Goal: Task Accomplishment & Management: Manage account settings

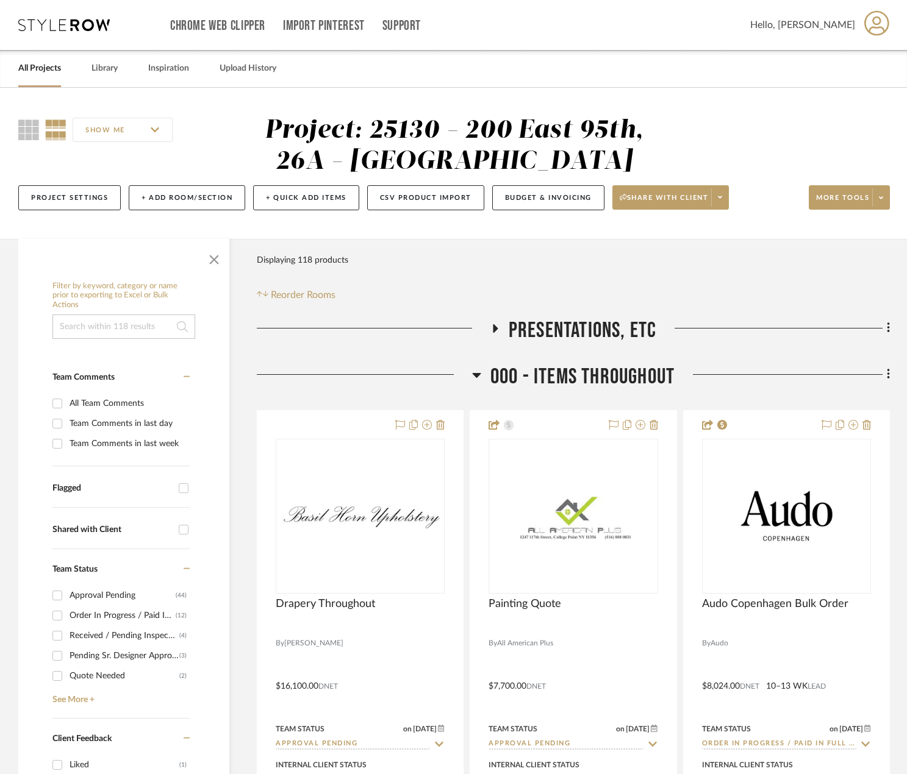
drag, startPoint x: 499, startPoint y: 345, endPoint x: 505, endPoint y: 338, distance: 9.5
click at [499, 345] on div "PRESENTATIONS, ETC" at bounding box center [573, 333] width 633 height 31
click at [506, 337] on h3 "PRESENTATIONS, ETC" at bounding box center [573, 331] width 166 height 26
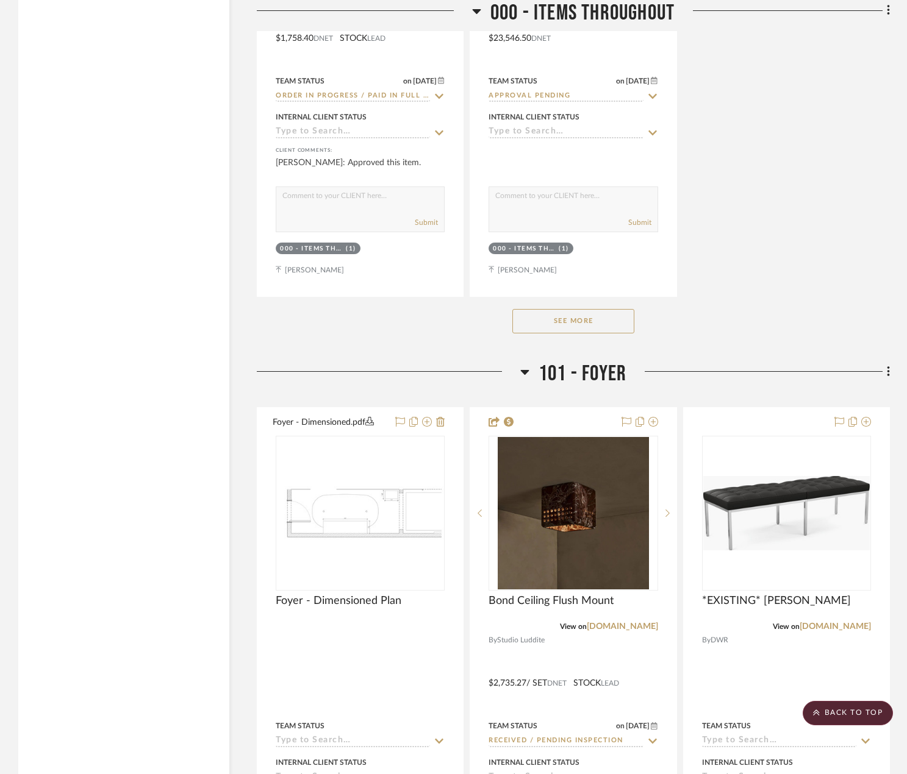
scroll to position [3415, 0]
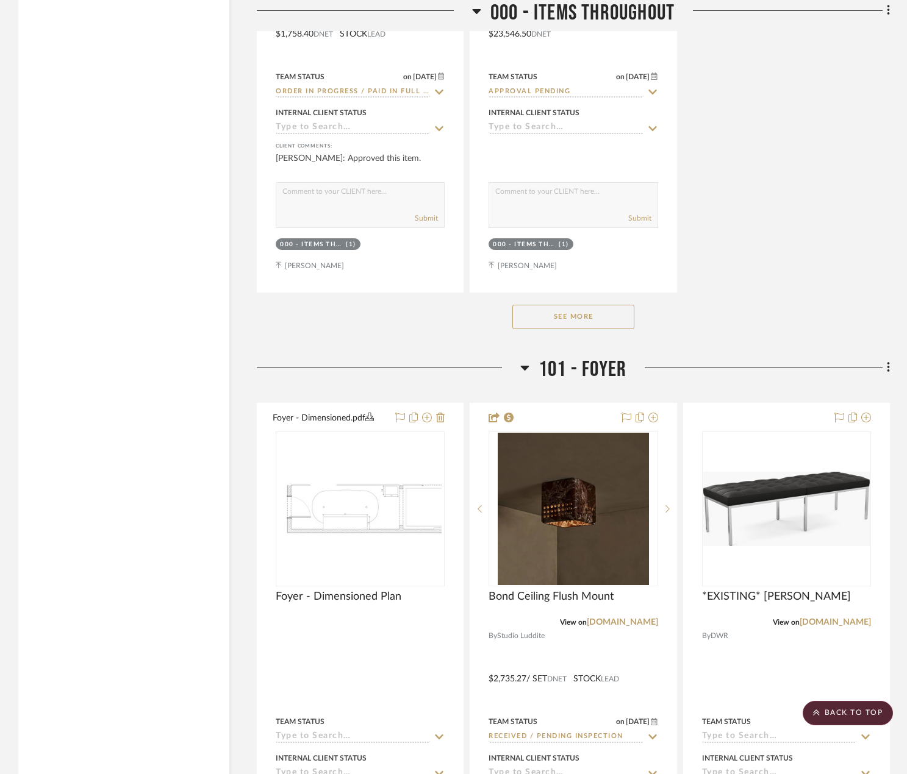
click at [571, 321] on button "See More" at bounding box center [573, 317] width 122 height 24
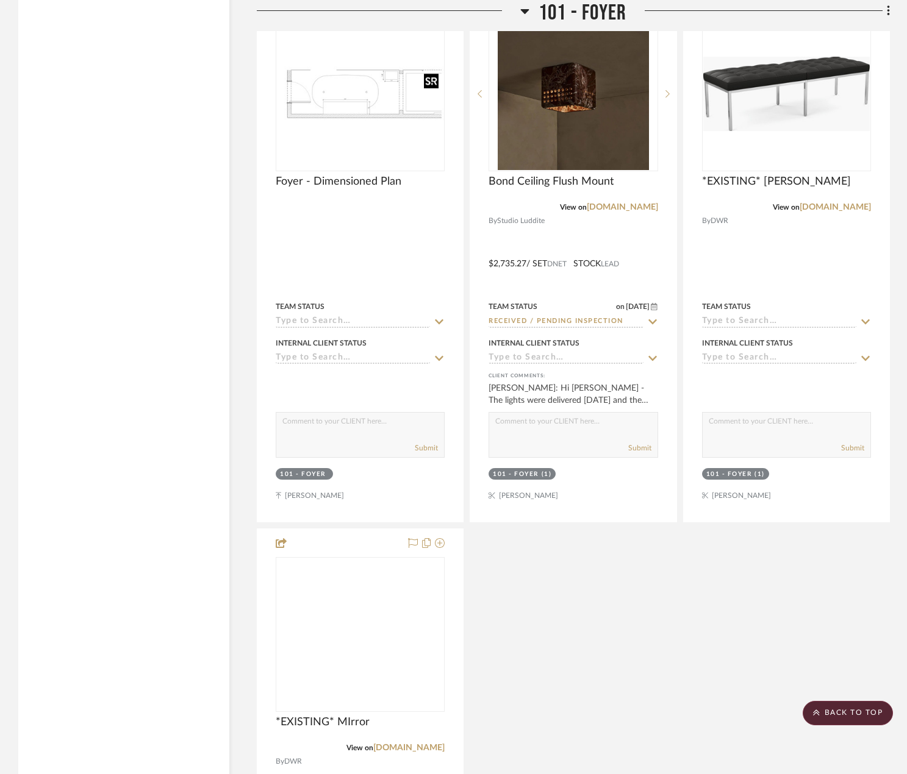
scroll to position [3842, 0]
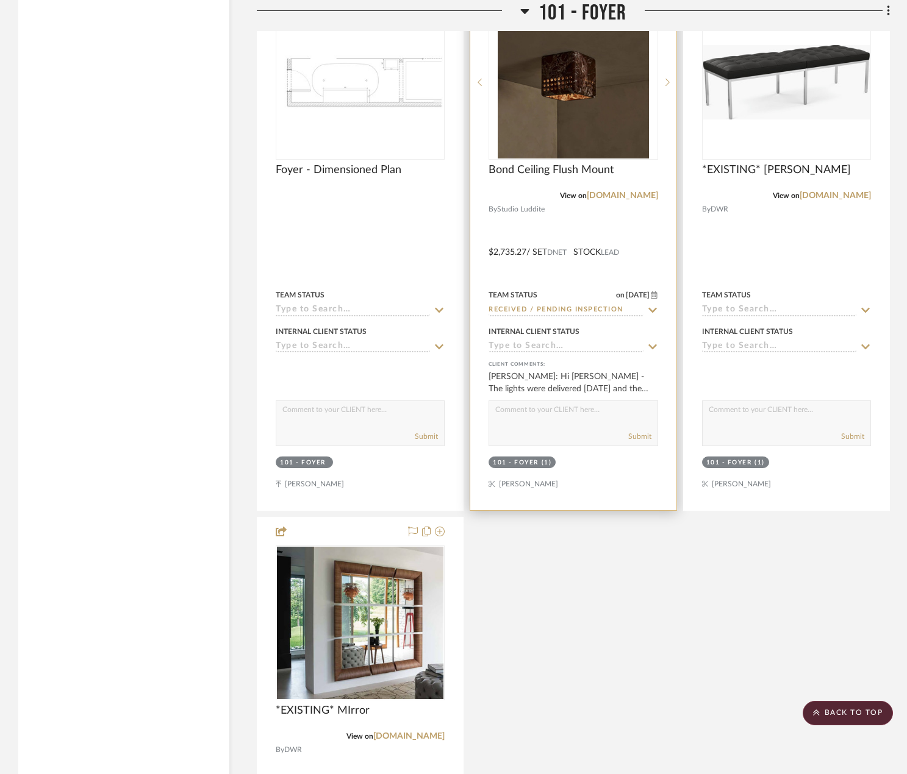
click at [613, 231] on div at bounding box center [573, 244] width 206 height 534
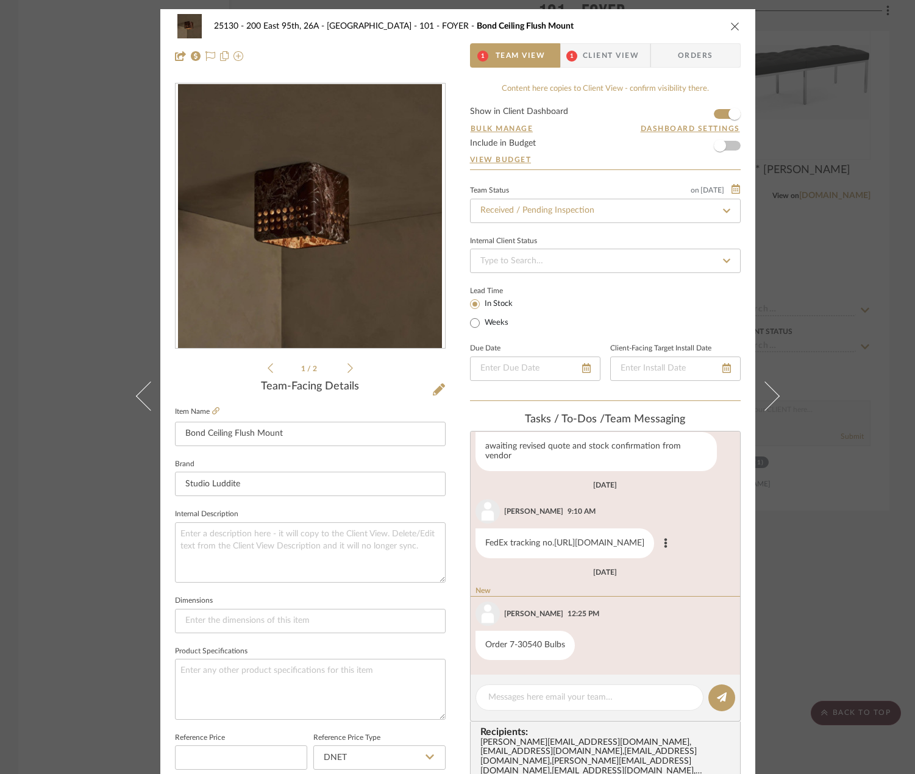
scroll to position [174, 0]
click at [612, 43] on div "25130 - 200 East 95th, 26A - Kosheleva 101 - FOYER Bond Ceiling Flush Mount 1 T…" at bounding box center [457, 41] width 595 height 64
click at [609, 52] on span "Client View" at bounding box center [611, 55] width 56 height 24
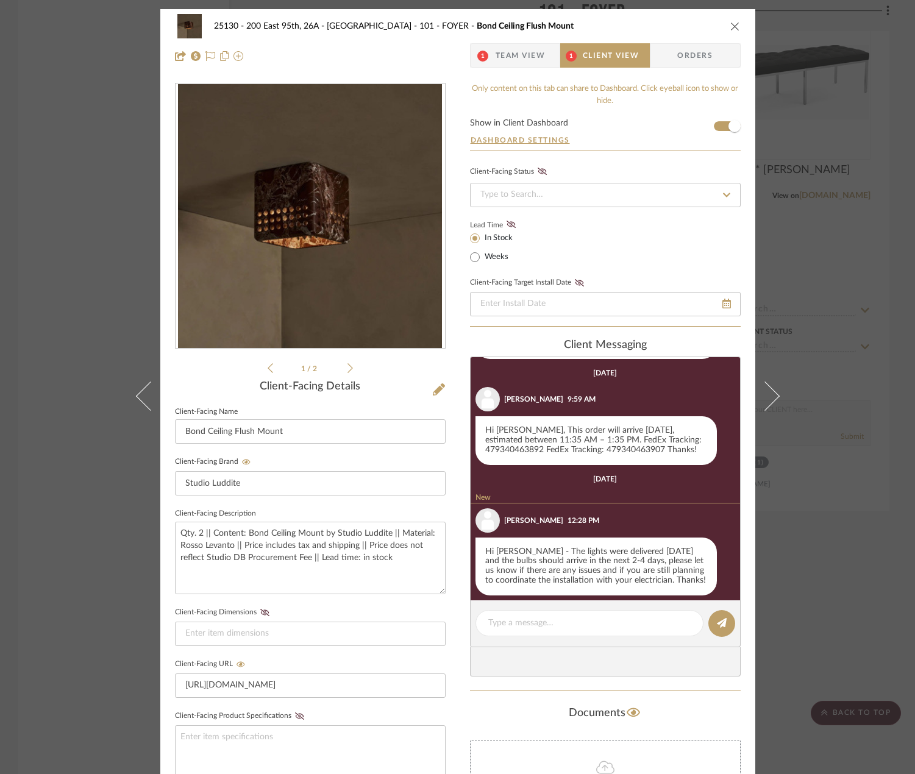
scroll to position [621, 0]
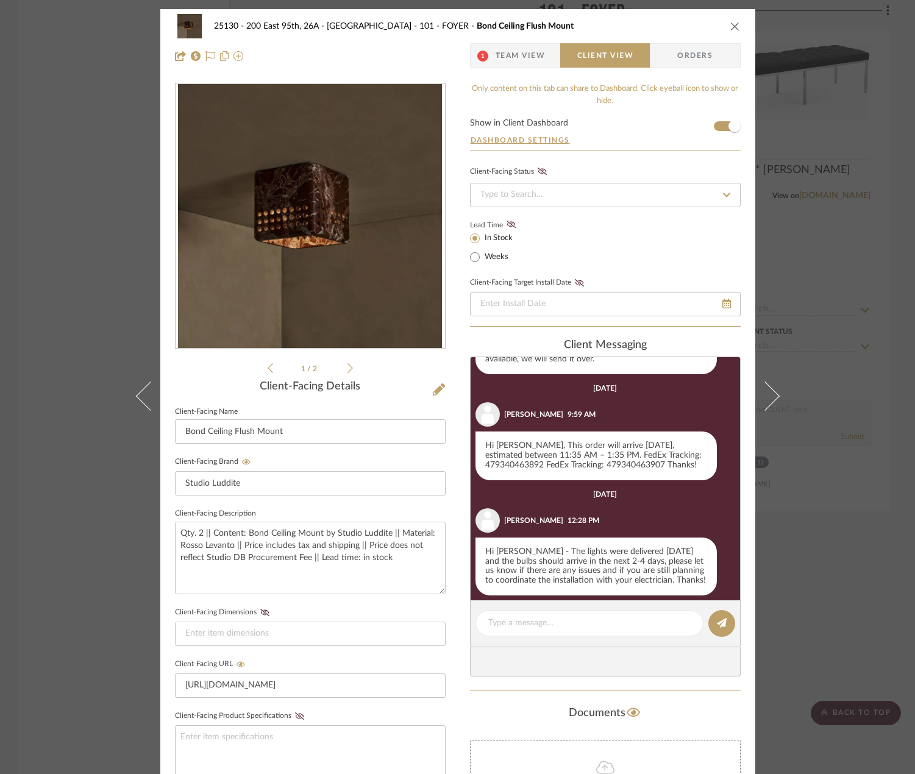
click at [872, 540] on div "25130 - 200 East 95th, 26A - Kosheleva 101 - FOYER Bond Ceiling Flush Mount 1 T…" at bounding box center [457, 387] width 915 height 774
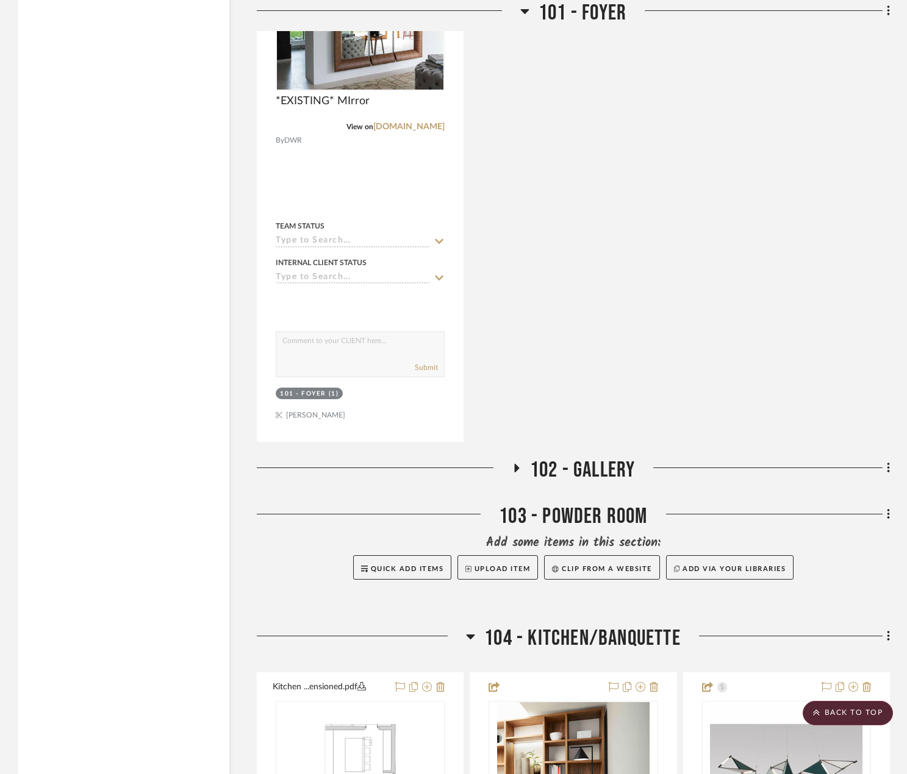
scroll to position [4513, 0]
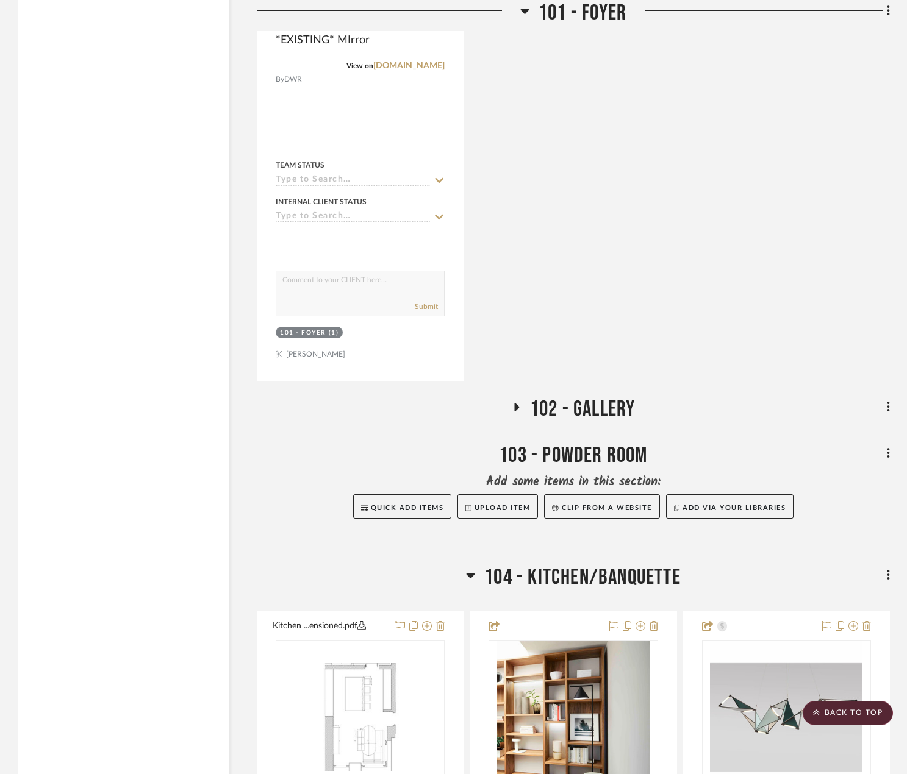
click at [610, 404] on span "102 - GALLERY" at bounding box center [582, 409] width 105 height 26
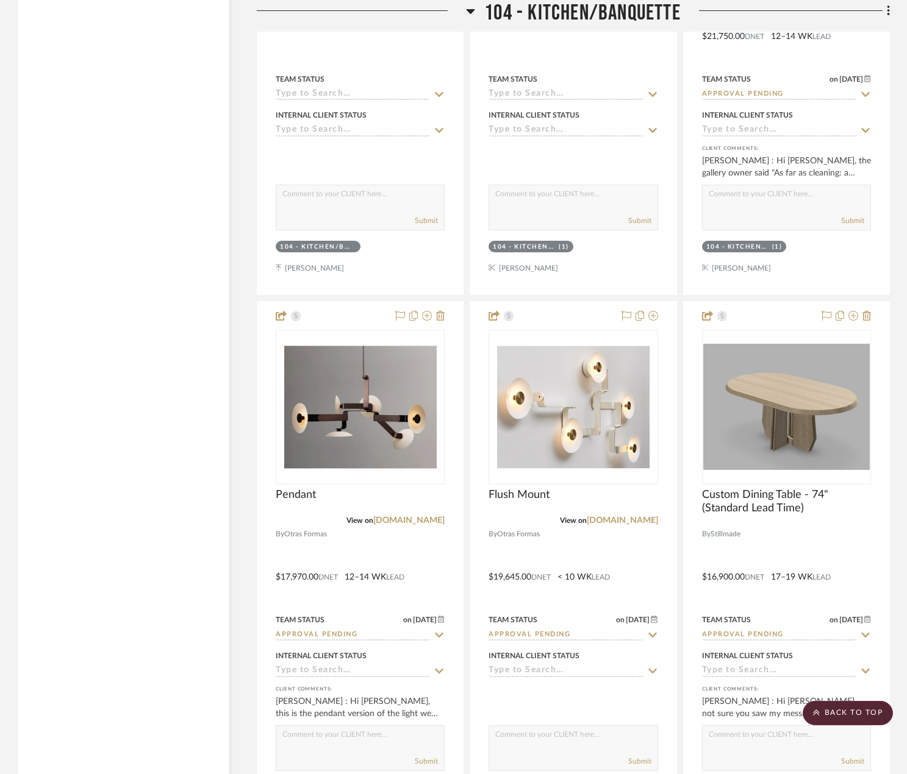
scroll to position [5915, 0]
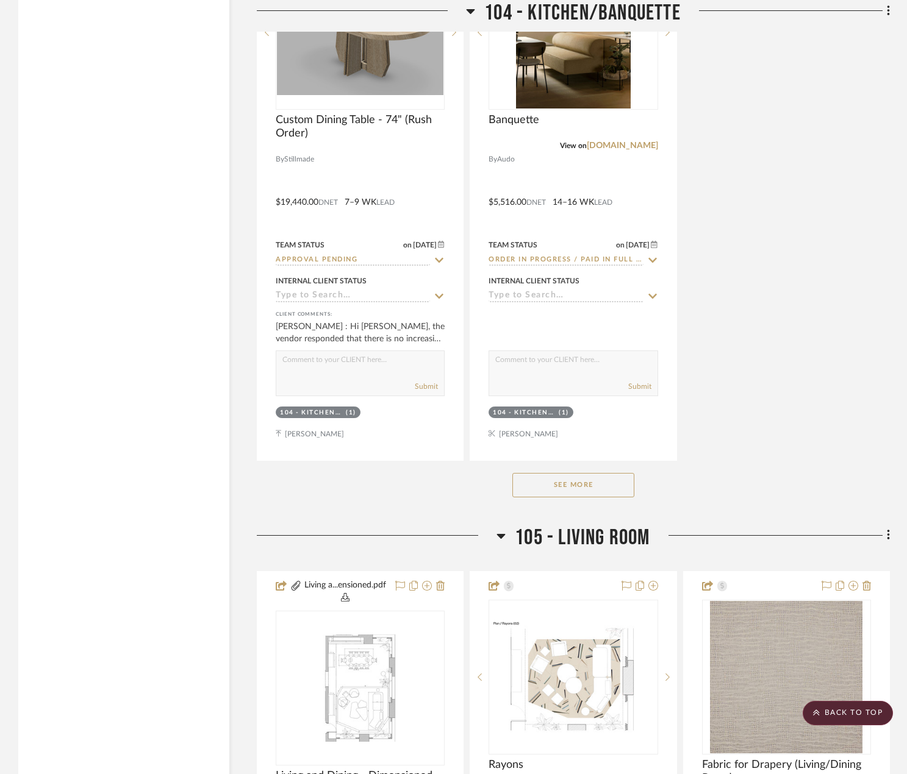
click at [607, 489] on button "See More" at bounding box center [573, 485] width 122 height 24
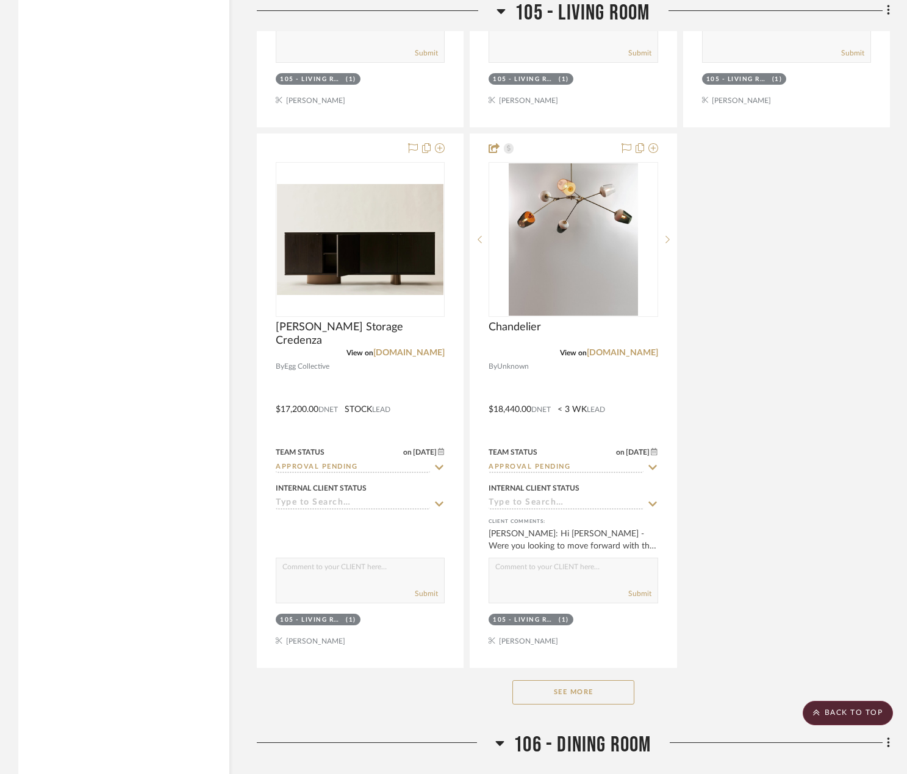
scroll to position [8903, 0]
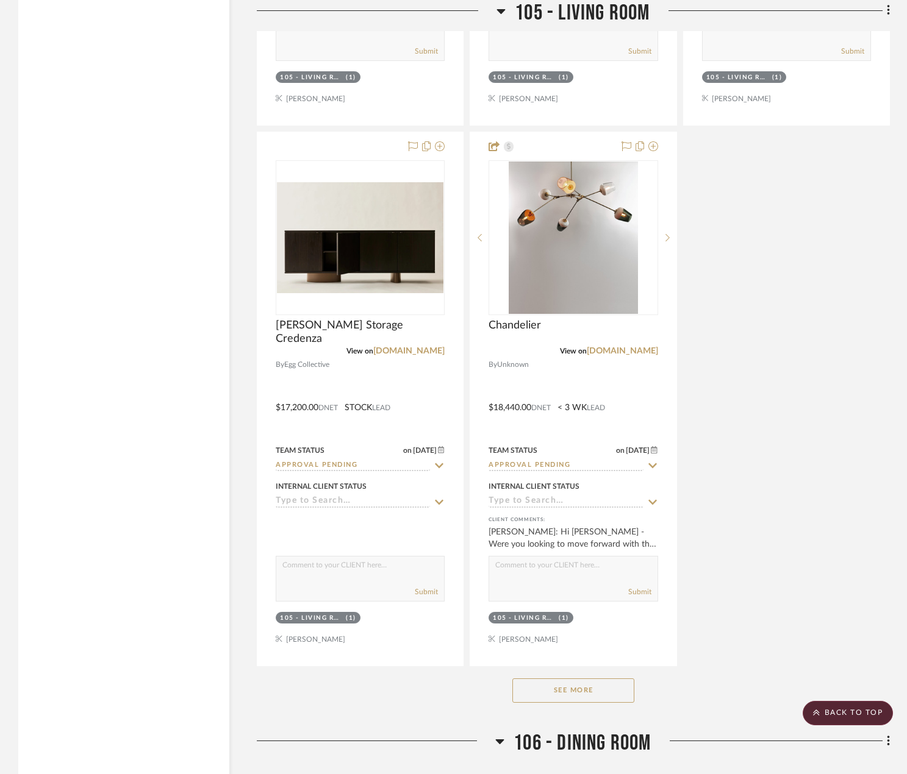
click at [586, 694] on button "See More" at bounding box center [573, 691] width 122 height 24
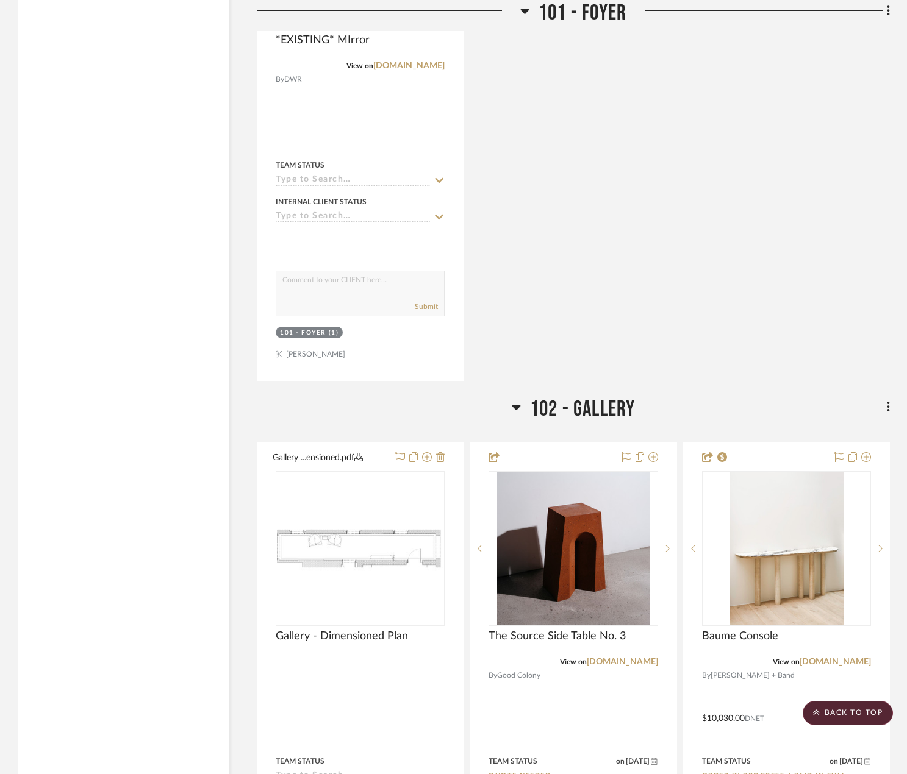
scroll to position [4939, 0]
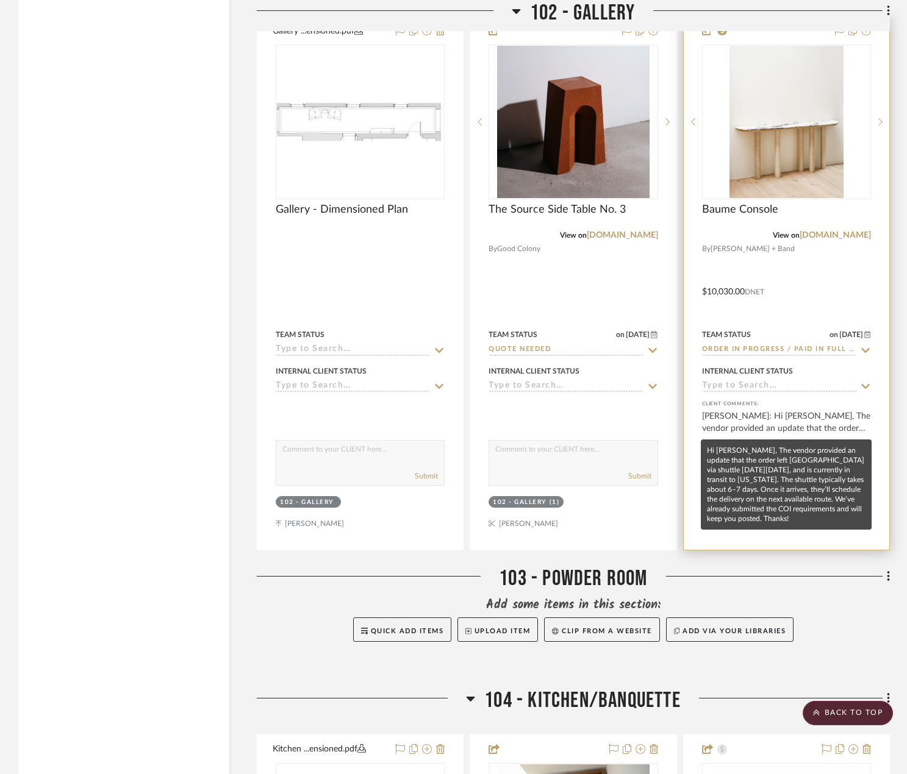
click at [754, 413] on div "[PERSON_NAME]: Hi [PERSON_NAME], The vendor provided an update that the order l…" at bounding box center [786, 422] width 169 height 24
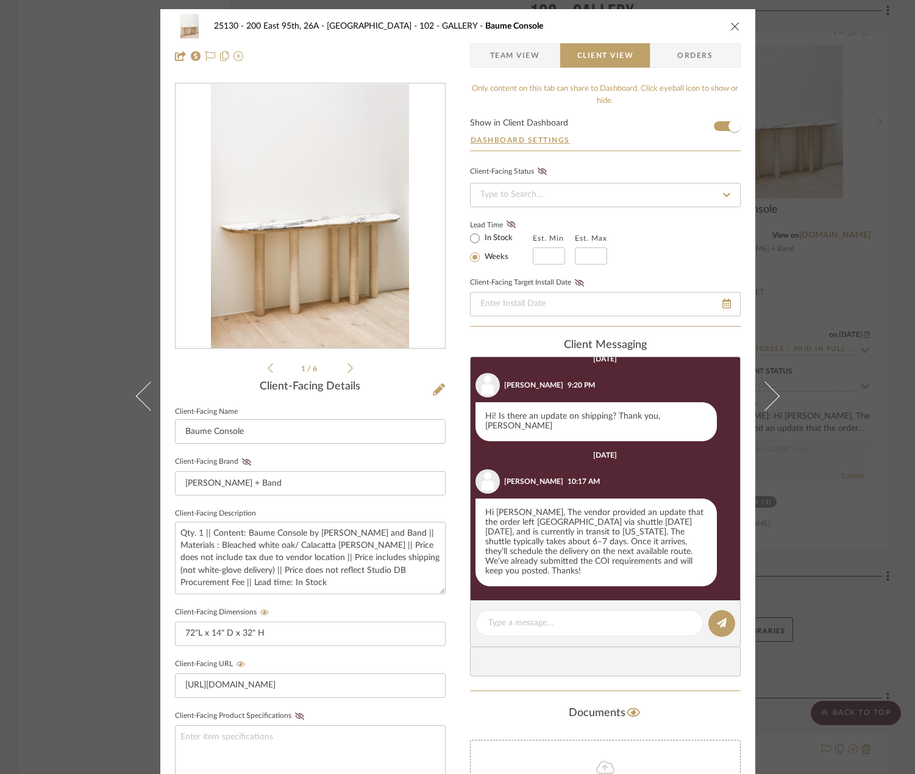
scroll to position [322, 0]
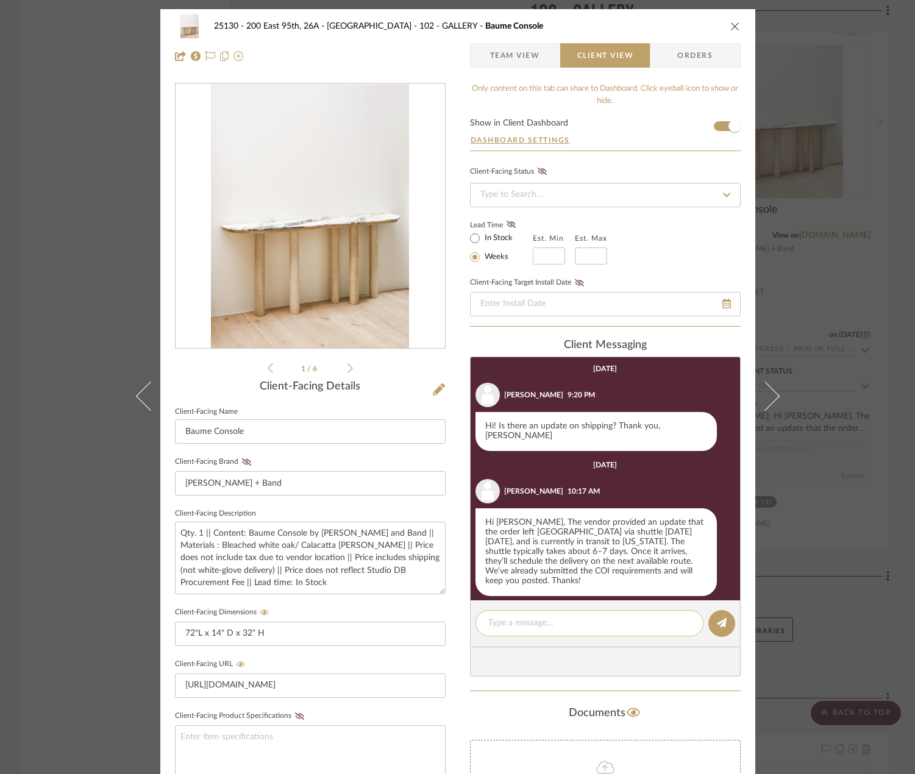
click at [561, 617] on div at bounding box center [590, 623] width 228 height 26
click at [541, 628] on textarea at bounding box center [589, 623] width 202 height 13
type textarea "H"
click at [893, 297] on div "25130 - 200 East 95th, 26A - Kosheleva 102 - GALLERY Baume Console Team View Cl…" at bounding box center [457, 387] width 915 height 774
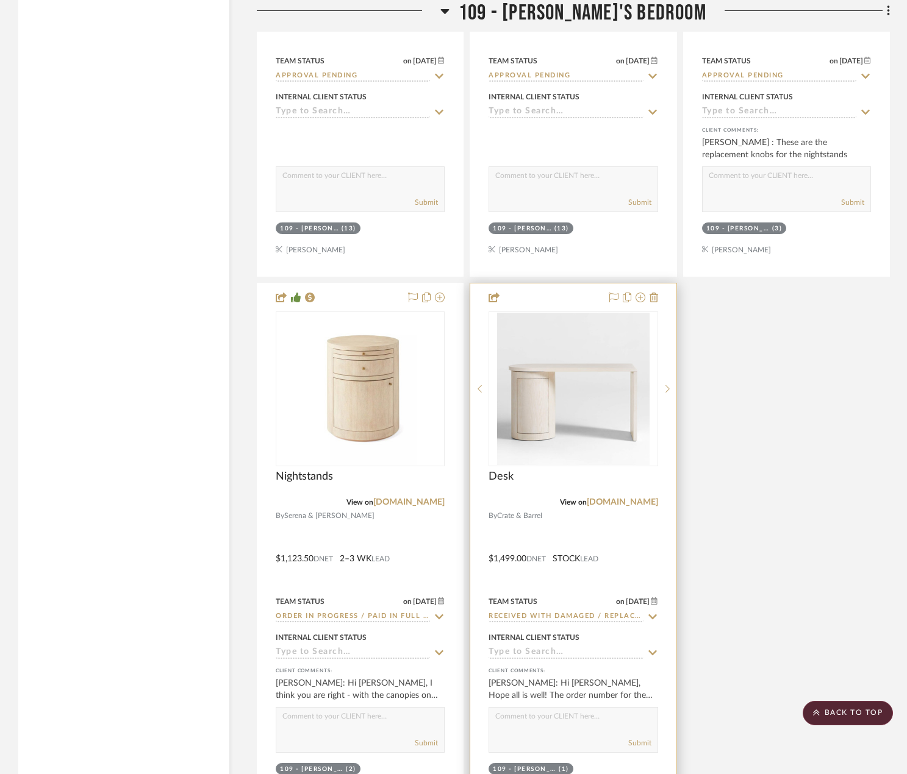
scroll to position [13660, 0]
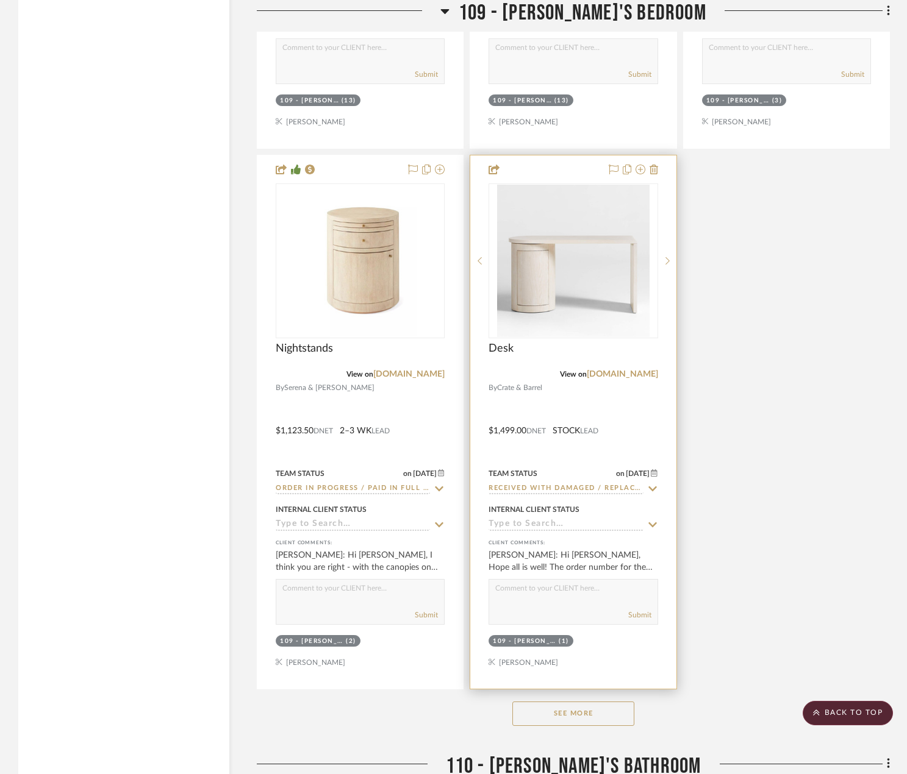
click at [595, 388] on div at bounding box center [573, 422] width 206 height 534
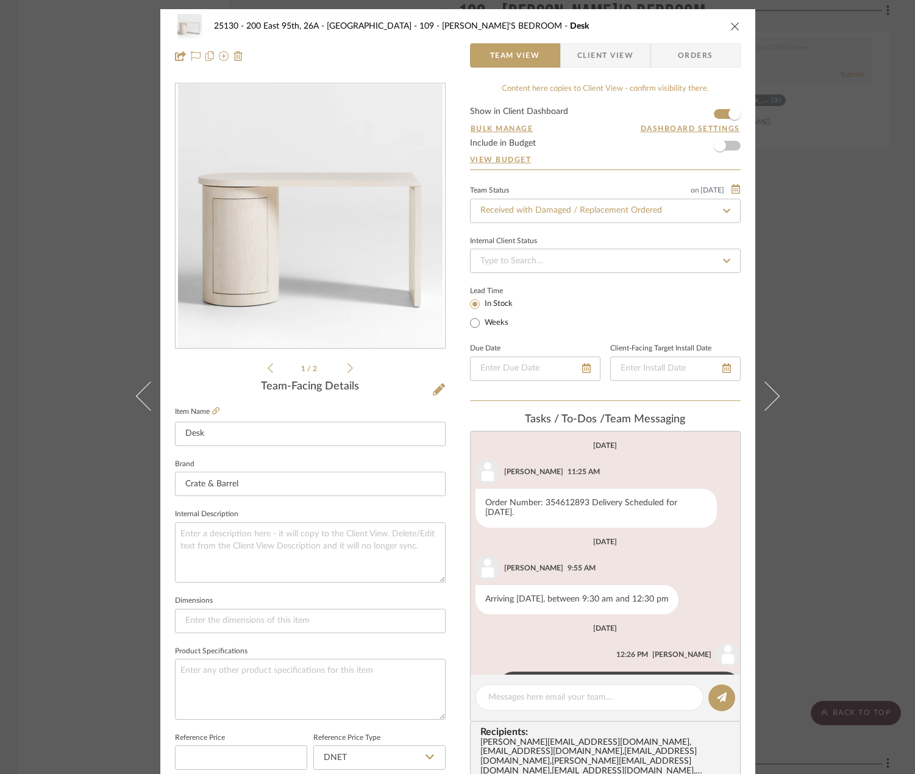
scroll to position [157, 0]
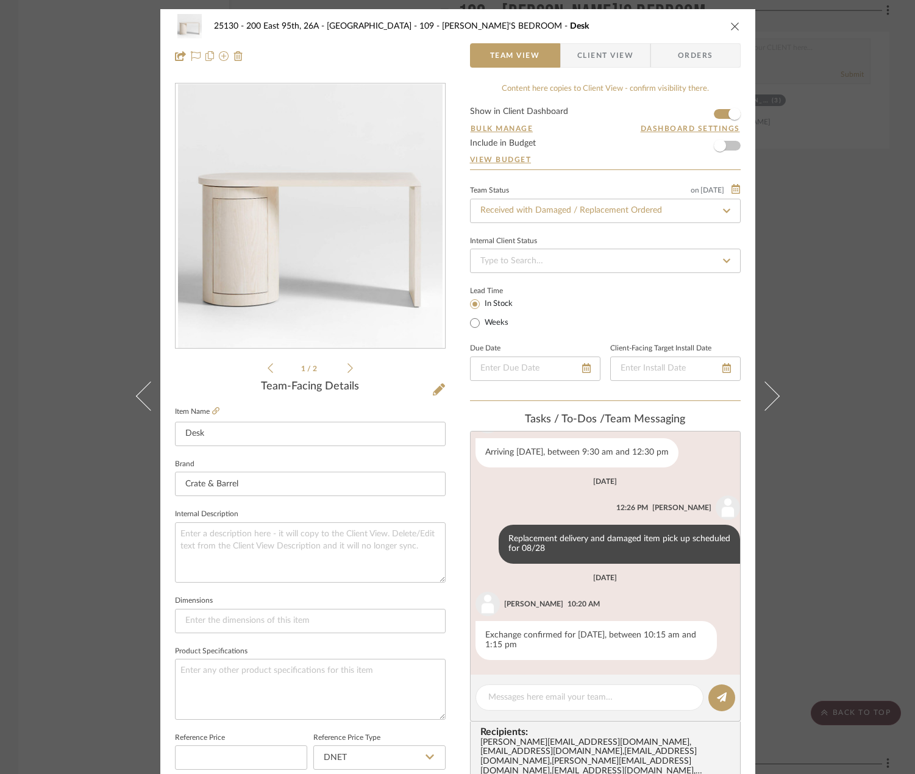
click at [608, 58] on span "Client View" at bounding box center [605, 55] width 56 height 24
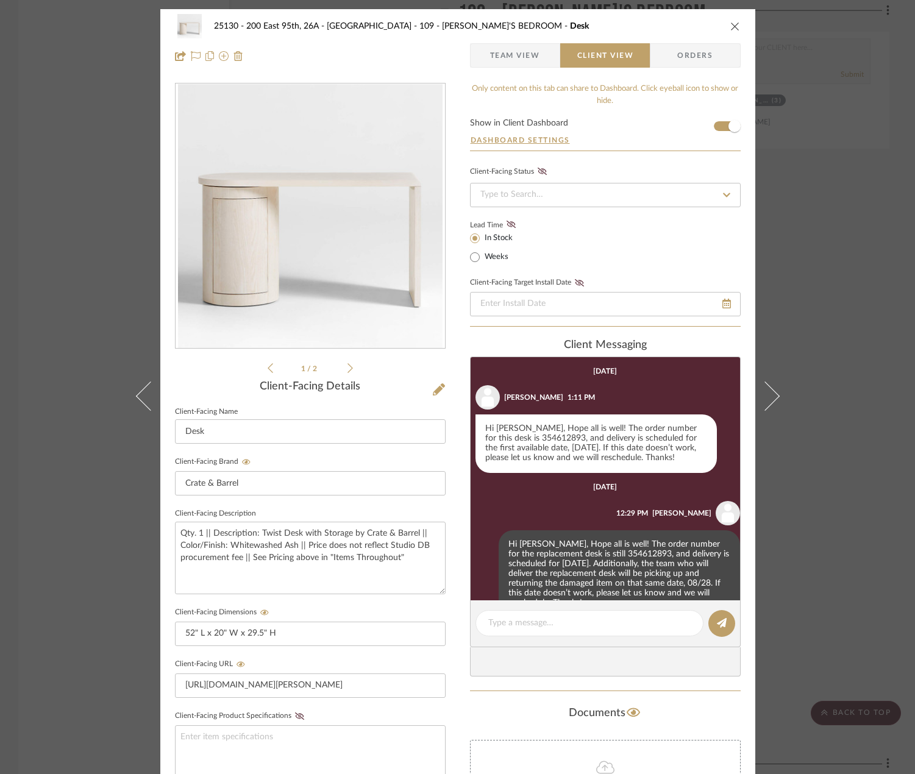
scroll to position [32, 0]
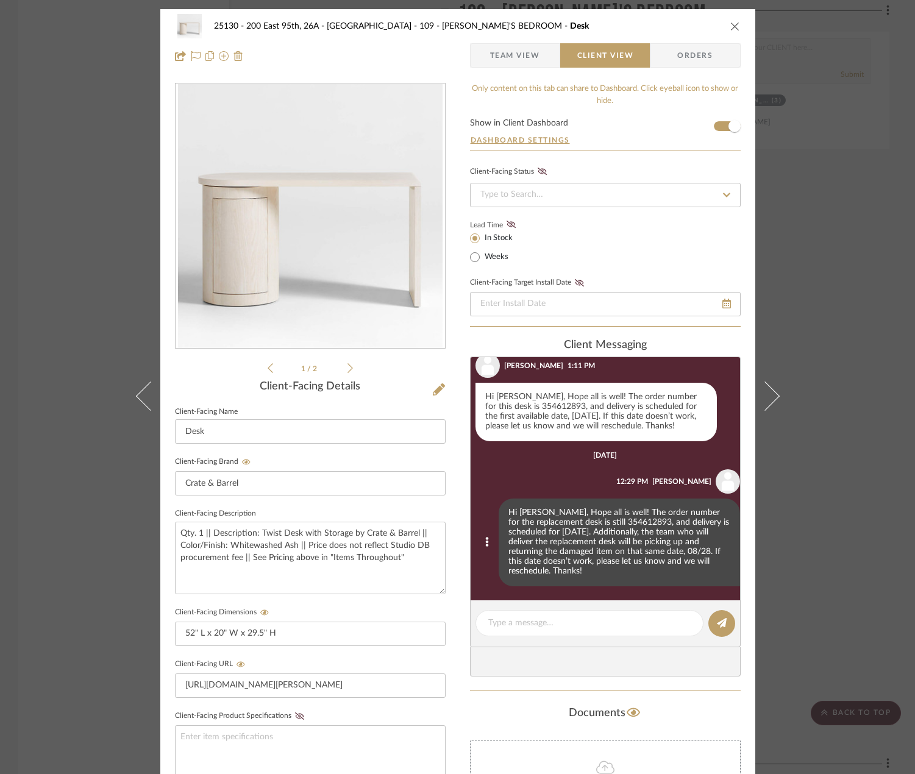
drag, startPoint x: 640, startPoint y: 532, endPoint x: 648, endPoint y: 570, distance: 38.6
click at [648, 570] on div "Hi [PERSON_NAME], Hope all is well! The order number for the replacement desk i…" at bounding box center [619, 543] width 241 height 88
click at [635, 559] on div "Hi [PERSON_NAME], Hope all is well! The order number for the replacement desk i…" at bounding box center [619, 543] width 241 height 88
click at [813, 493] on div "25130 - 200 East 95th, 26A - Kosheleva 109 - [PERSON_NAME]'S BEDROOM Desk Team …" at bounding box center [457, 387] width 915 height 774
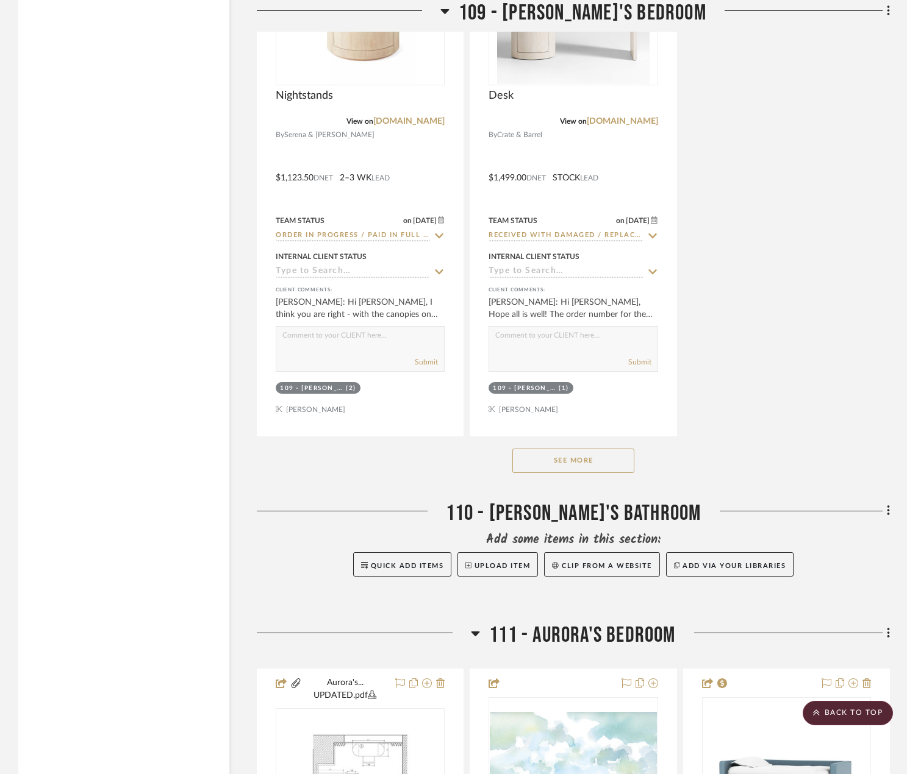
scroll to position [14025, 0]
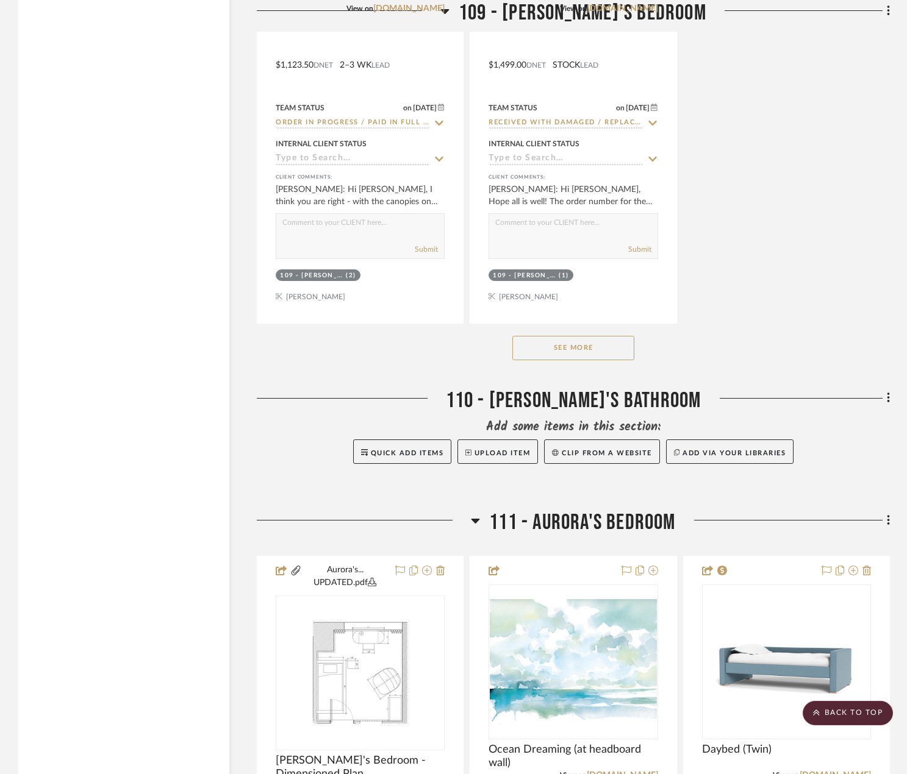
click at [568, 336] on button "See More" at bounding box center [573, 348] width 122 height 24
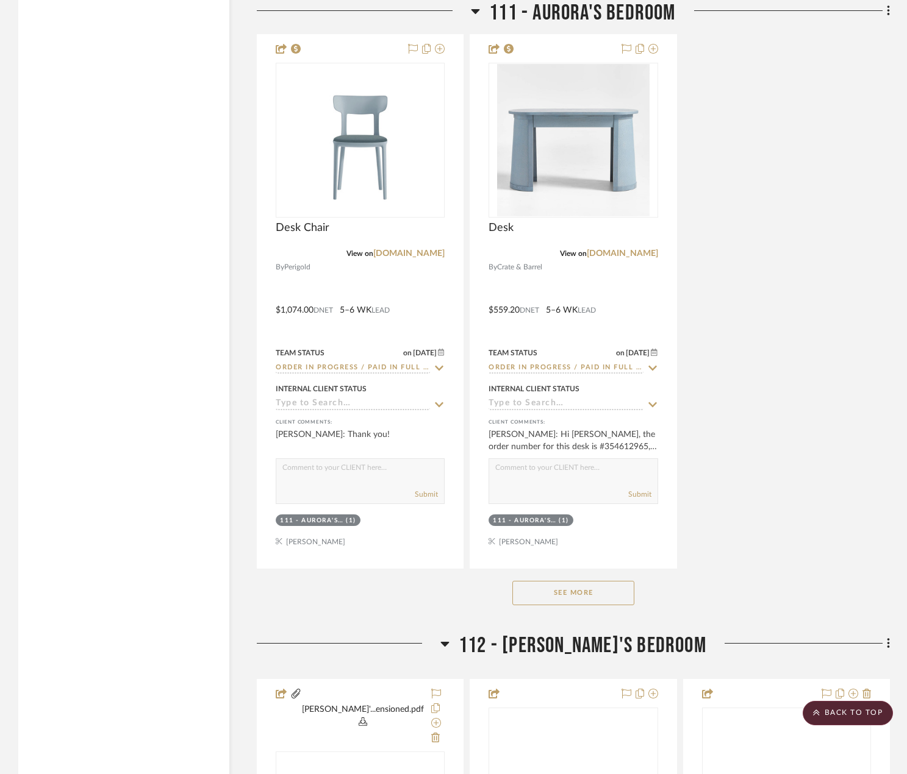
scroll to position [16892, 0]
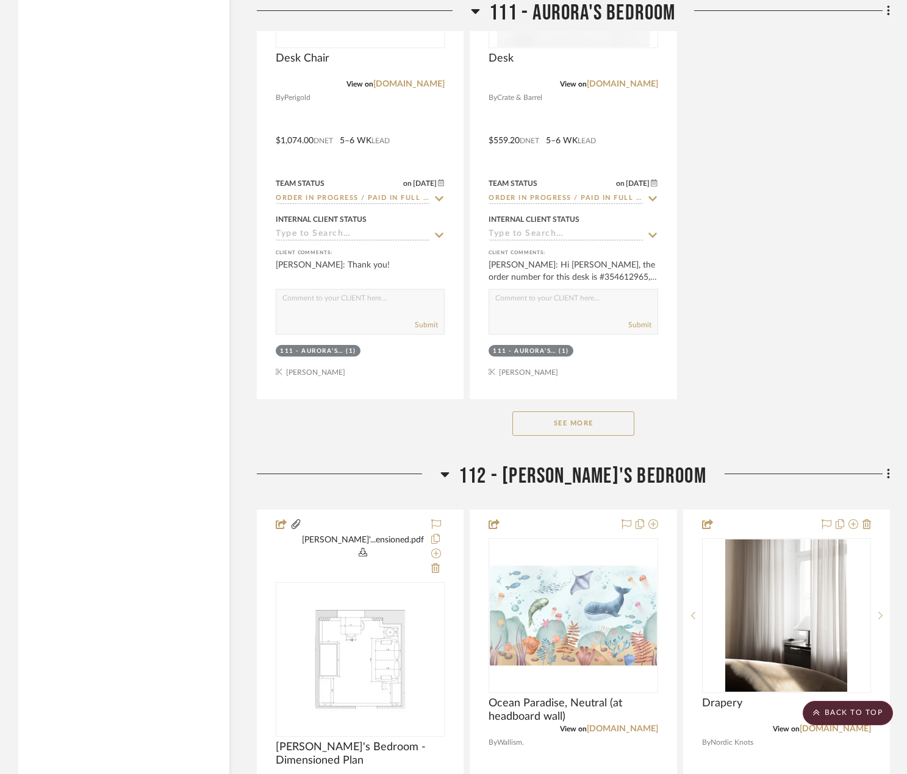
click at [563, 412] on button "See More" at bounding box center [573, 424] width 122 height 24
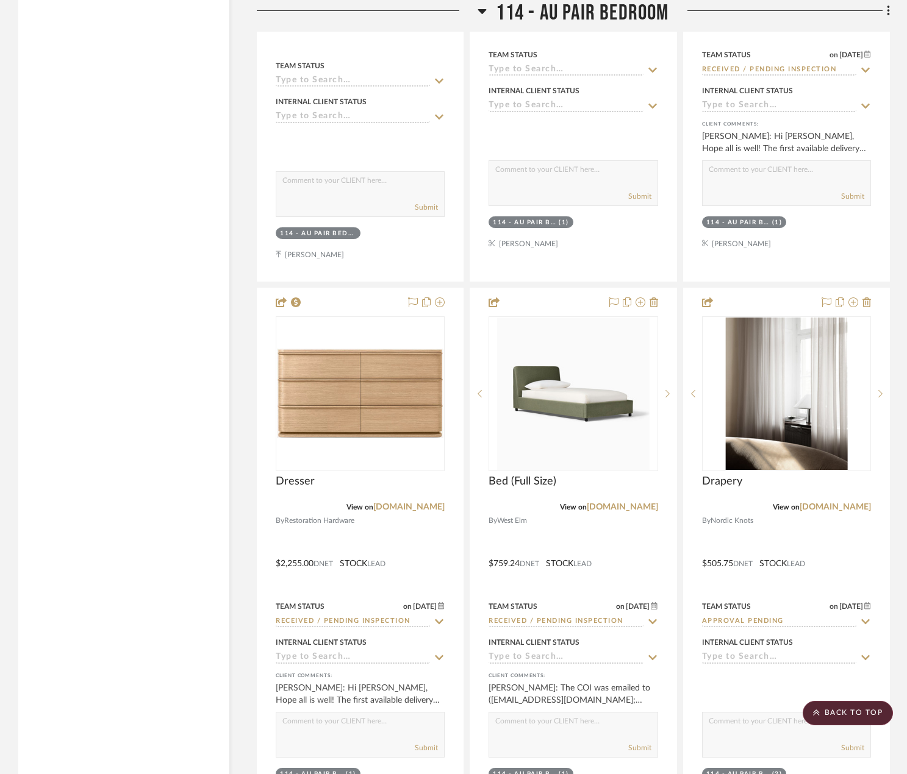
scroll to position [19685, 0]
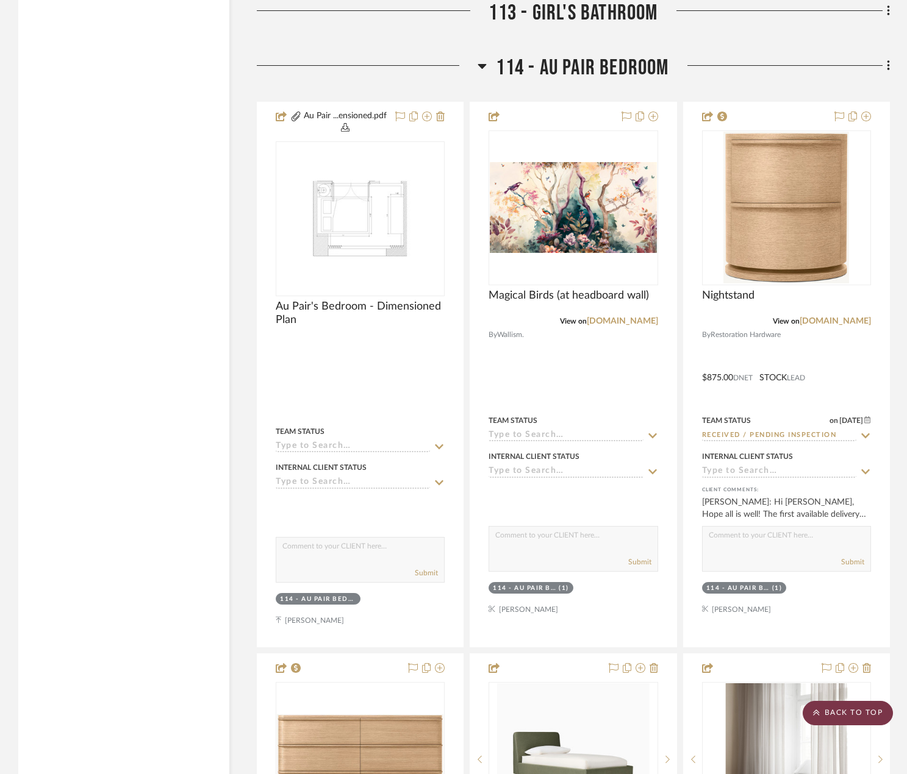
click at [828, 718] on scroll-to-top-button "BACK TO TOP" at bounding box center [848, 713] width 90 height 24
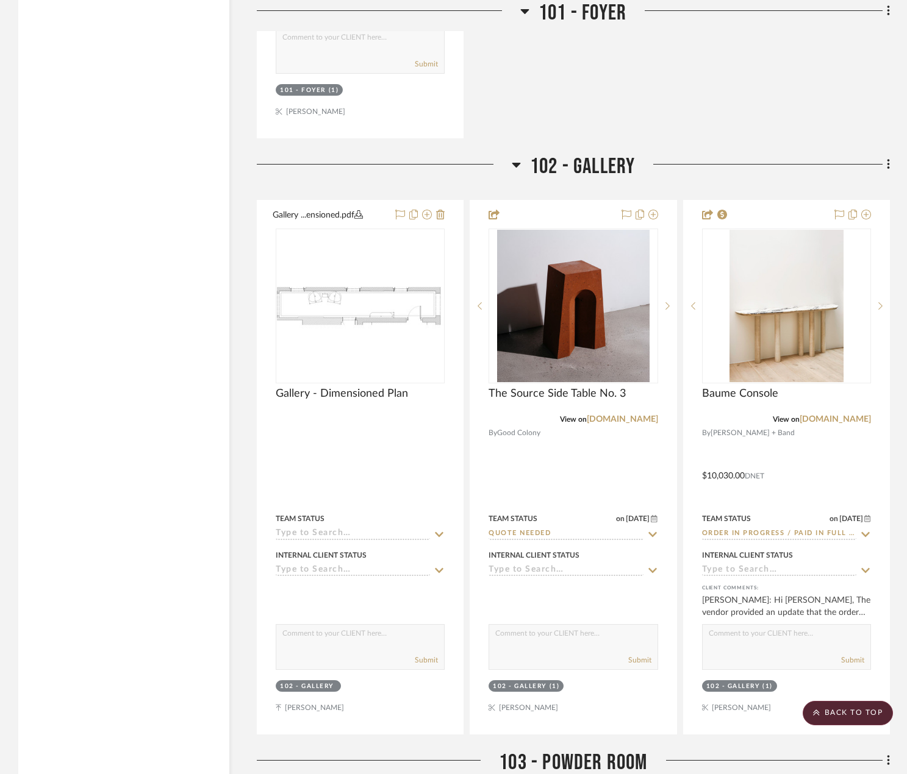
scroll to position [5000, 0]
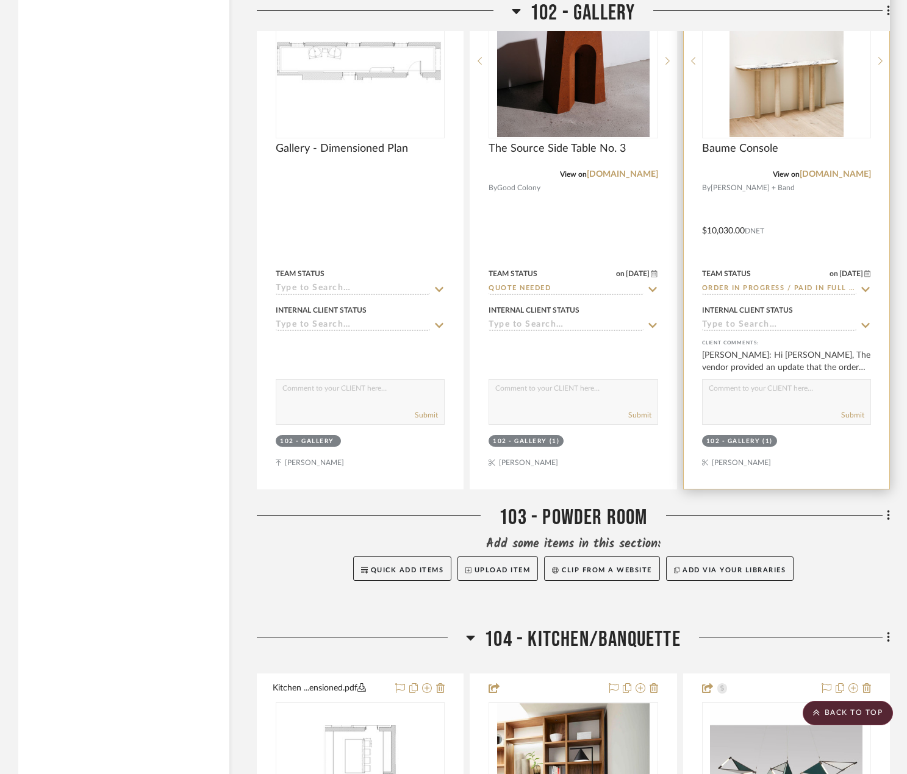
click at [801, 245] on div at bounding box center [787, 222] width 206 height 534
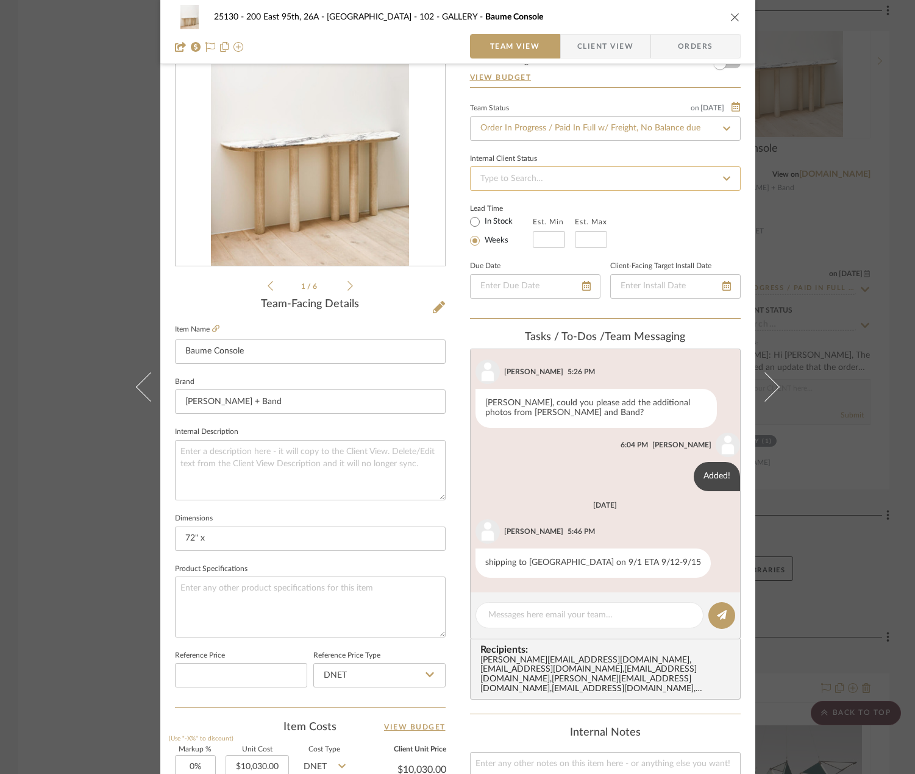
scroll to position [183, 0]
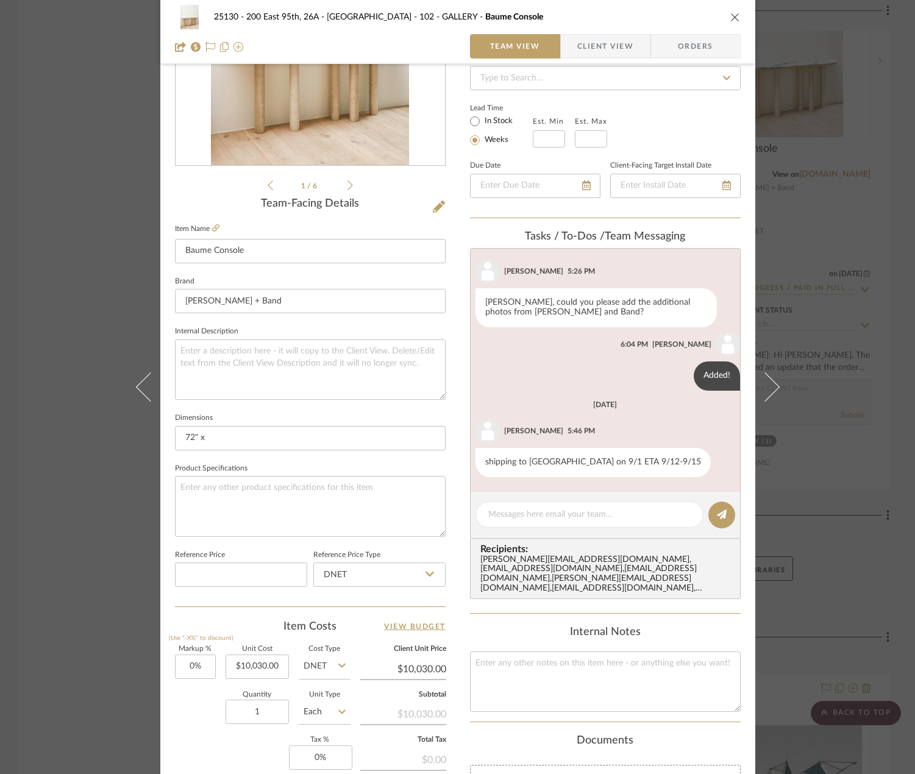
click at [585, 43] on span "Client View" at bounding box center [605, 46] width 56 height 24
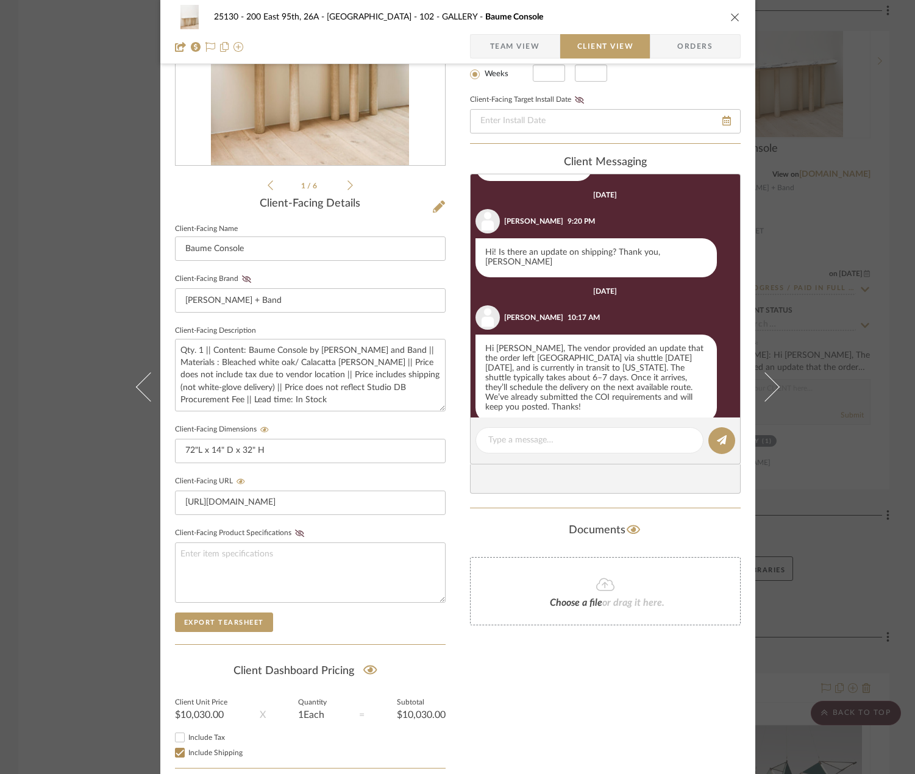
scroll to position [322, 0]
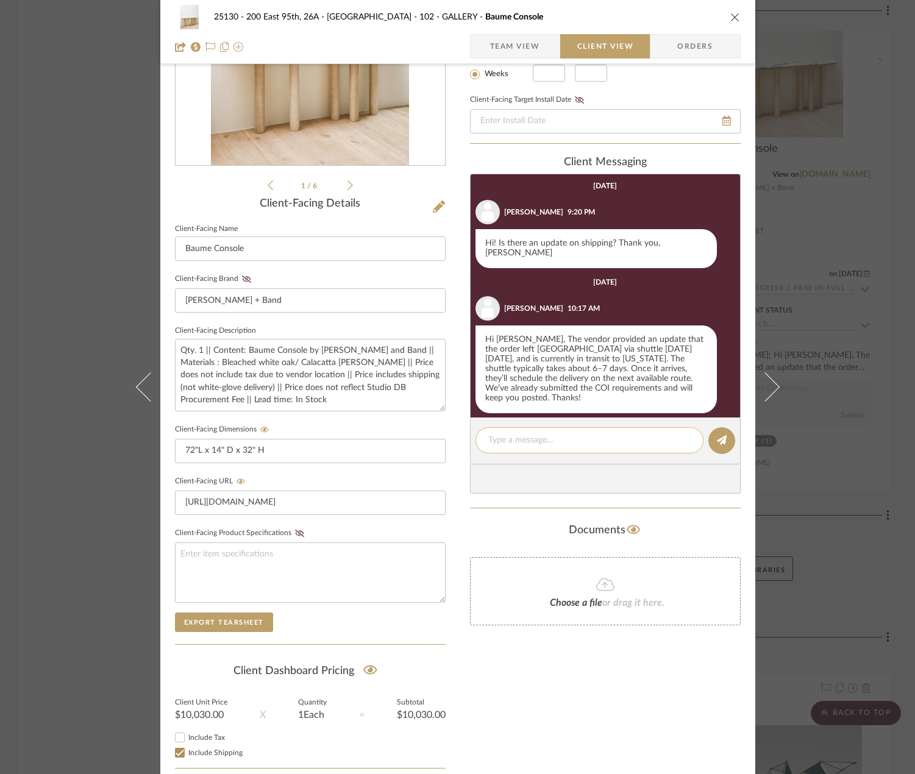
click at [582, 437] on textarea at bounding box center [589, 440] width 202 height 13
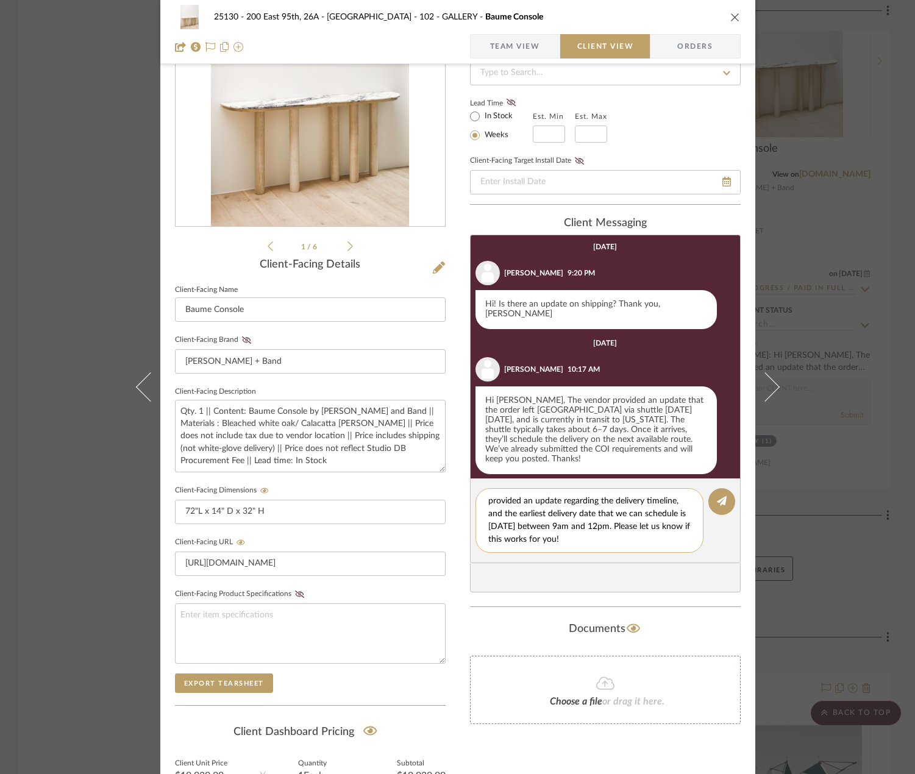
scroll to position [0, 0]
click at [602, 501] on textarea "Hi [PERSON_NAME], I hope all is well! The vendor provided an update regarding t…" at bounding box center [594, 520] width 212 height 51
click at [530, 513] on textarea "Hi [PERSON_NAME], I hope all is well! The vendor provided an update regarding t…" at bounding box center [594, 520] width 212 height 51
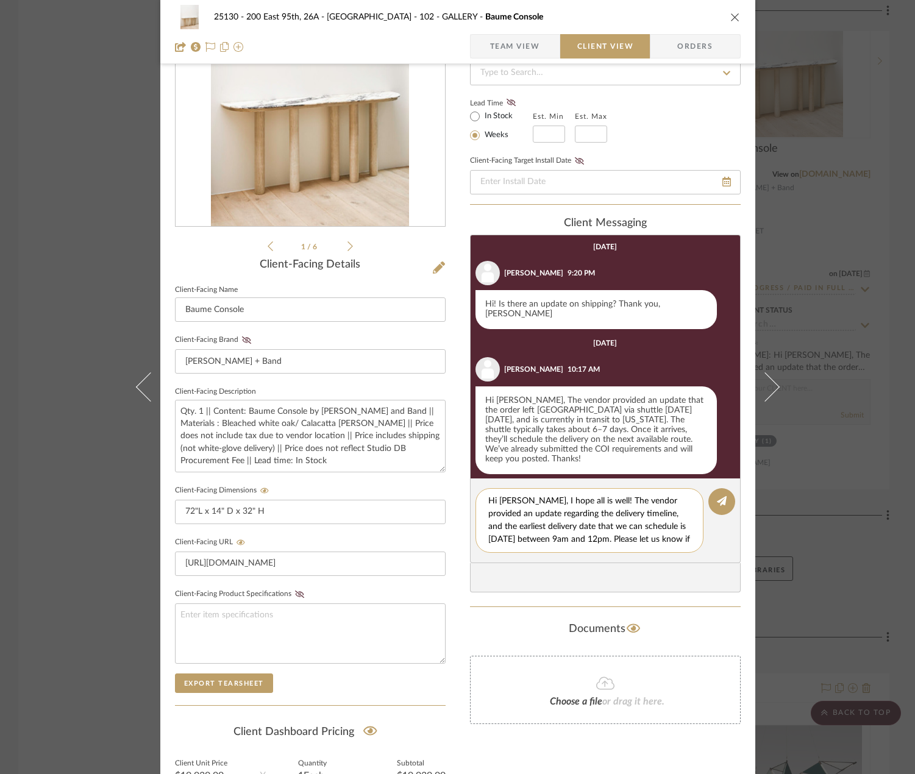
click at [535, 524] on textarea "Hi [PERSON_NAME], I hope all is well! The vendor provided an update regarding t…" at bounding box center [594, 520] width 212 height 51
click at [561, 520] on textarea "Hi [PERSON_NAME], I hope all is well! The vendor provided an update regarding t…" at bounding box center [594, 520] width 212 height 51
click at [590, 529] on textarea "Hi [PERSON_NAME], I hope all is well! The vendor provided an update regarding t…" at bounding box center [594, 520] width 212 height 51
click at [565, 524] on textarea "Hi [PERSON_NAME], I hope all is well! The vendor provided an update regarding t…" at bounding box center [594, 520] width 212 height 51
click at [510, 527] on textarea "Hi [PERSON_NAME], I hope all is well! The vendor provided an update regarding t…" at bounding box center [594, 520] width 212 height 51
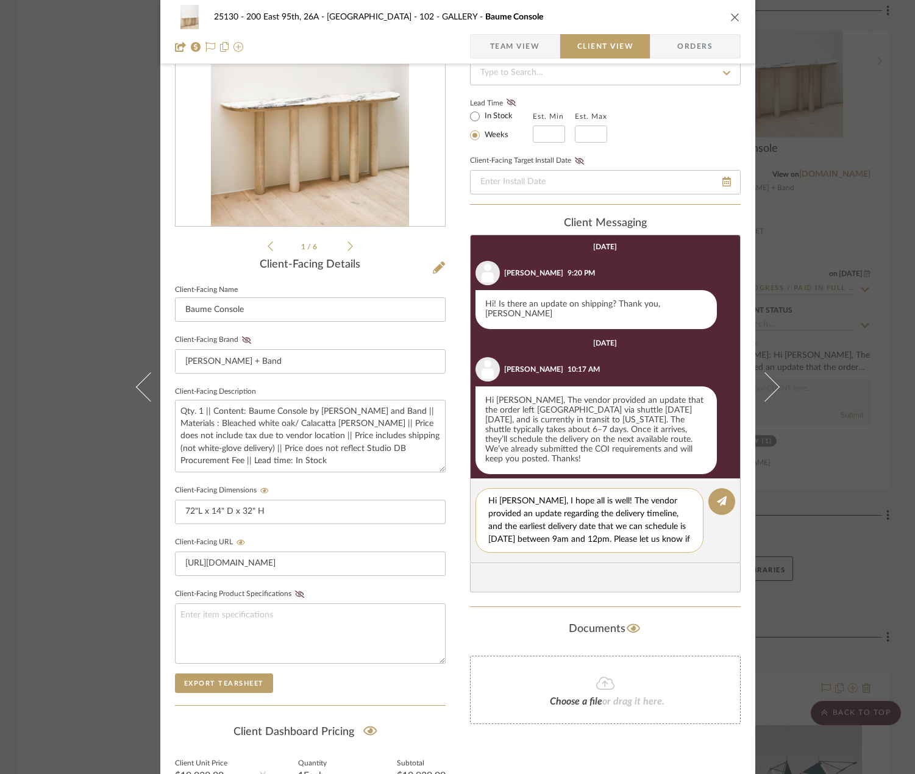
drag, startPoint x: 487, startPoint y: 527, endPoint x: 507, endPoint y: 532, distance: 20.6
click at [522, 525] on textarea "Hi [PERSON_NAME], I hope all is well! The vendor provided an update regarding t…" at bounding box center [594, 520] width 212 height 51
drag, startPoint x: 485, startPoint y: 527, endPoint x: 667, endPoint y: 520, distance: 182.5
click at [667, 520] on textarea "Hi [PERSON_NAME], I hope all is well! The vendor provided an update regarding t…" at bounding box center [594, 520] width 212 height 51
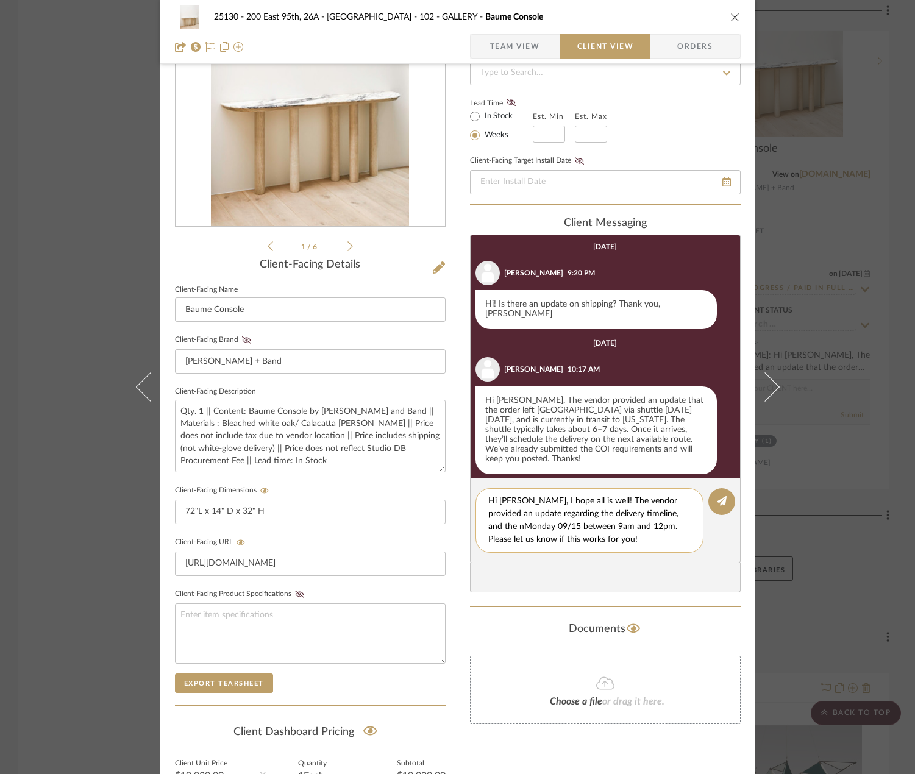
scroll to position [0, 0]
click at [576, 523] on textarea "Hi [PERSON_NAME], I hope all is well! The vendor provided an update regarding t…" at bounding box center [594, 520] width 212 height 51
click at [606, 530] on textarea "Hi [PERSON_NAME], I hope all is well! The vendor provided an update regarding t…" at bounding box center [594, 520] width 212 height 51
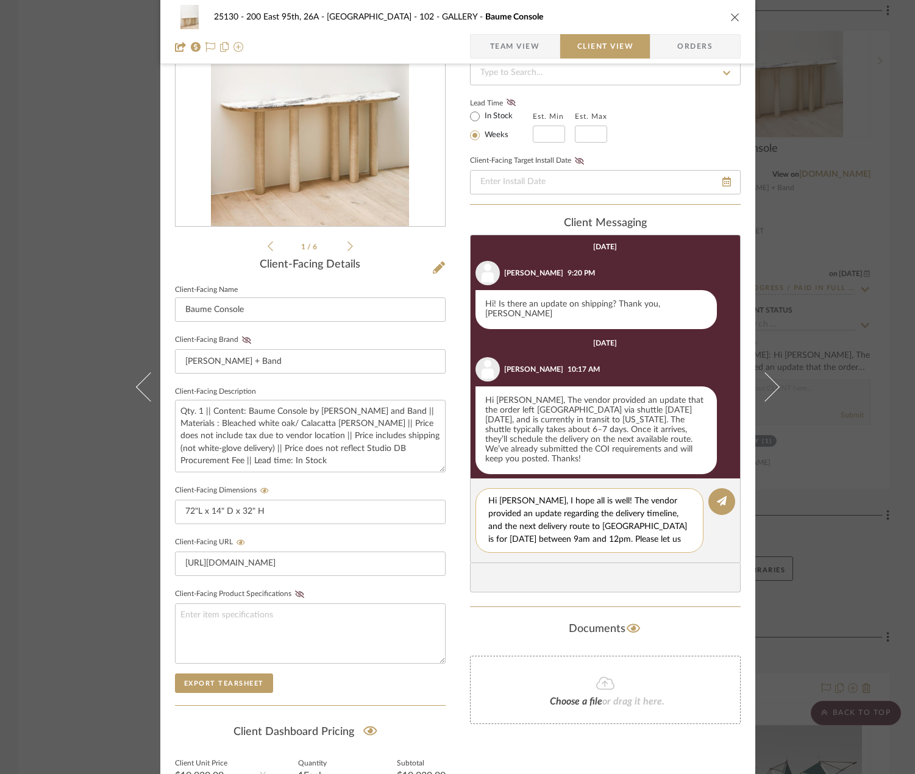
click at [604, 528] on textarea "Hi [PERSON_NAME], I hope all is well! The vendor provided an update regarding t…" at bounding box center [594, 520] width 212 height 51
drag, startPoint x: 606, startPoint y: 526, endPoint x: 535, endPoint y: 530, distance: 70.9
click at [535, 530] on textarea "Hi [PERSON_NAME], I hope all is well! The vendor provided an update regarding t…" at bounding box center [594, 520] width 212 height 51
click at [612, 534] on textarea "Hi [PERSON_NAME], I hope all is well! The vendor provided an update regarding t…" at bounding box center [594, 520] width 212 height 51
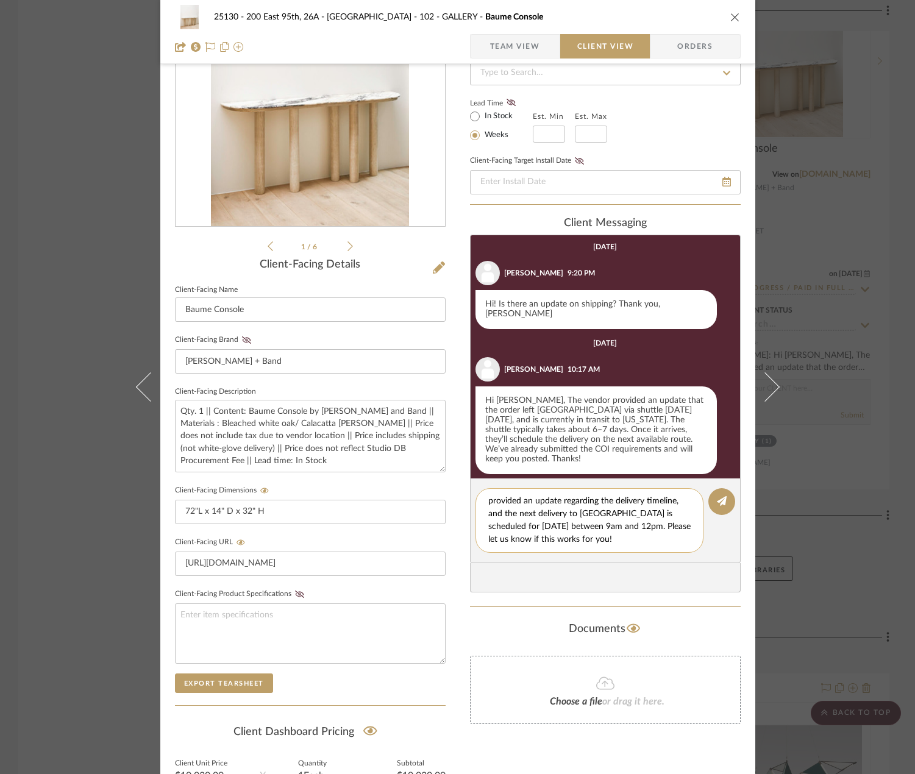
scroll to position [0, 0]
click at [561, 502] on textarea "Hi [PERSON_NAME], I hope all is well! The vendor provided an update regarding t…" at bounding box center [594, 520] width 212 height 51
click at [609, 499] on textarea "Hi [PERSON_NAME], I hope all is well! The vendor provided an update regarding t…" at bounding box center [594, 520] width 212 height 51
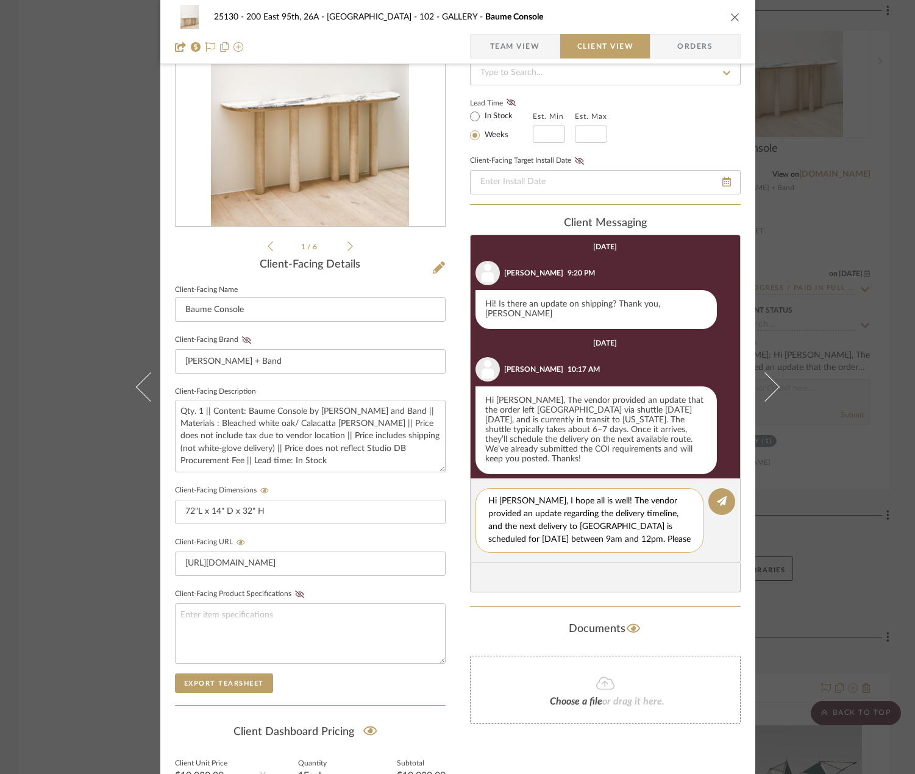
click at [510, 516] on textarea "Hi [PERSON_NAME], I hope all is well! The vendor provided an update regarding t…" at bounding box center [594, 520] width 212 height 51
click at [599, 537] on textarea "Hi [PERSON_NAME], I hope all is well! The vendor provided an update regarding t…" at bounding box center [594, 520] width 212 height 51
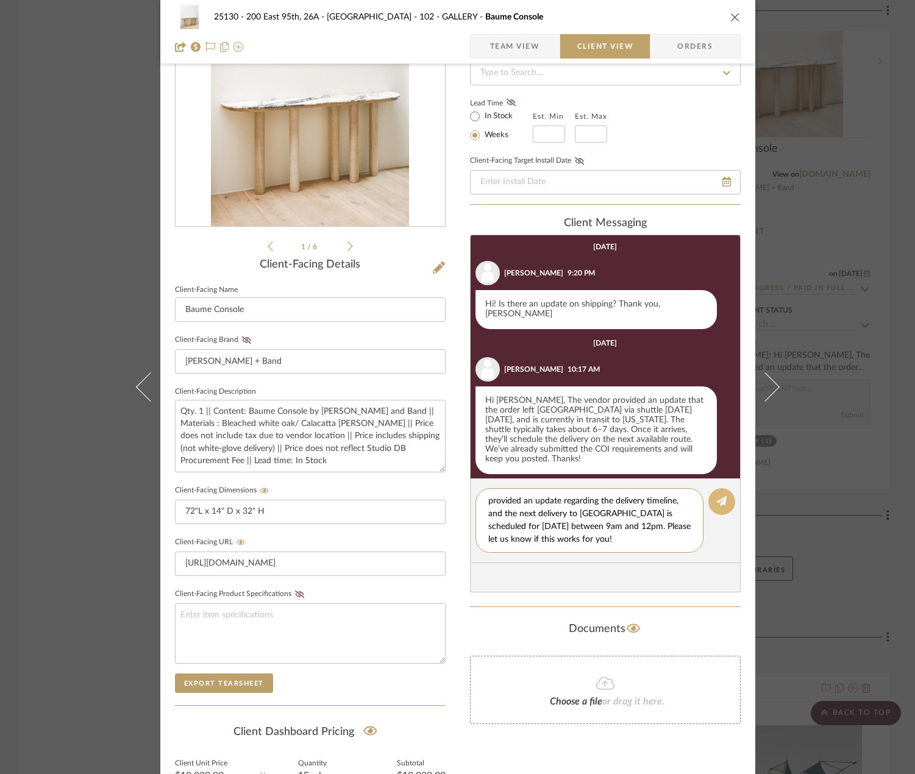
type textarea "Hi [PERSON_NAME], I hope all is well! The vendor provided an update regarding t…"
click at [725, 509] on button at bounding box center [722, 501] width 27 height 27
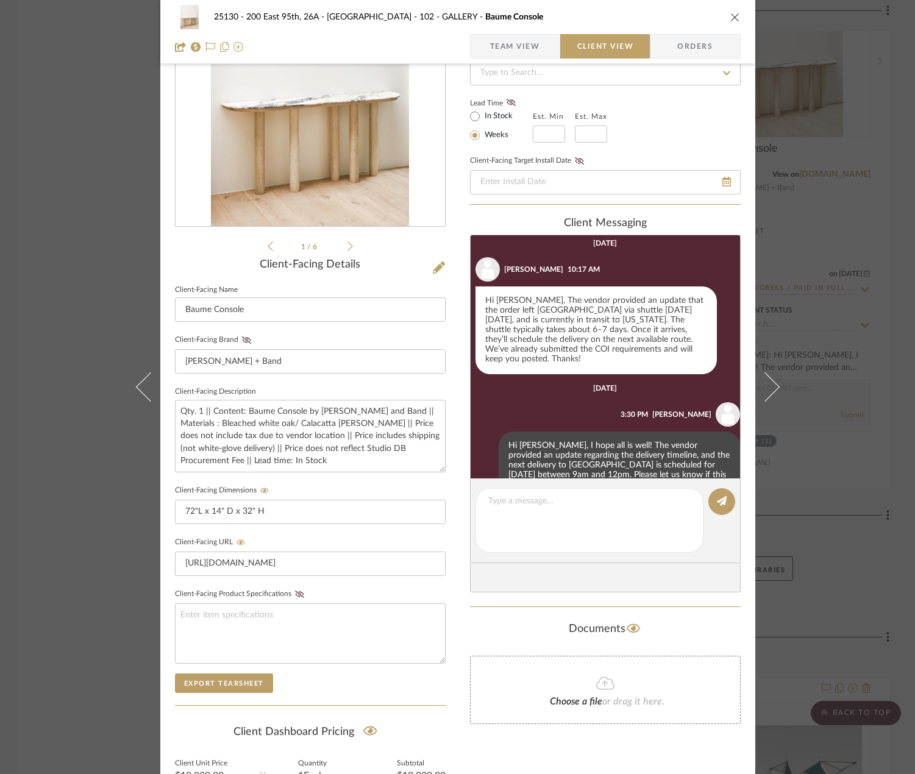
scroll to position [438, 0]
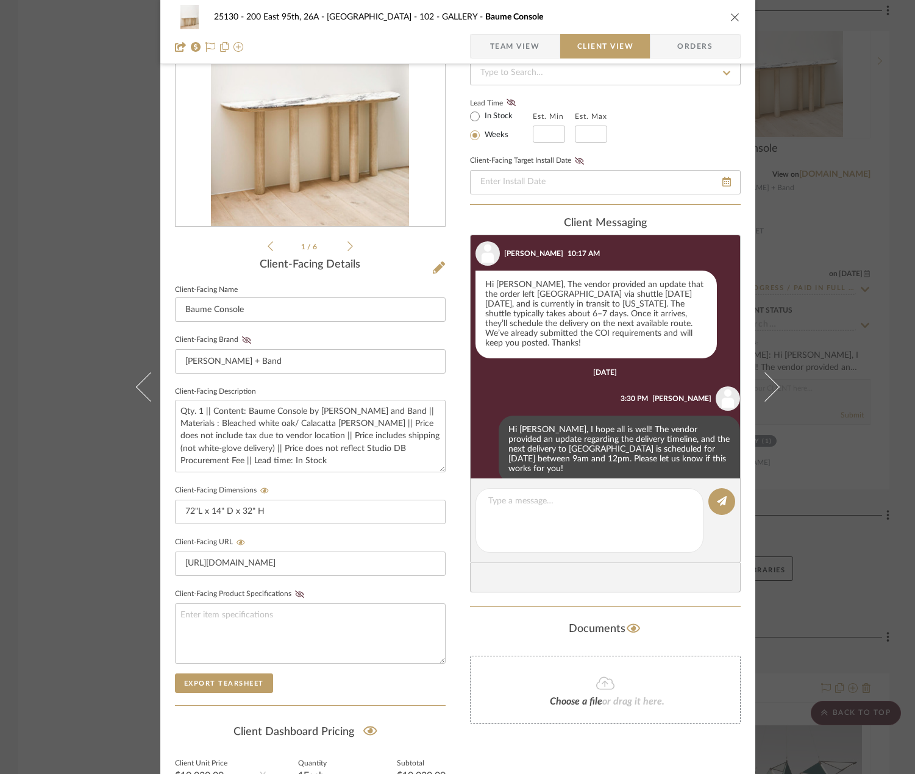
click at [840, 306] on div "25130 - 200 East 95th, 26A - Kosheleva 102 - GALLERY Baume Console Team View Cl…" at bounding box center [457, 387] width 915 height 774
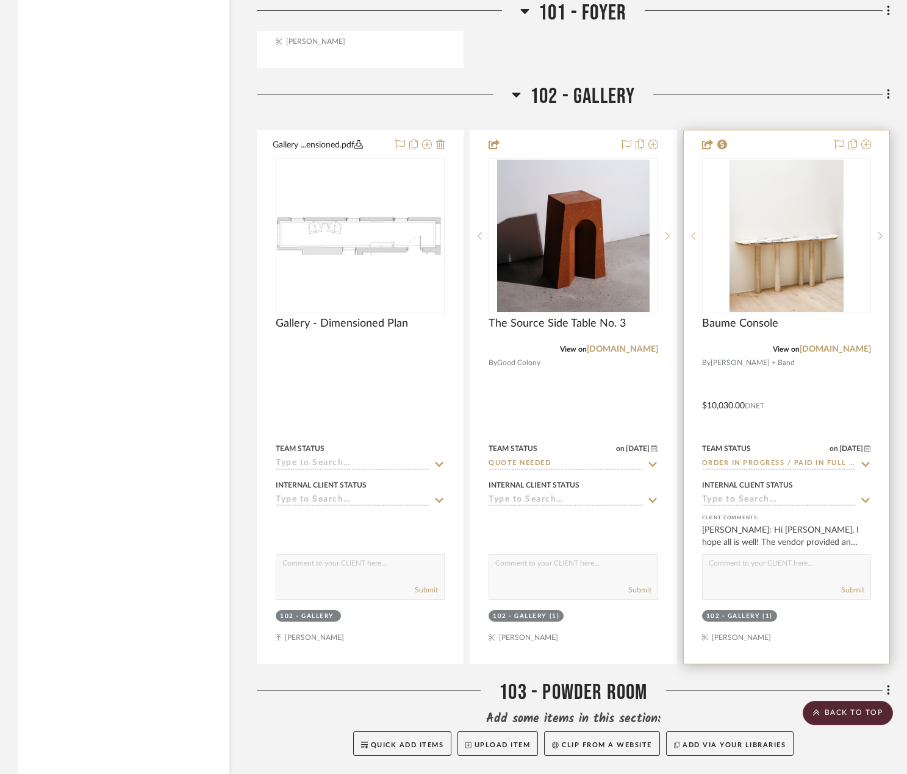
scroll to position [4817, 0]
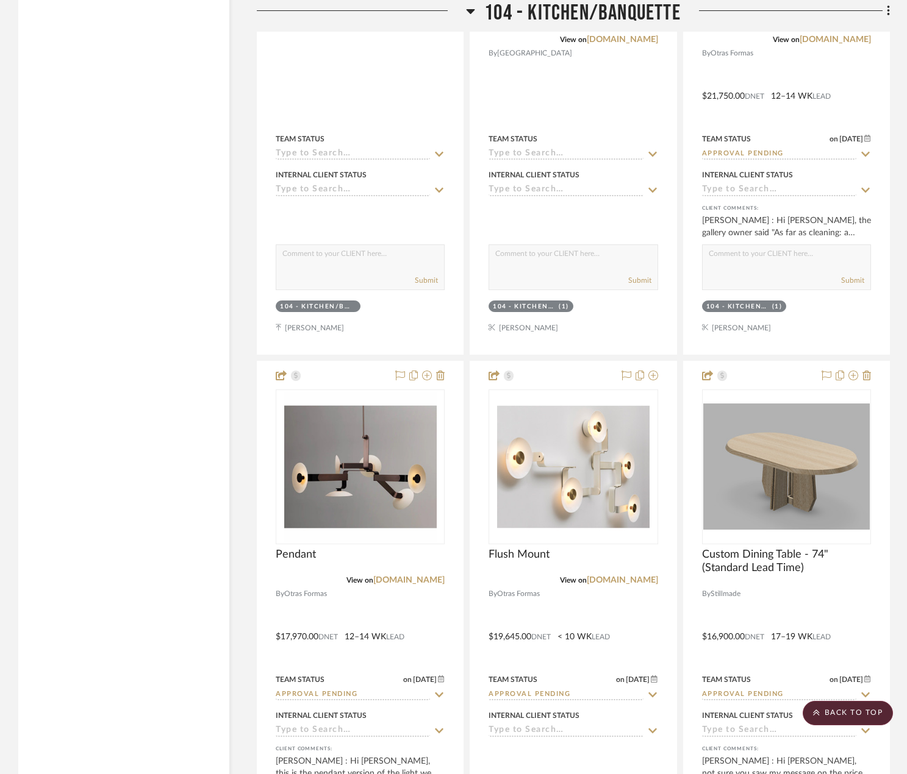
scroll to position [5549, 0]
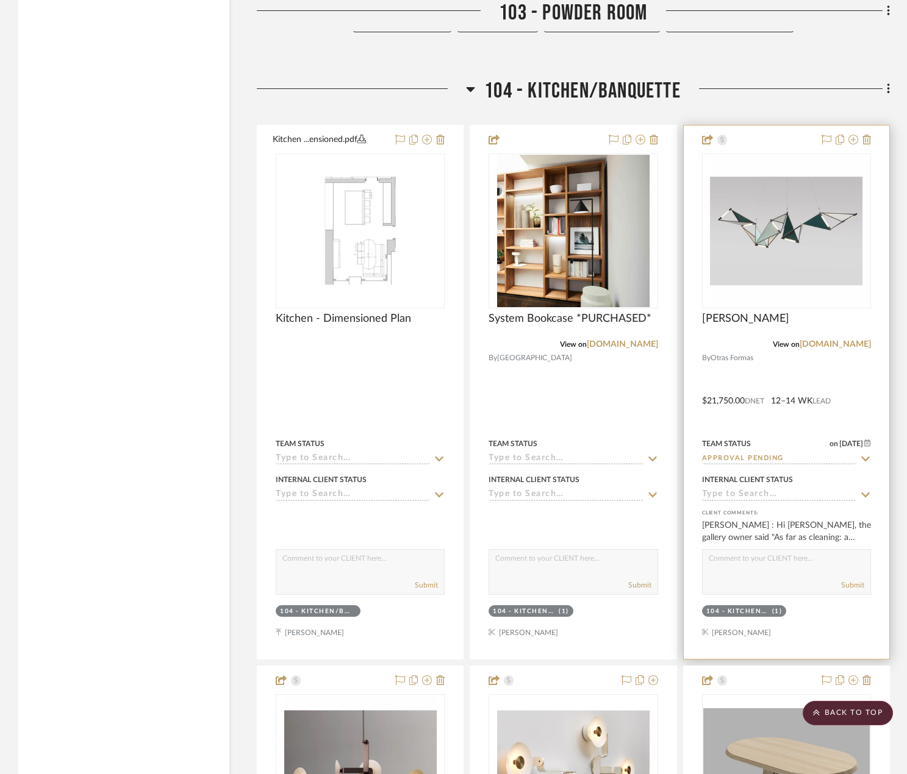
click at [796, 365] on div at bounding box center [787, 393] width 206 height 534
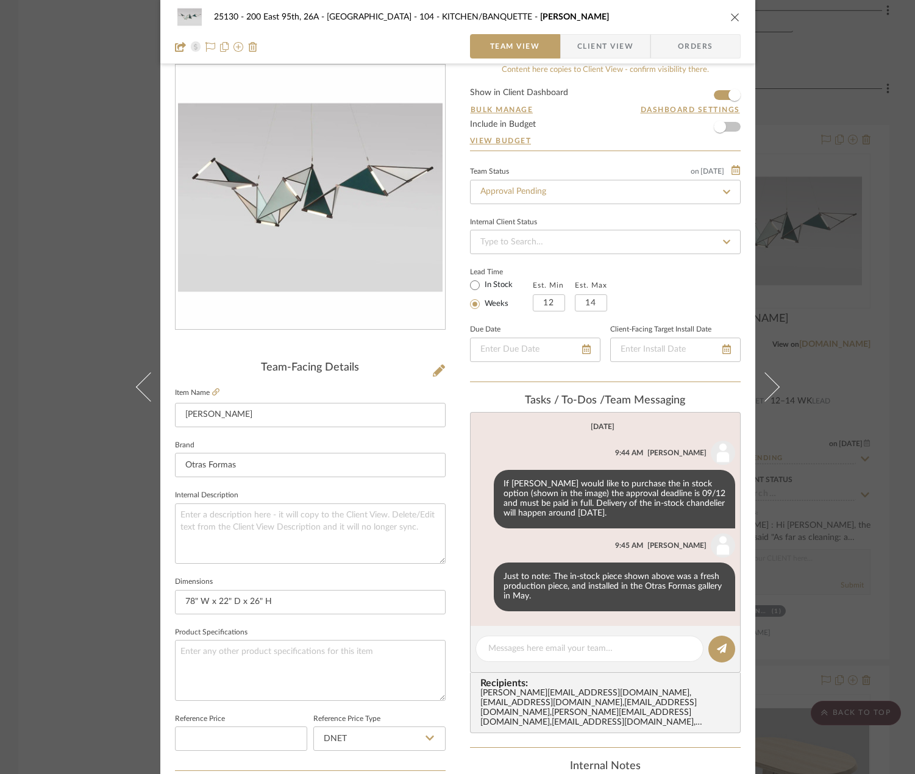
scroll to position [0, 0]
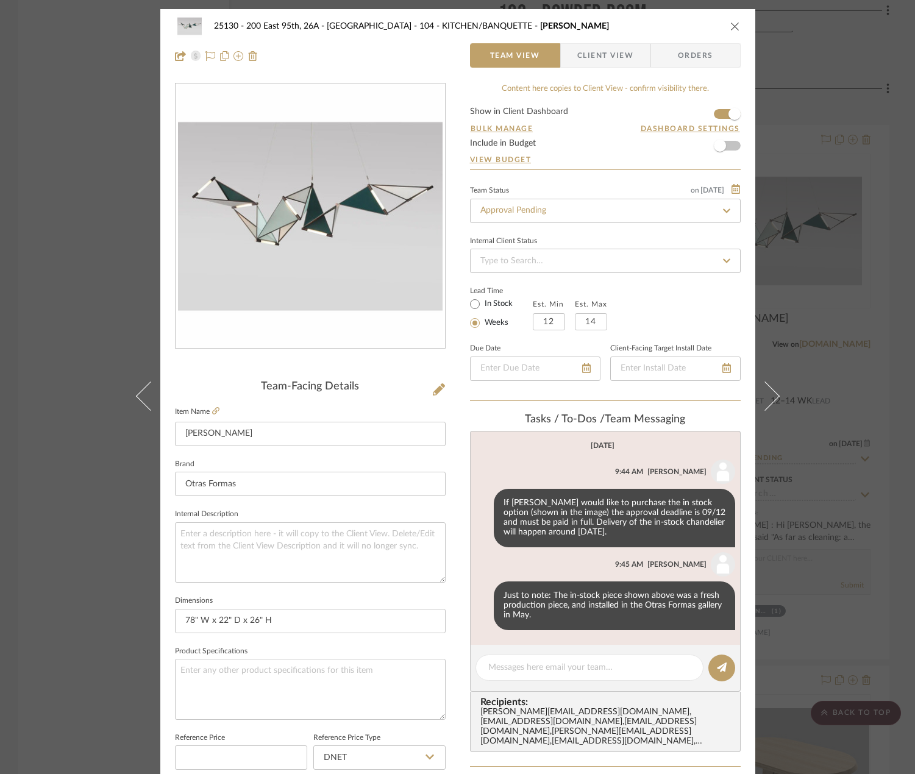
click at [613, 57] on span "Client View" at bounding box center [605, 55] width 56 height 24
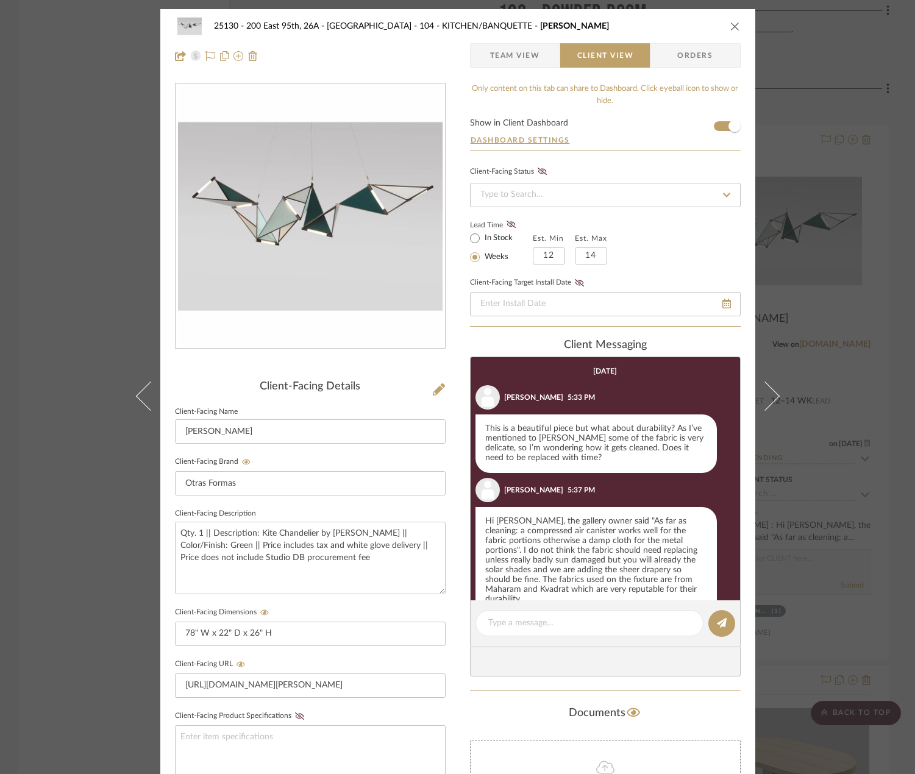
scroll to position [18, 0]
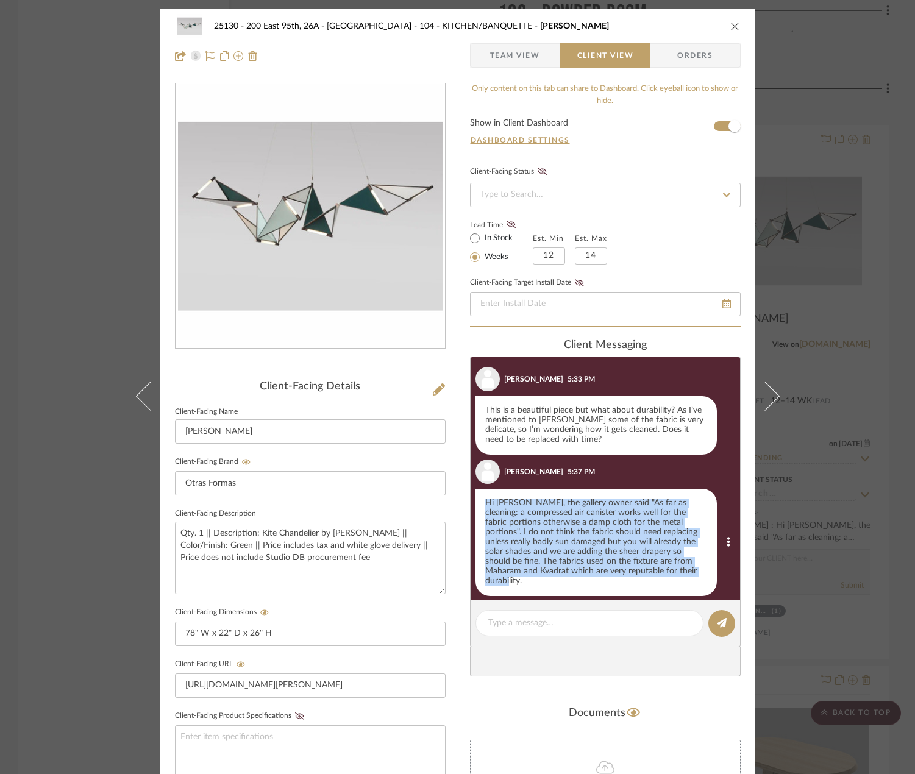
drag, startPoint x: 482, startPoint y: 504, endPoint x: 694, endPoint y: 577, distance: 224.5
click at [695, 577] on div "Hi [PERSON_NAME], the gallery owner said "As far as cleaning: a compressed air …" at bounding box center [596, 542] width 241 height 107
click at [664, 552] on div "Hi [PERSON_NAME], the gallery owner said "As far as cleaning: a compressed air …" at bounding box center [596, 542] width 241 height 107
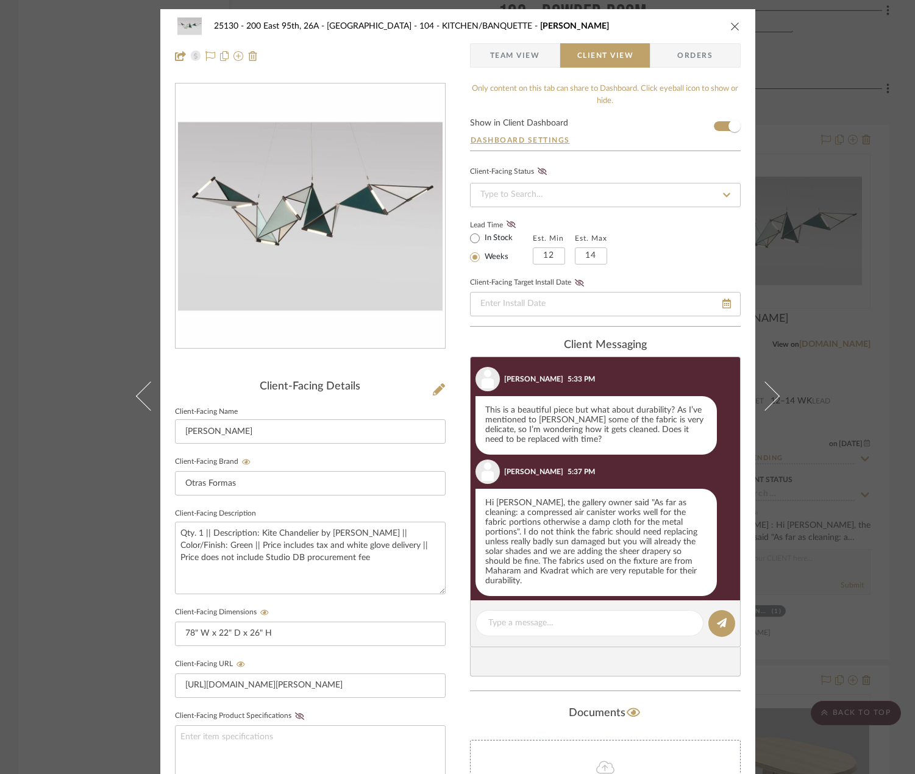
click at [857, 556] on div "25130 - 200 East 95th, 26A - Kosheleva 104 - KITCHEN/BANQUETTE Kite Chandelier …" at bounding box center [457, 387] width 915 height 774
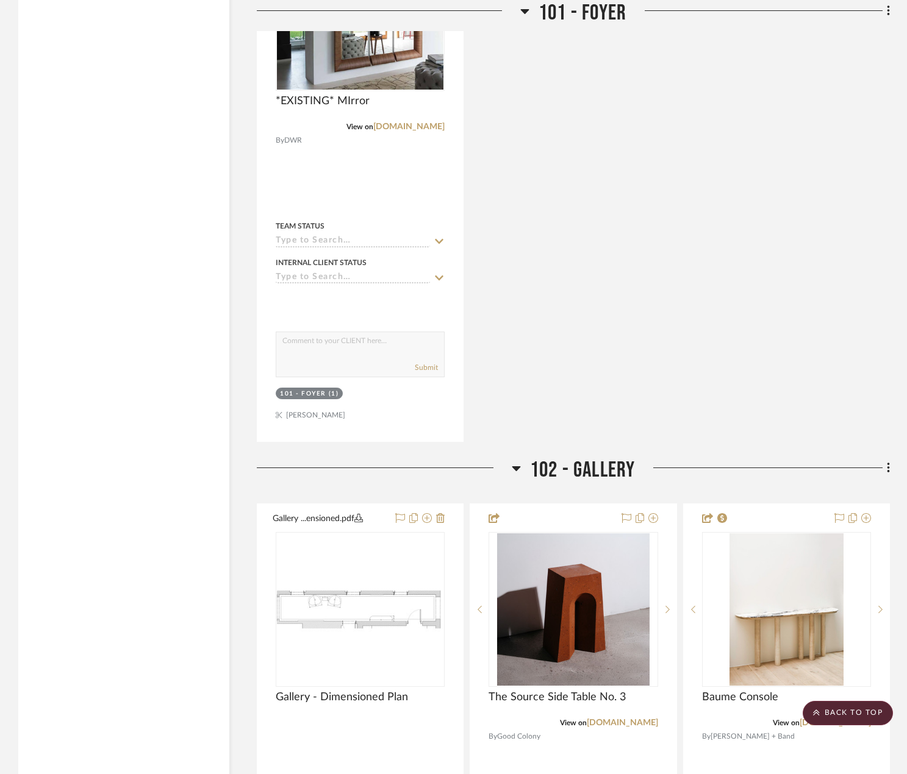
scroll to position [4817, 0]
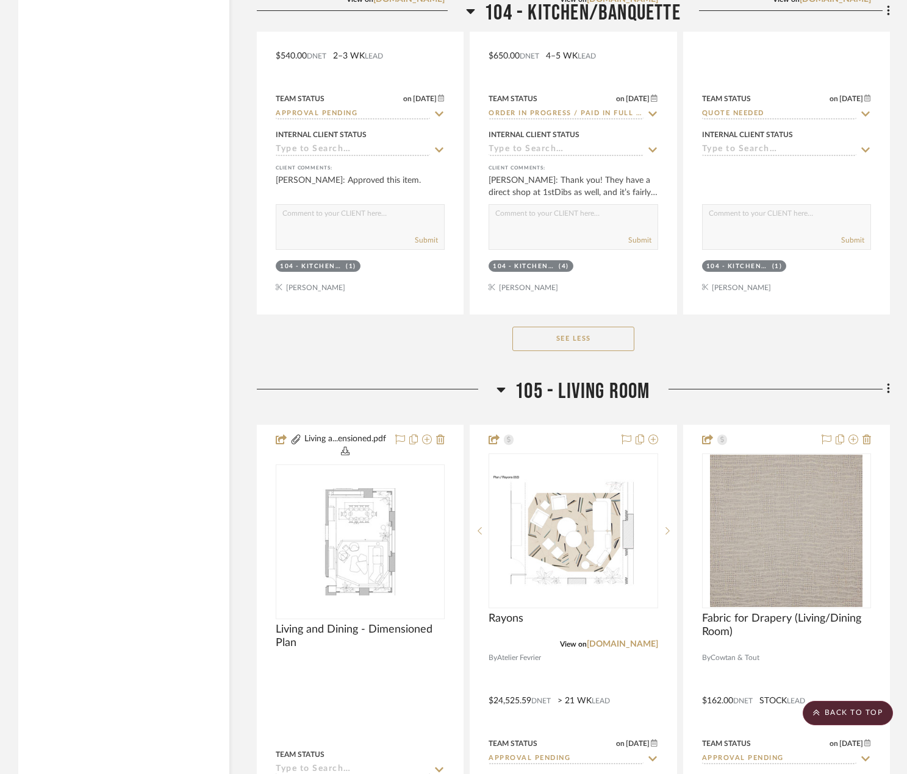
scroll to position [7805, 0]
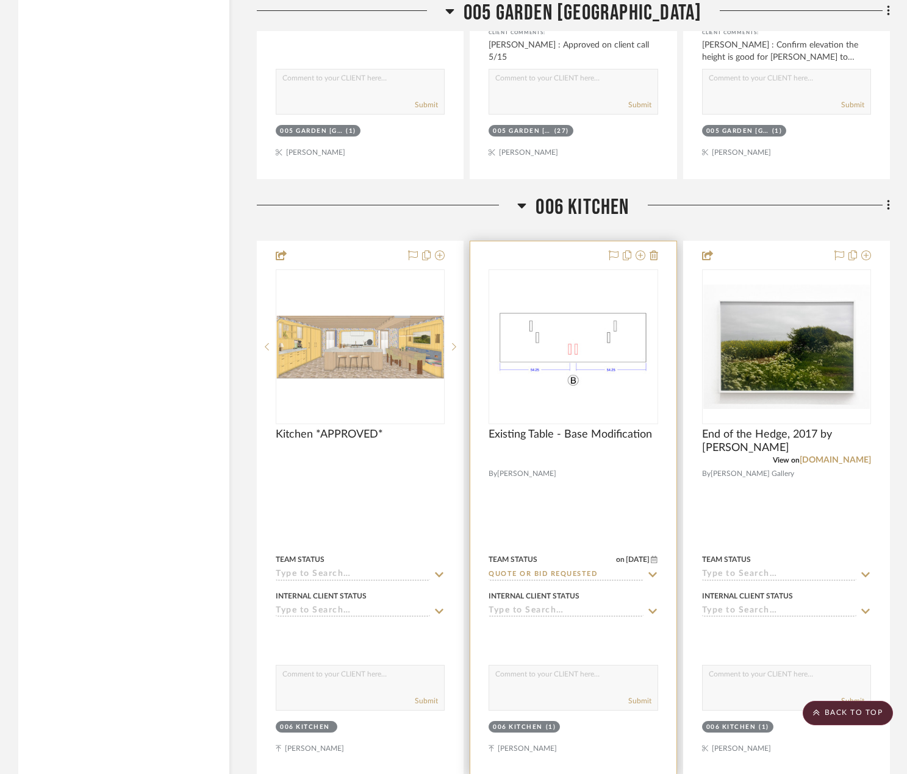
scroll to position [16038, 0]
click at [573, 523] on div at bounding box center [573, 509] width 206 height 534
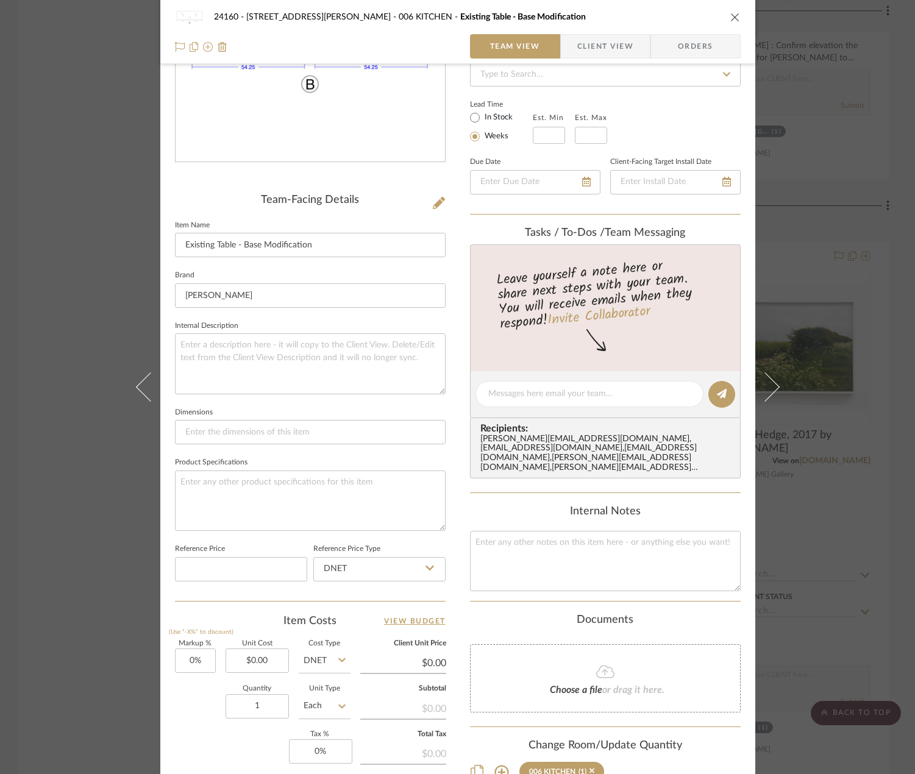
scroll to position [0, 0]
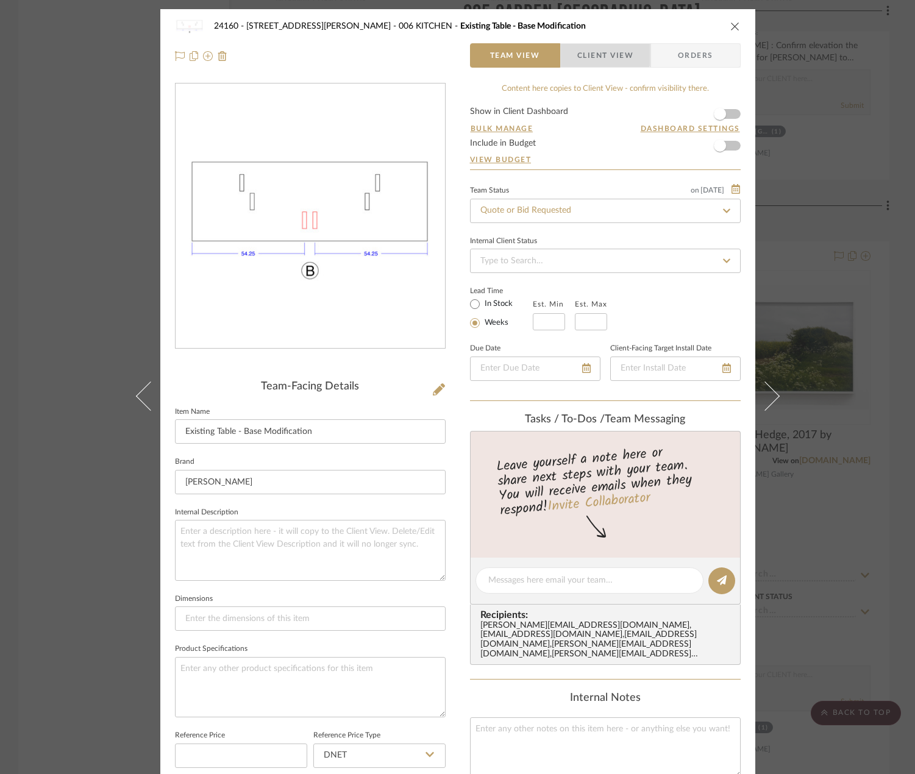
click at [588, 49] on span "Client View" at bounding box center [605, 55] width 56 height 24
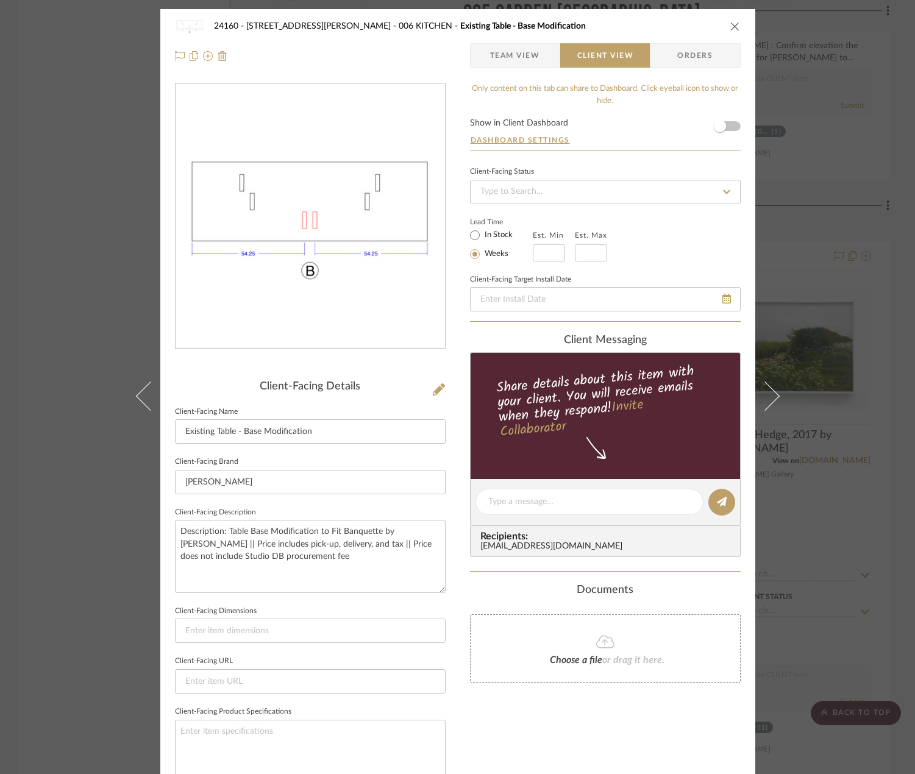
click at [531, 51] on span "Team View" at bounding box center [515, 55] width 50 height 24
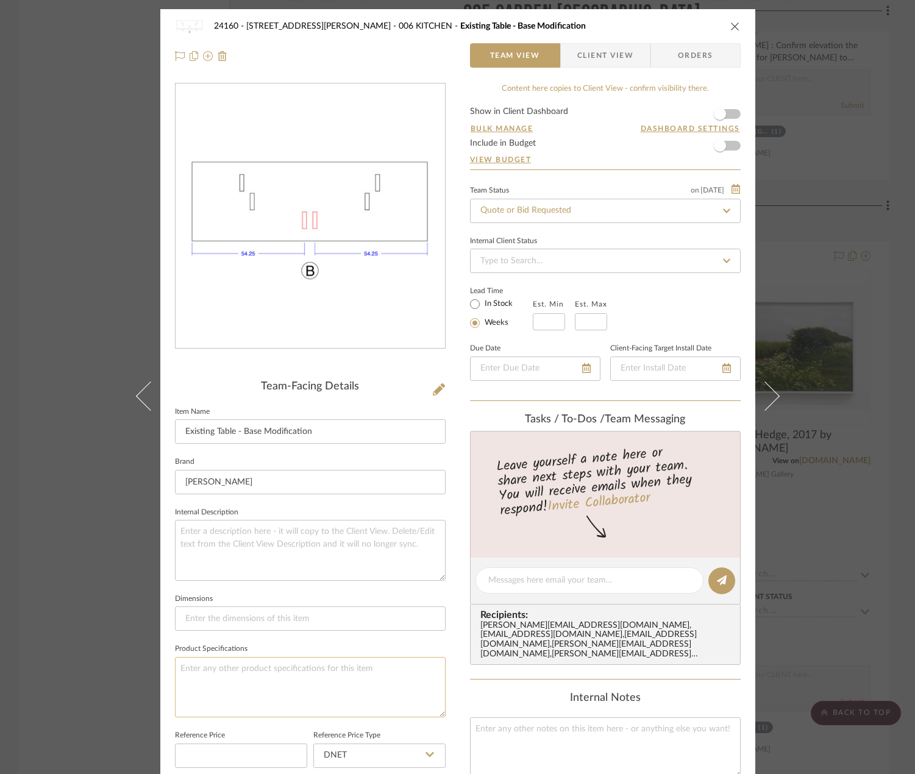
click at [256, 699] on textarea at bounding box center [310, 687] width 271 height 60
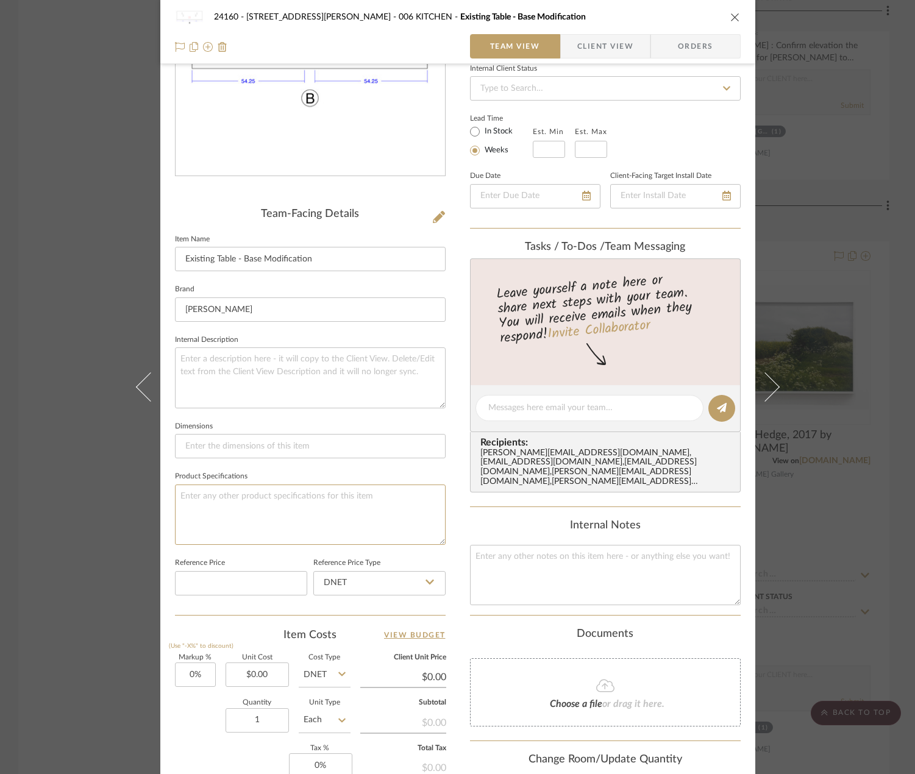
scroll to position [305, 0]
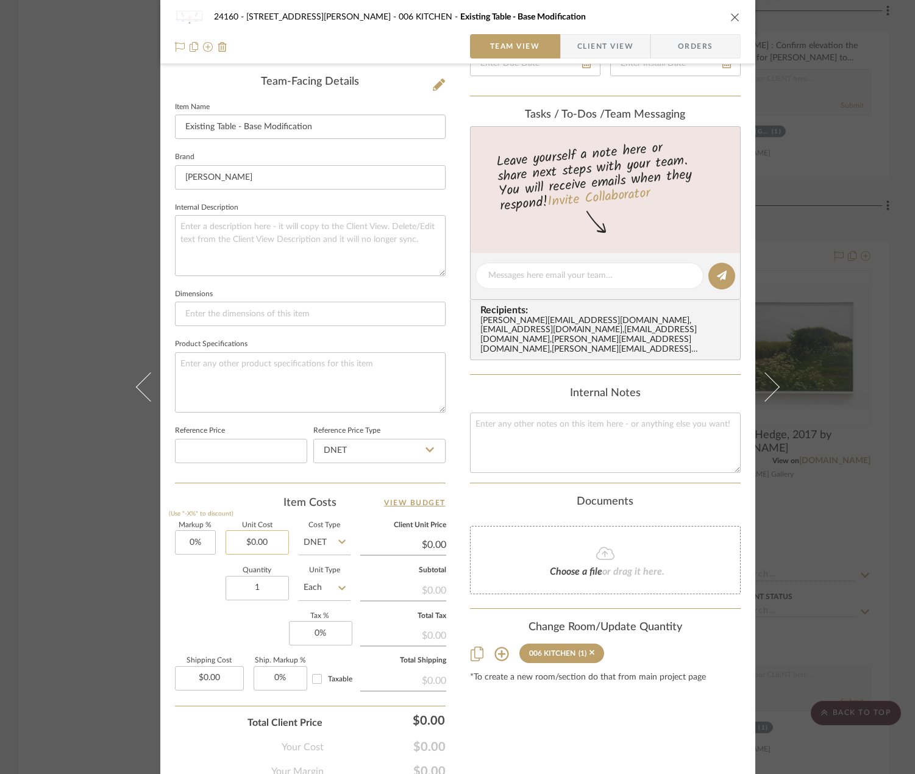
type input "0.00"
click at [249, 548] on input "0.00" at bounding box center [257, 543] width 63 height 24
type input "$1,100.00"
click at [266, 372] on textarea at bounding box center [310, 382] width 271 height 60
type input "$1,100.00"
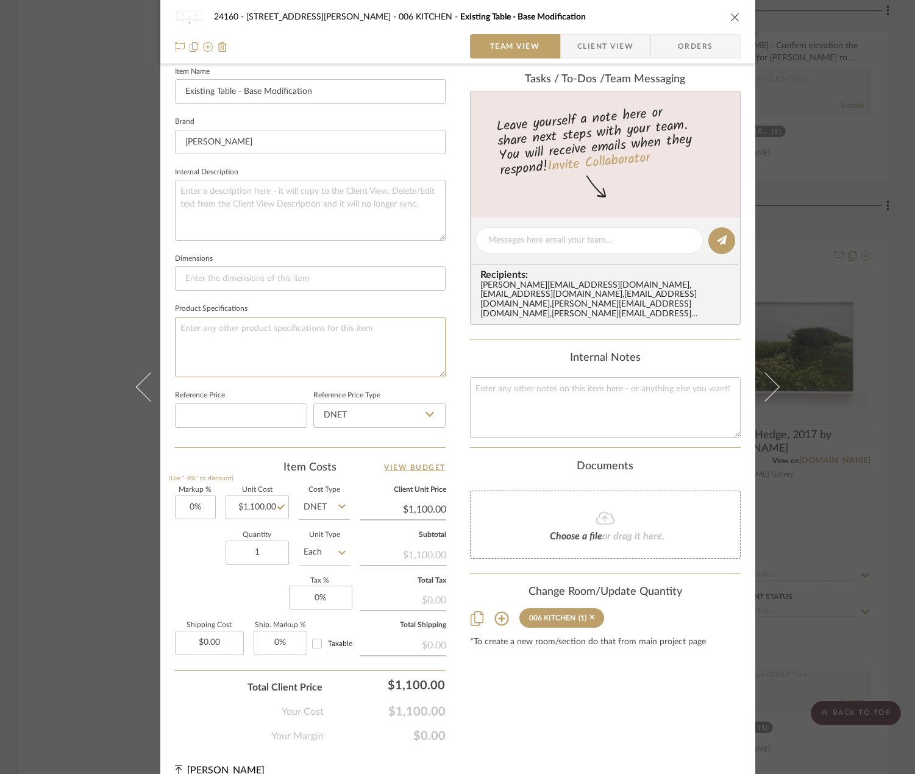
scroll to position [359, 0]
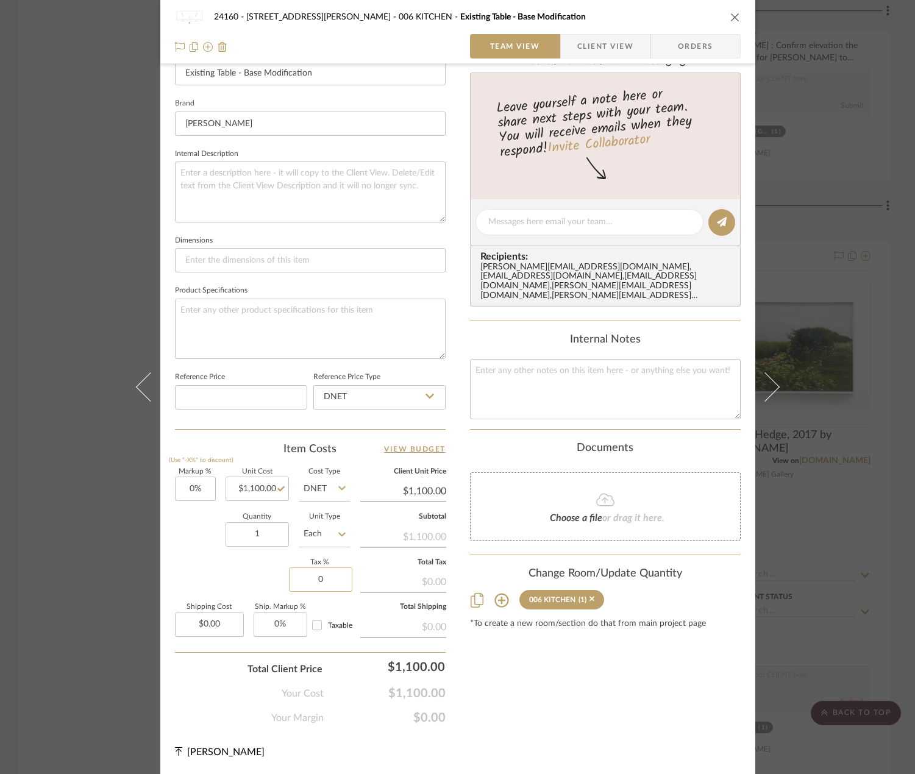
click at [331, 579] on input "0" at bounding box center [320, 580] width 63 height 24
type input "8.875%"
click at [298, 329] on textarea at bounding box center [310, 329] width 271 height 60
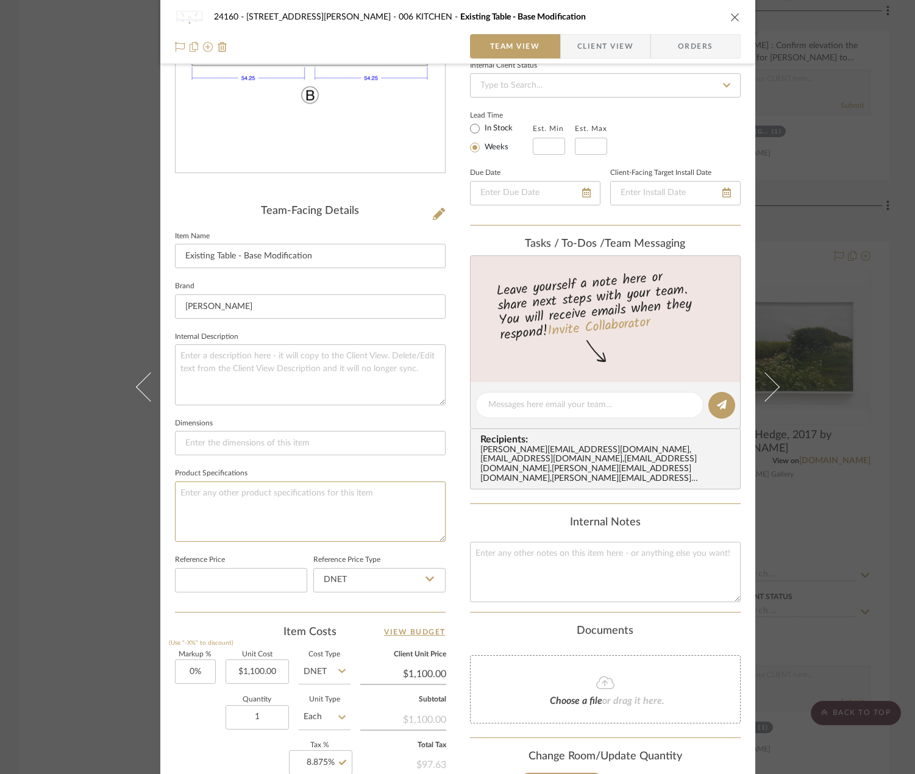
scroll to position [54, 0]
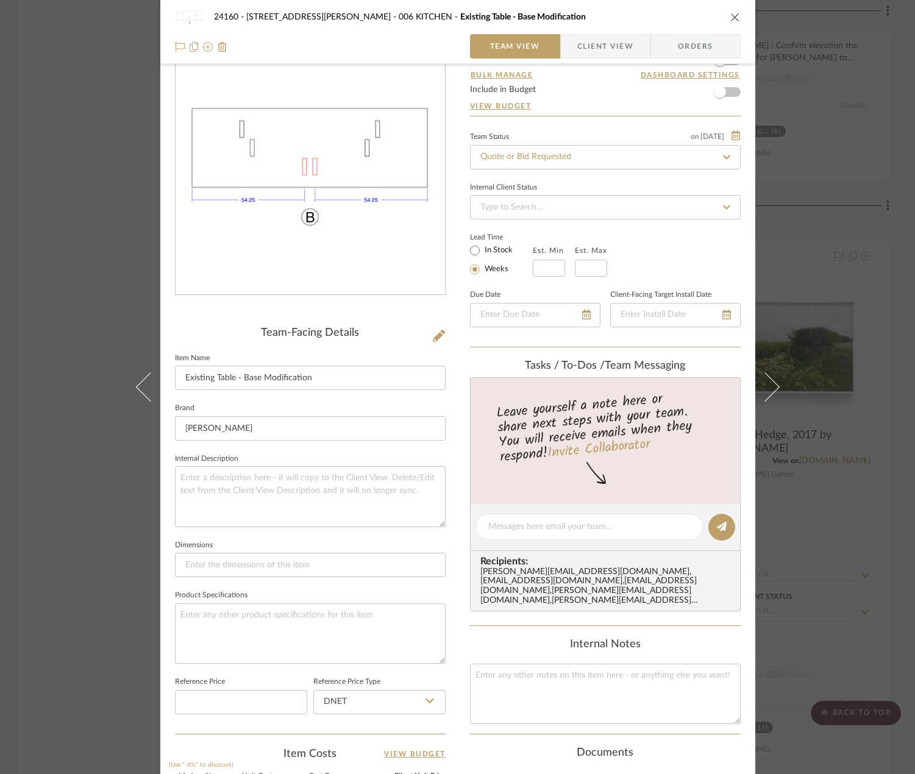
click at [592, 36] on span "Client View" at bounding box center [605, 46] width 56 height 24
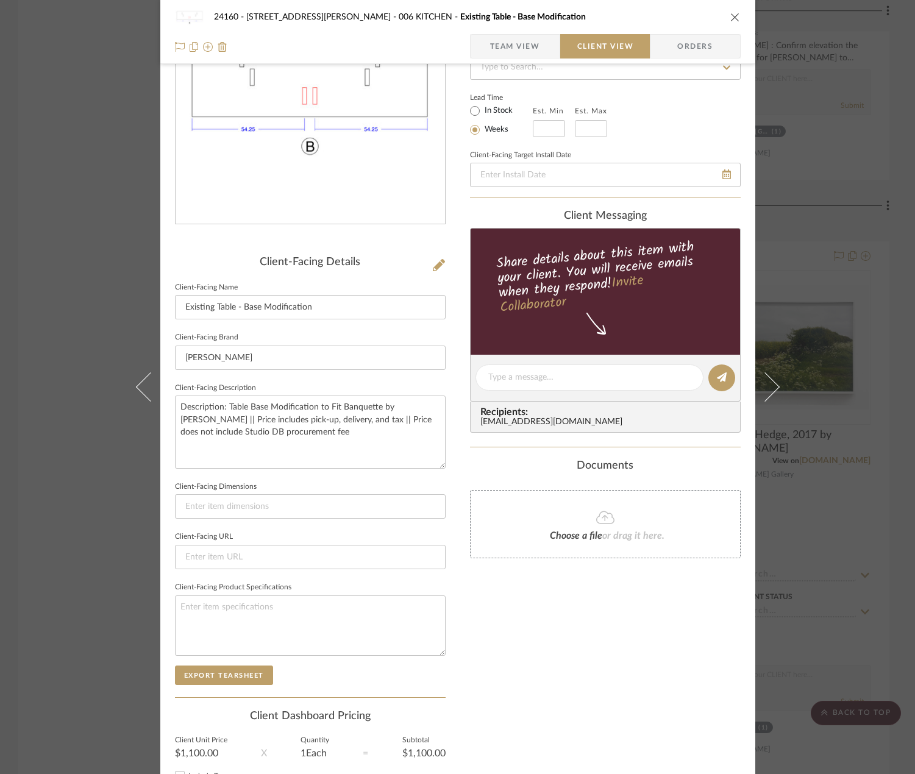
scroll to position [230, 0]
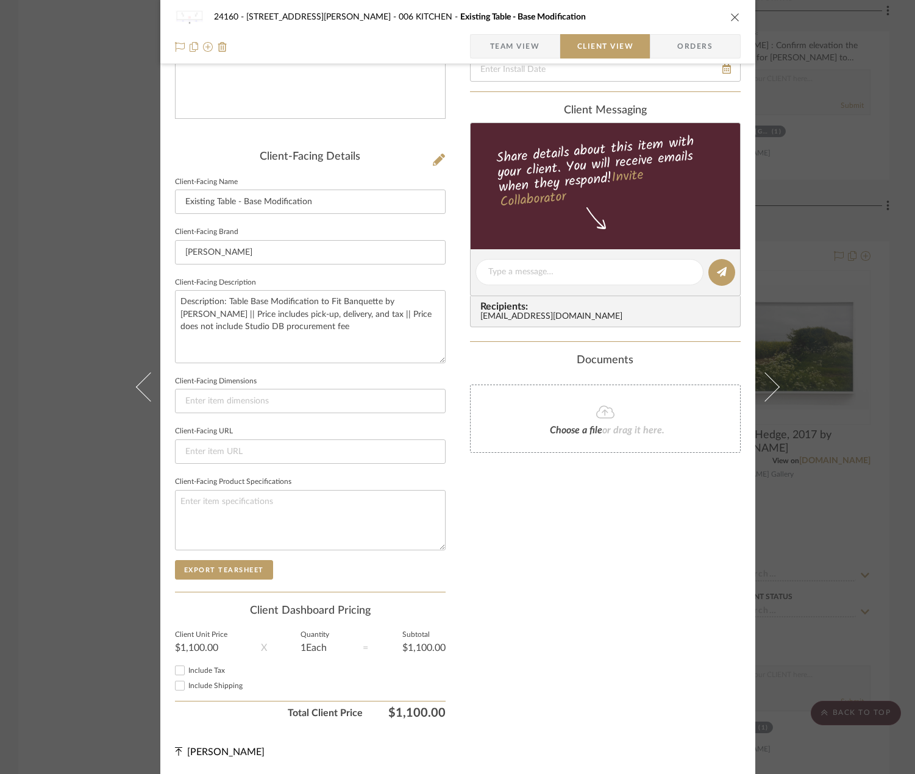
drag, startPoint x: 212, startPoint y: 668, endPoint x: 217, endPoint y: 682, distance: 15.1
click at [212, 670] on span "Include Tax" at bounding box center [206, 670] width 37 height 7
click at [187, 670] on input "Include Tax" at bounding box center [180, 670] width 15 height 15
checkbox input "true"
click at [218, 684] on span "Include Shipping" at bounding box center [215, 685] width 54 height 7
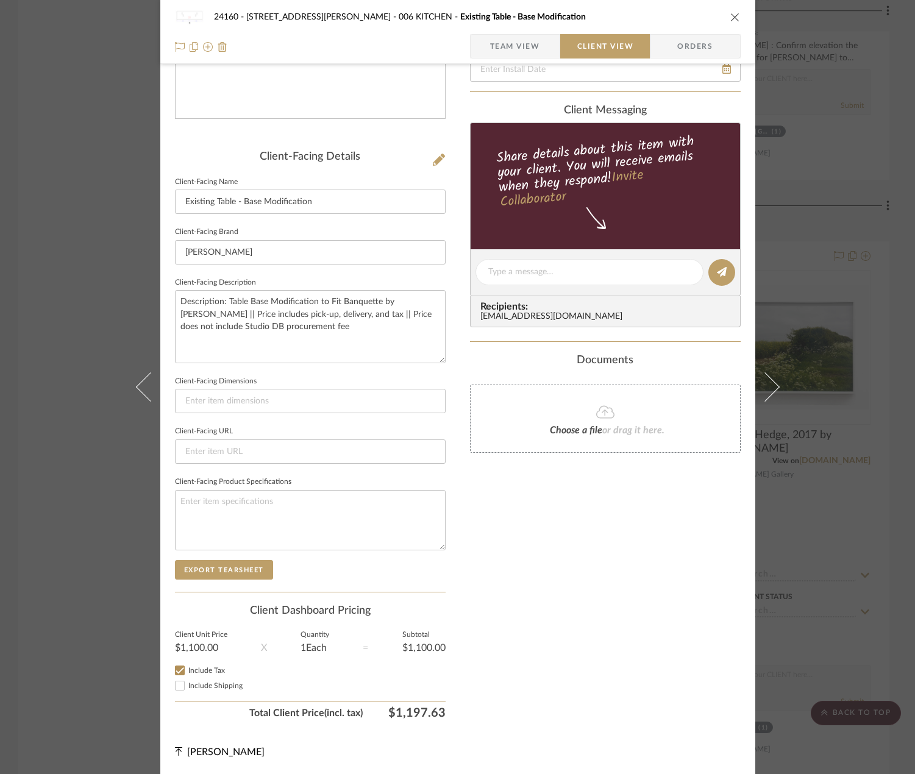
click at [187, 684] on input "Include Shipping" at bounding box center [180, 686] width 15 height 15
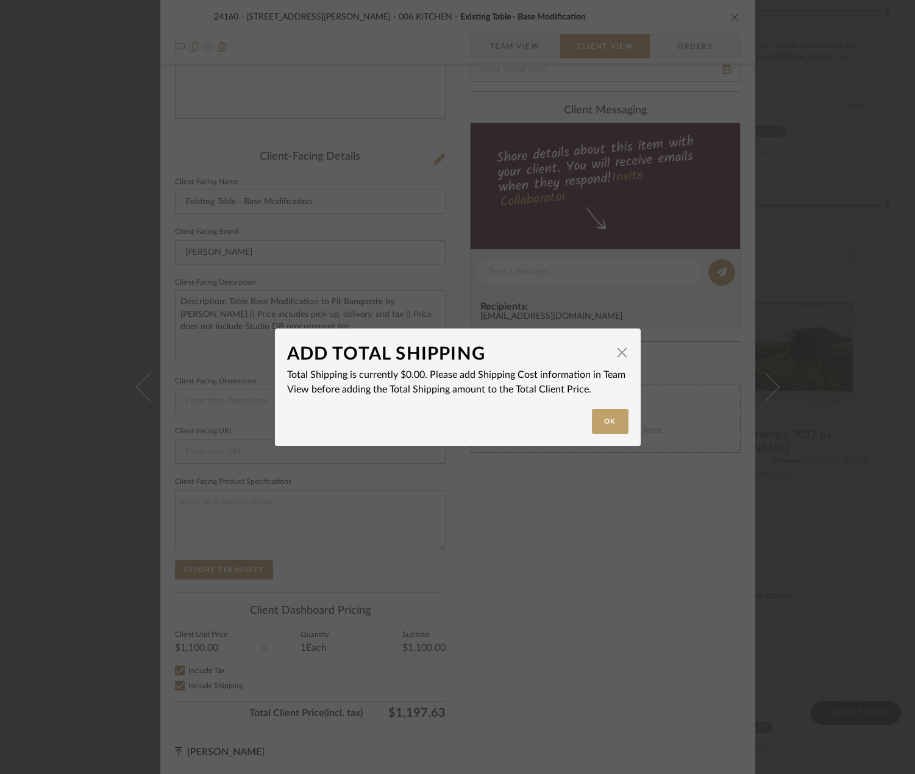
checkbox input "false"
click at [584, 423] on div "Ok" at bounding box center [457, 421] width 341 height 25
click at [612, 416] on button "Ok" at bounding box center [610, 421] width 37 height 25
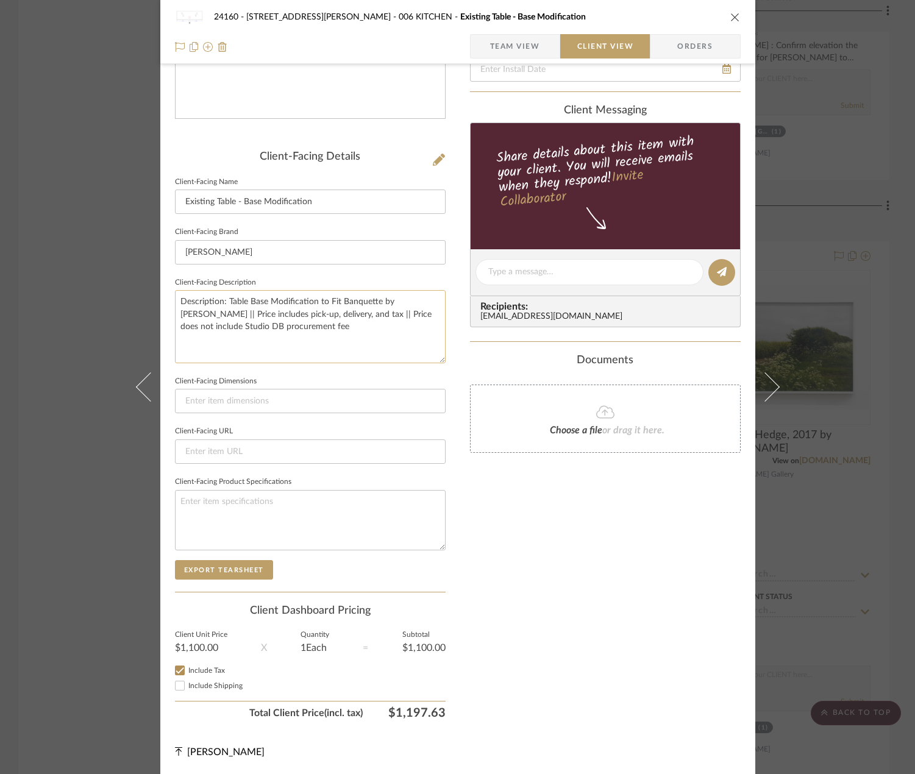
click at [384, 329] on textarea "Description: Table Base Modification to Fit Banquette by Eric Zeszotarski || Pr…" at bounding box center [310, 326] width 271 height 73
click at [384, 328] on textarea "Description: Table Base Modification to Fit Banquette by Eric Zeszotarski || Pr…" at bounding box center [310, 326] width 271 height 73
click at [390, 428] on fieldset "Client-Facing URL" at bounding box center [310, 443] width 271 height 41
click at [878, 554] on div "24160 - 214 E 18th Street - Satow Elliot 006 KITCHEN Existing Table - Base Modi…" at bounding box center [457, 387] width 915 height 774
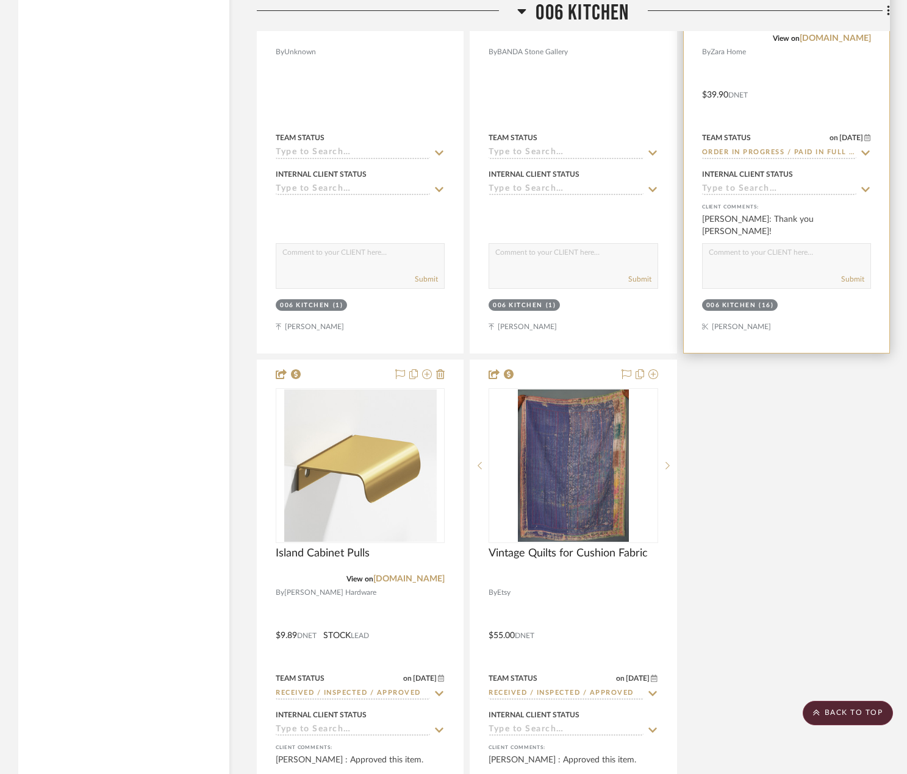
scroll to position [17196, 0]
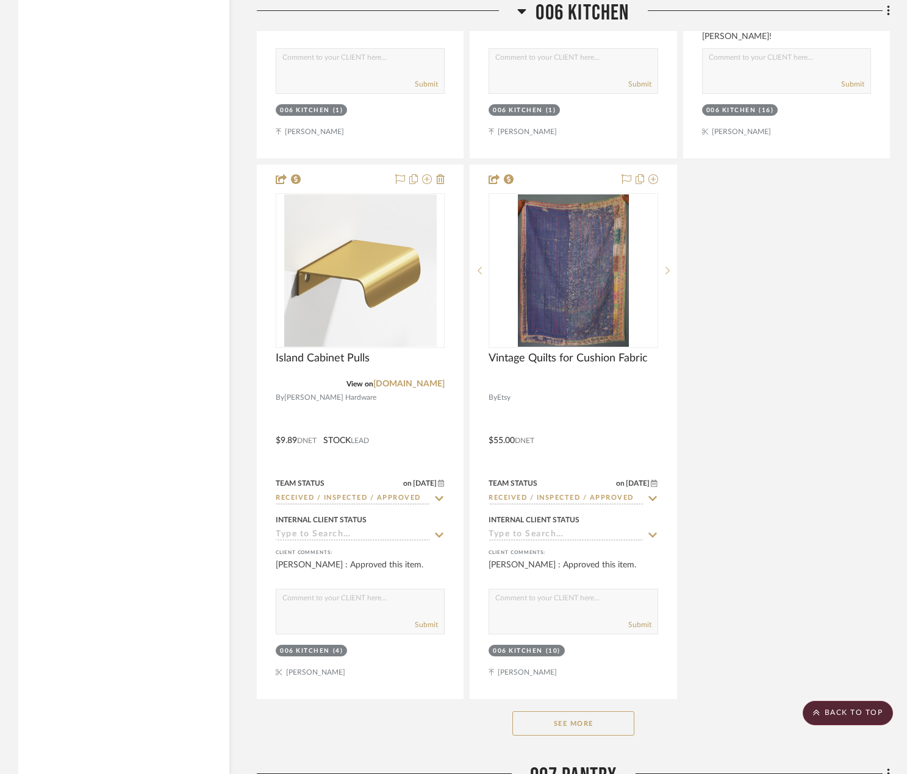
click at [607, 729] on button "See More" at bounding box center [573, 724] width 122 height 24
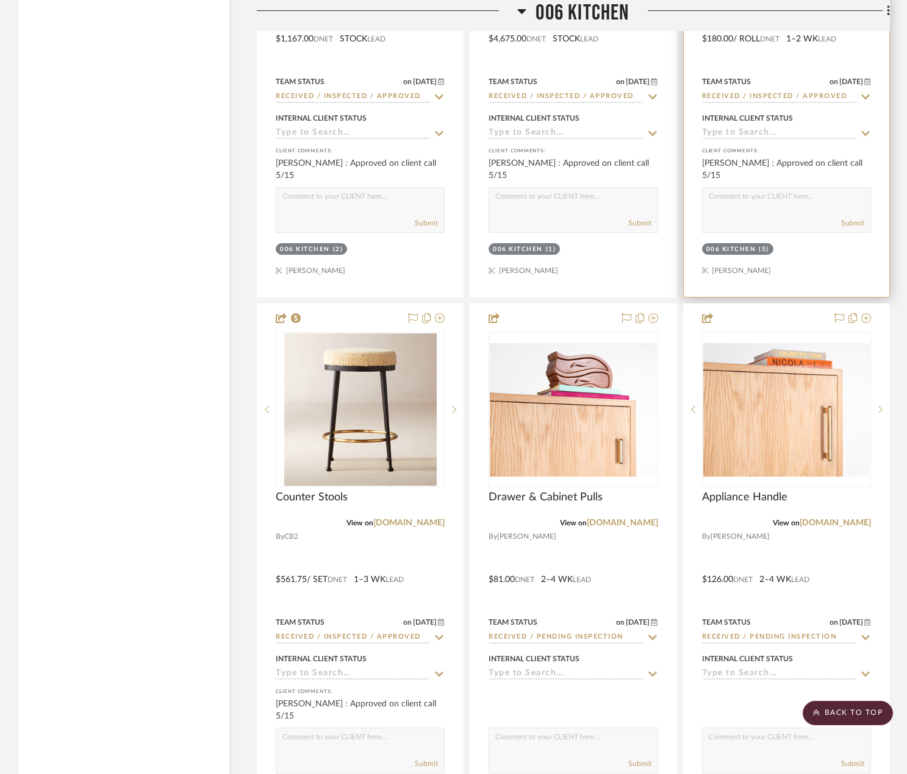
scroll to position [18782, 0]
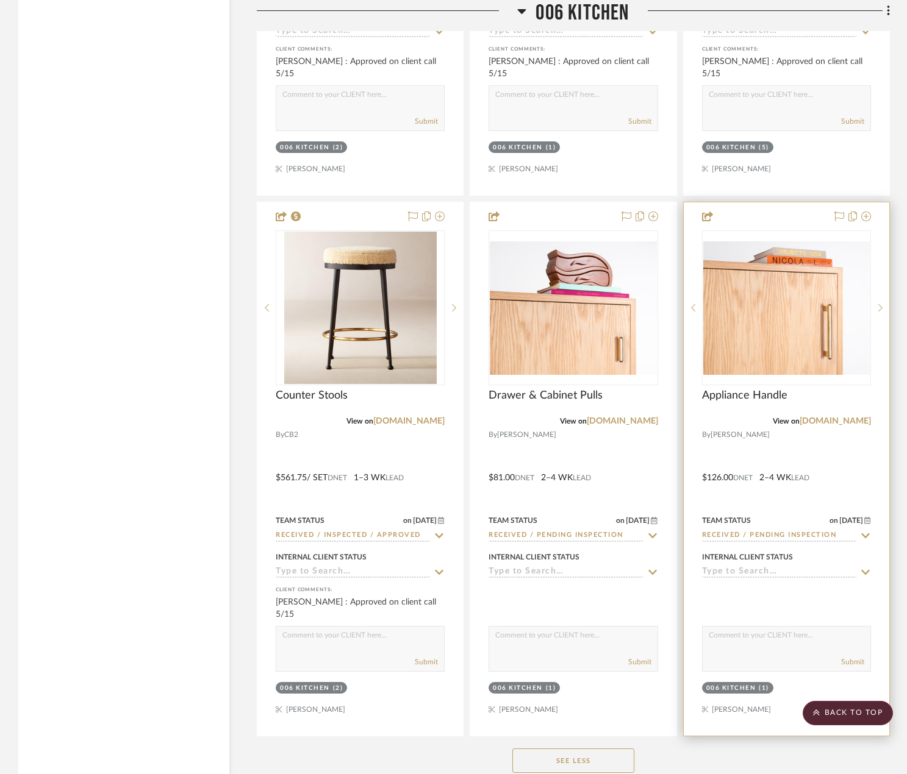
click at [795, 533] on input "Received / Pending Inspection" at bounding box center [779, 537] width 154 height 12
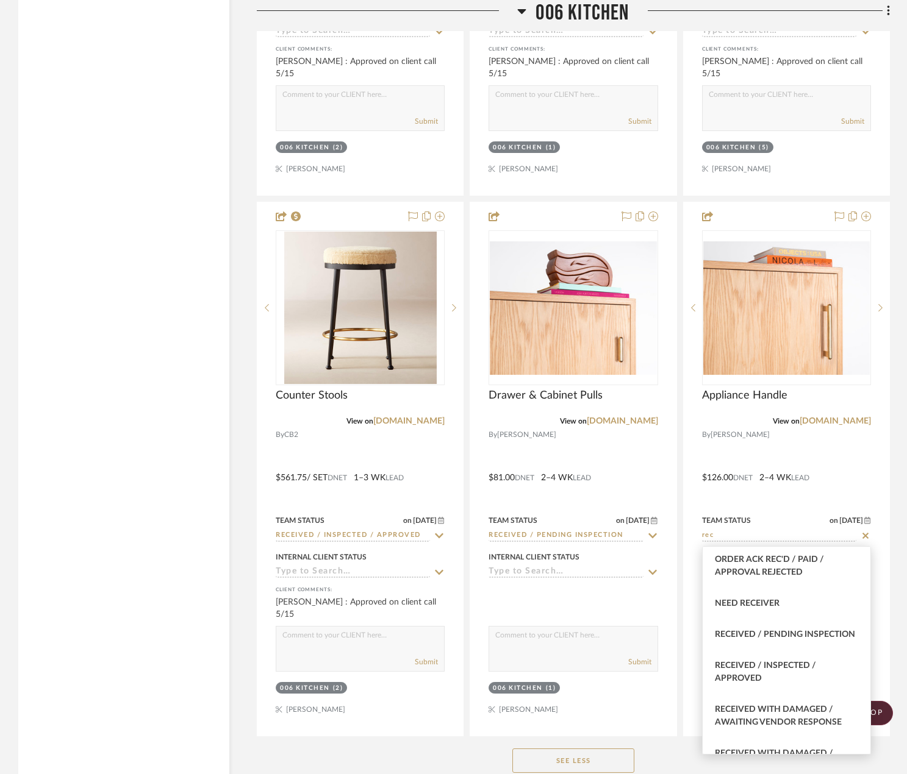
scroll to position [366, 0]
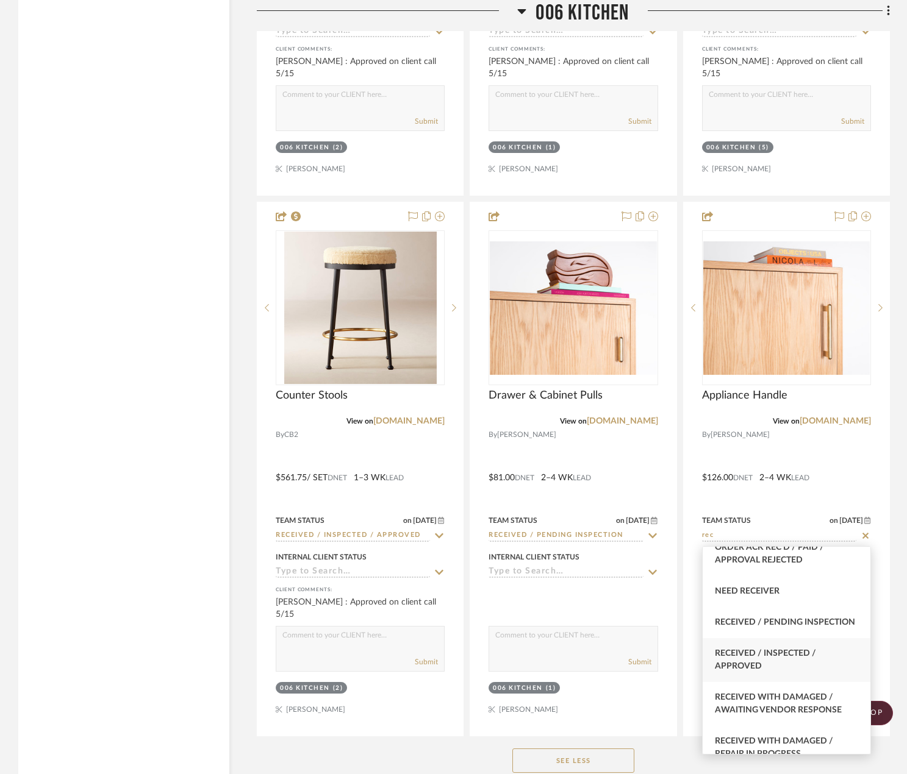
type input "rec"
click at [771, 673] on div "Received / Inspected / Approved" at bounding box center [786, 660] width 168 height 44
type input "[DATE]"
type input "Received / Inspected / Approved"
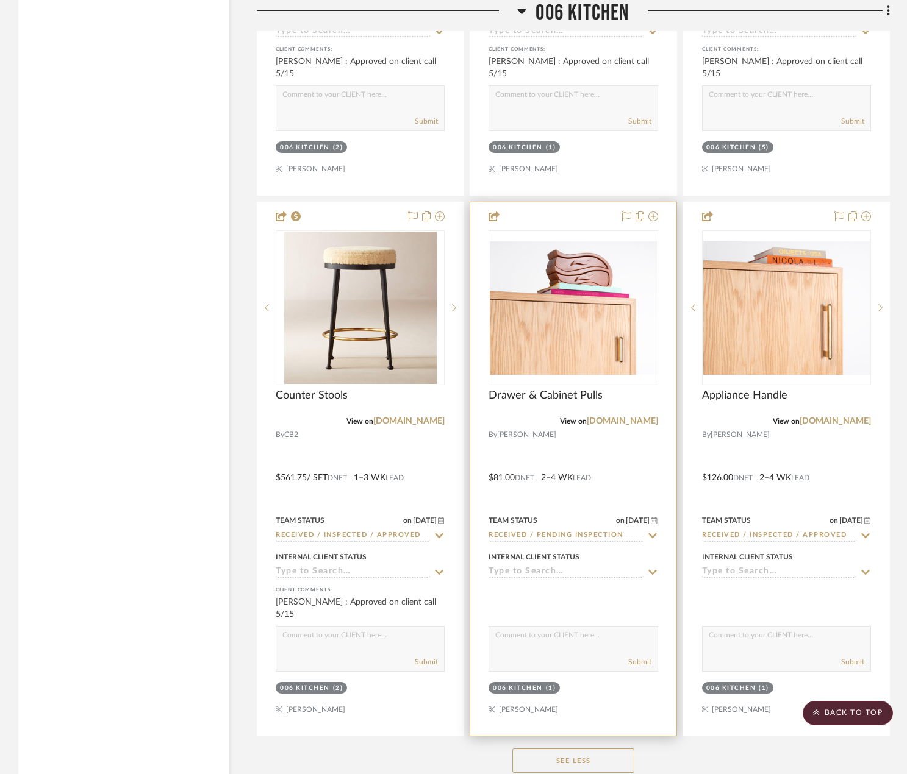
click at [554, 536] on input "Received / Pending Inspection" at bounding box center [565, 537] width 154 height 12
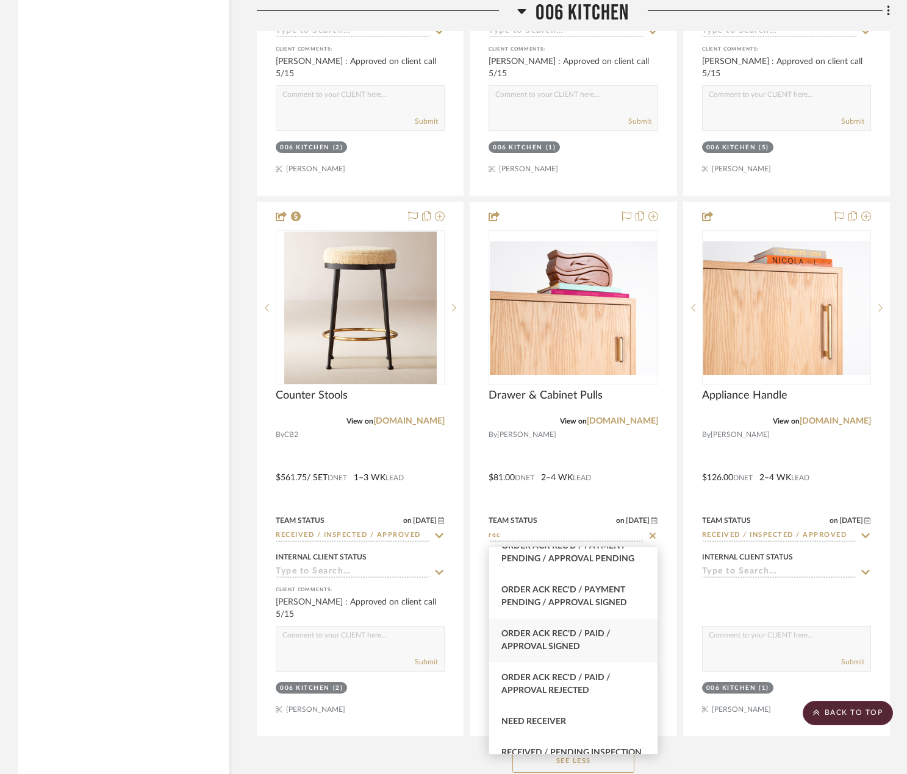
scroll to position [305, 0]
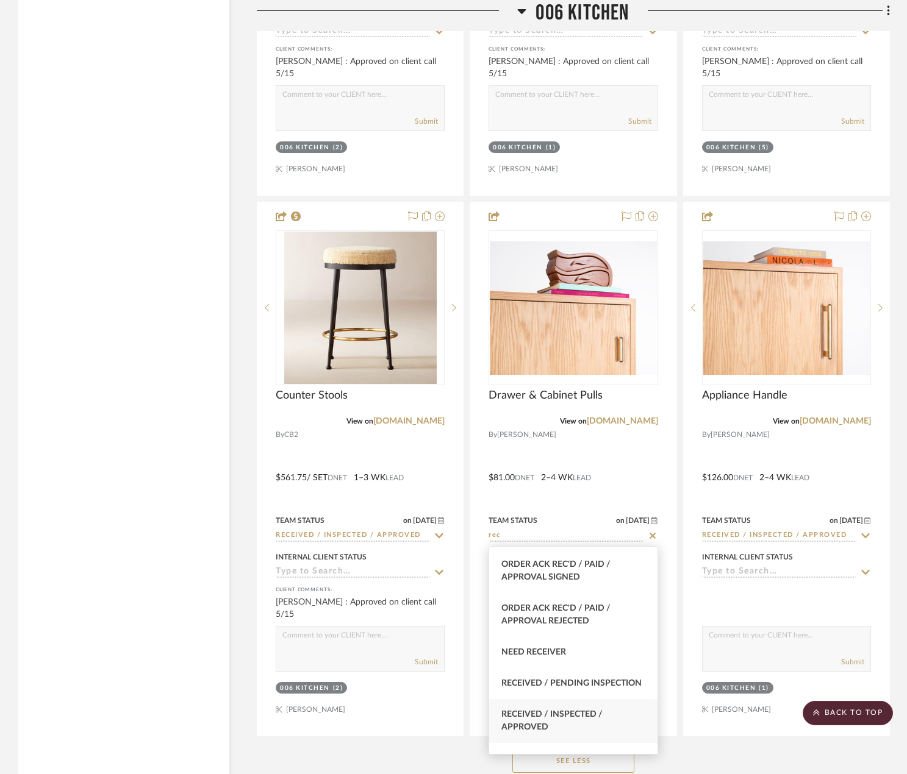
type input "rec"
click at [593, 724] on span "Received / Inspected / Approved" at bounding box center [551, 720] width 101 height 21
type input "[DATE]"
type input "Received / Inspected / Approved"
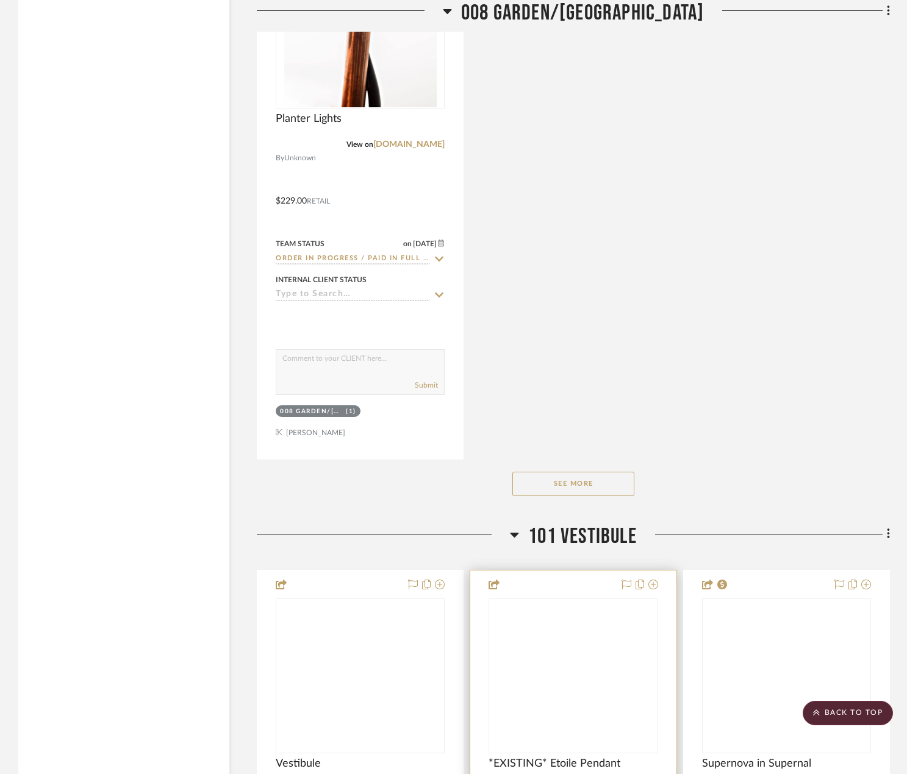
scroll to position [20916, 0]
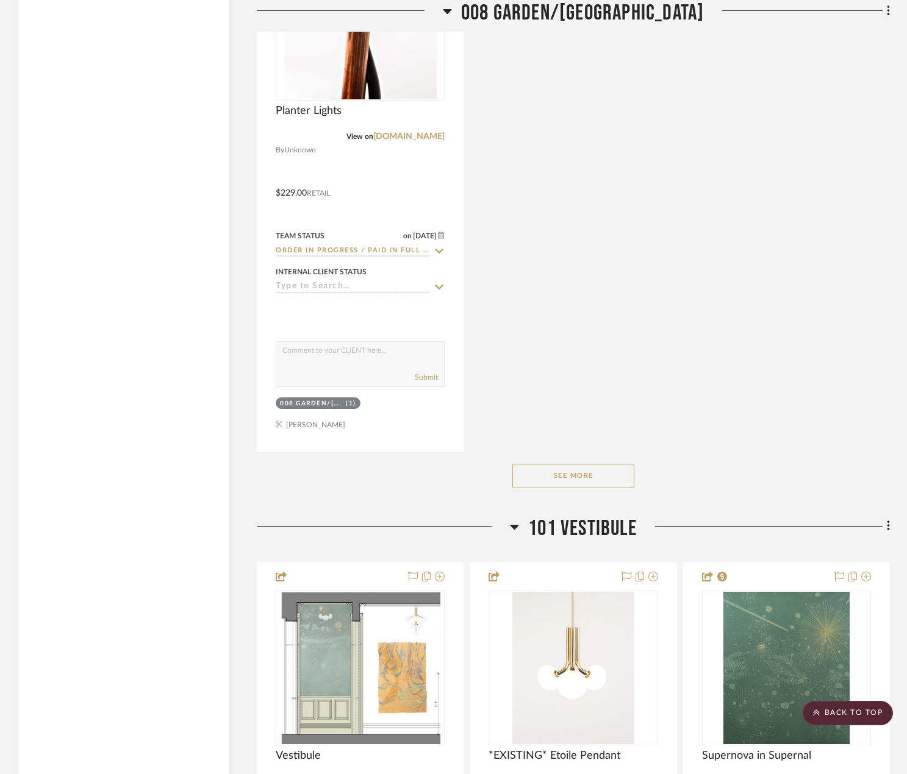
click at [571, 477] on button "See More" at bounding box center [573, 476] width 122 height 24
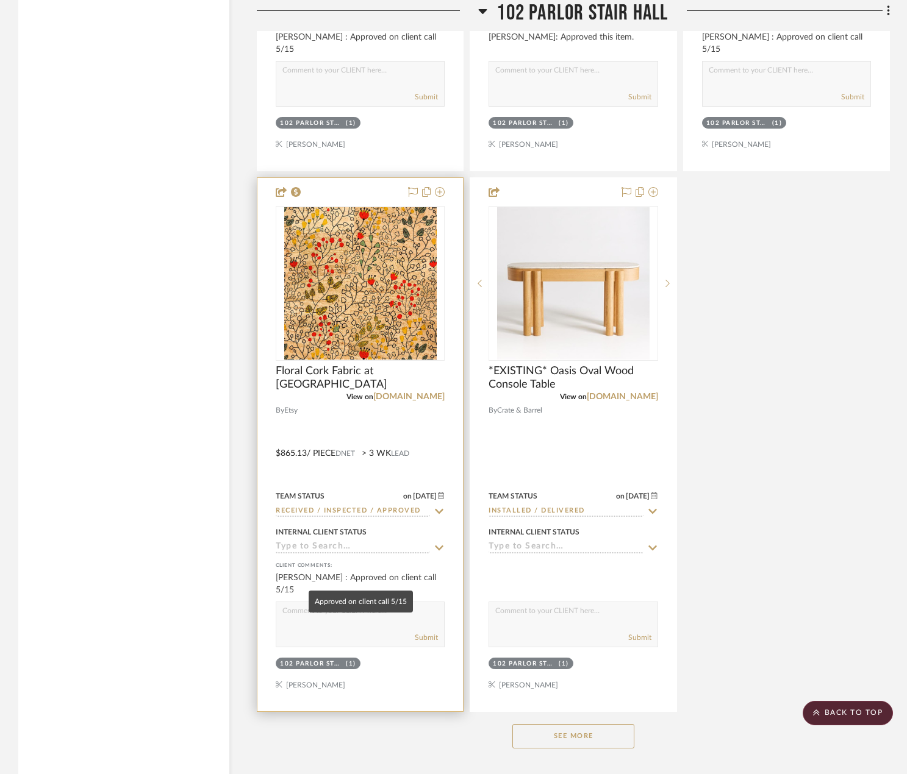
scroll to position [22990, 0]
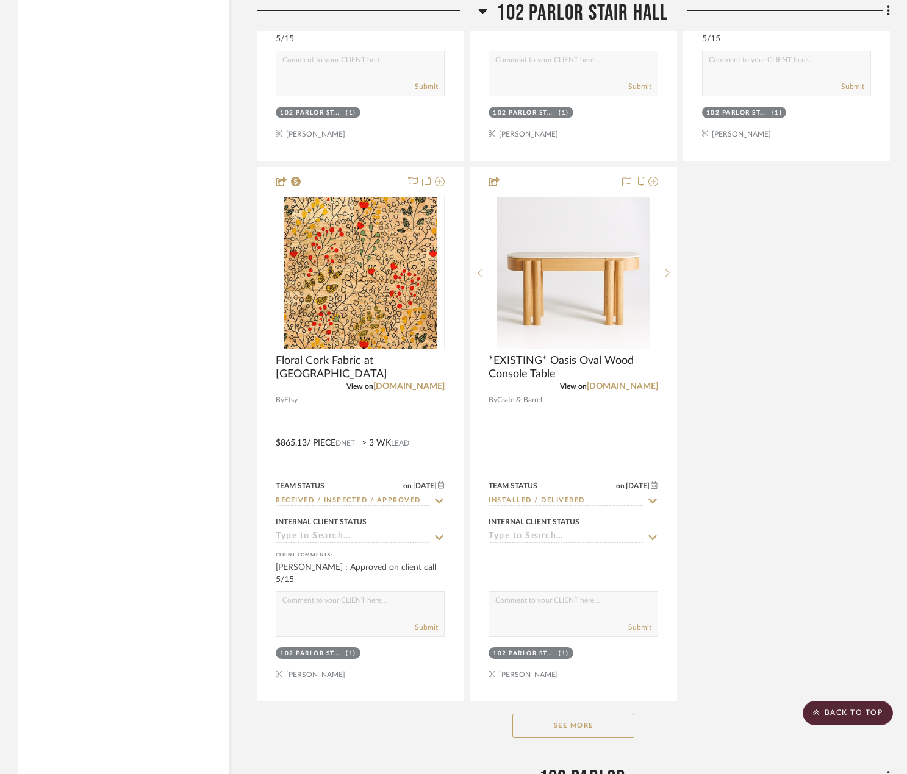
click at [601, 721] on button "See More" at bounding box center [573, 726] width 122 height 24
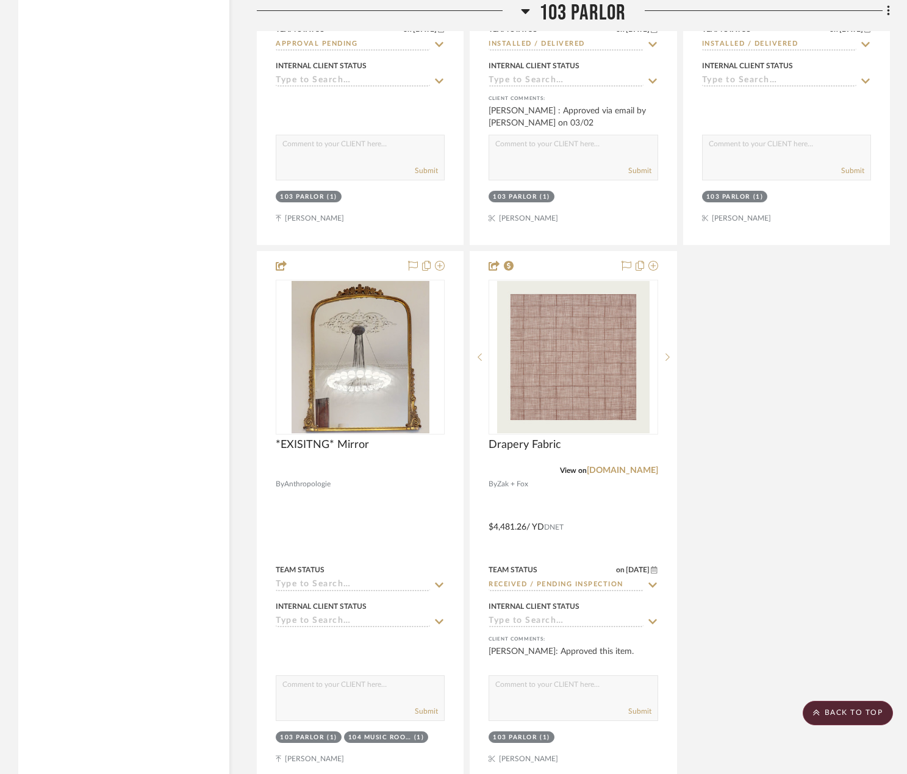
scroll to position [24758, 0]
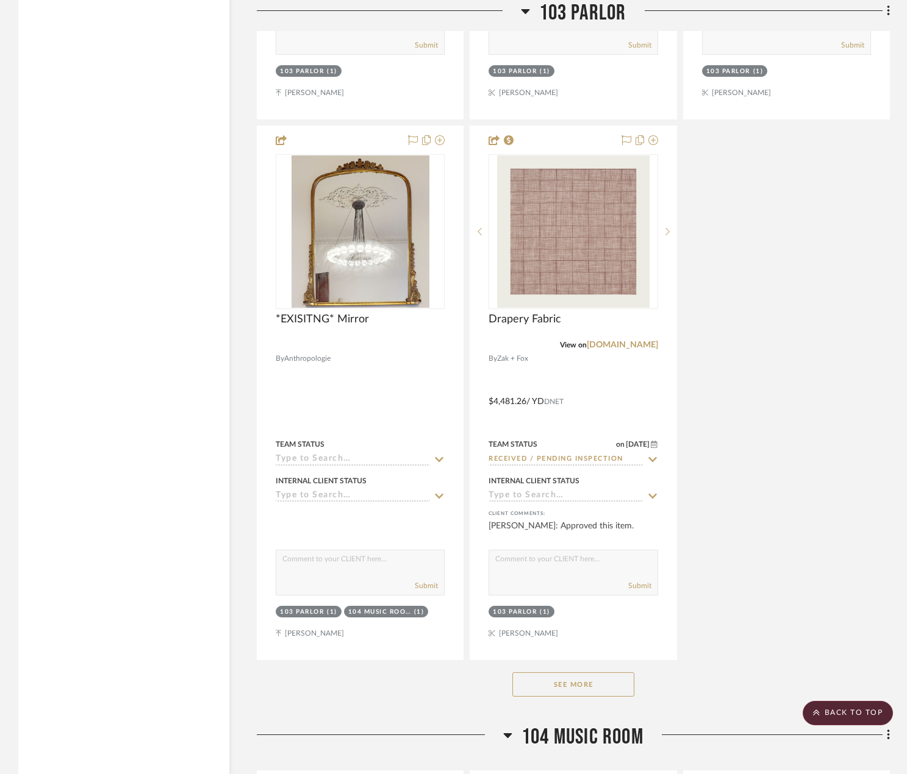
click at [580, 683] on button "See More" at bounding box center [573, 685] width 122 height 24
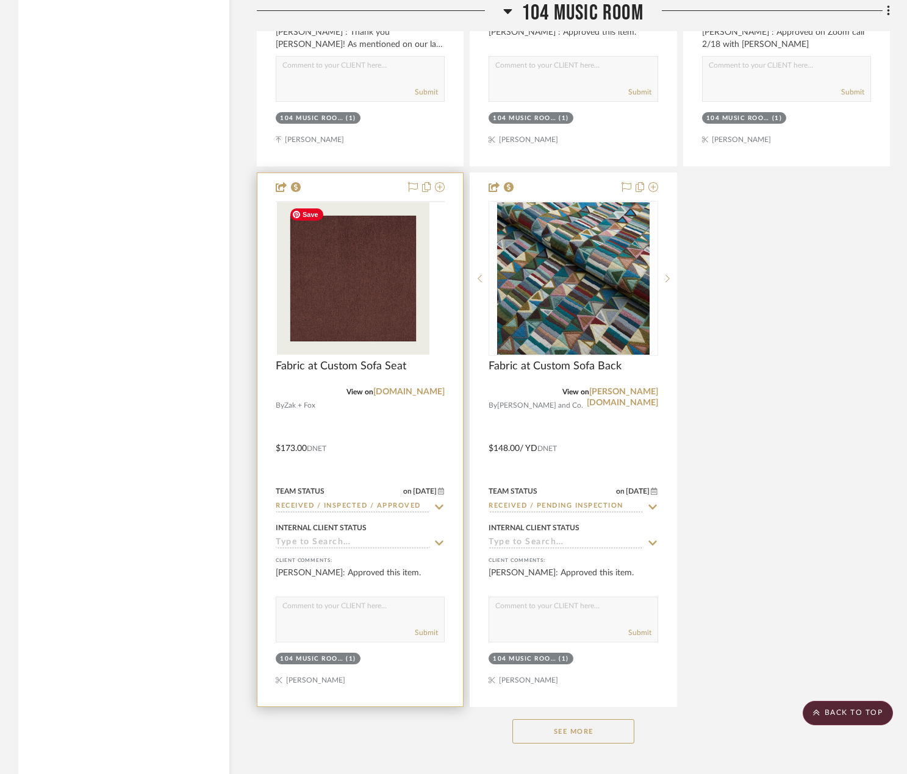
scroll to position [29149, 0]
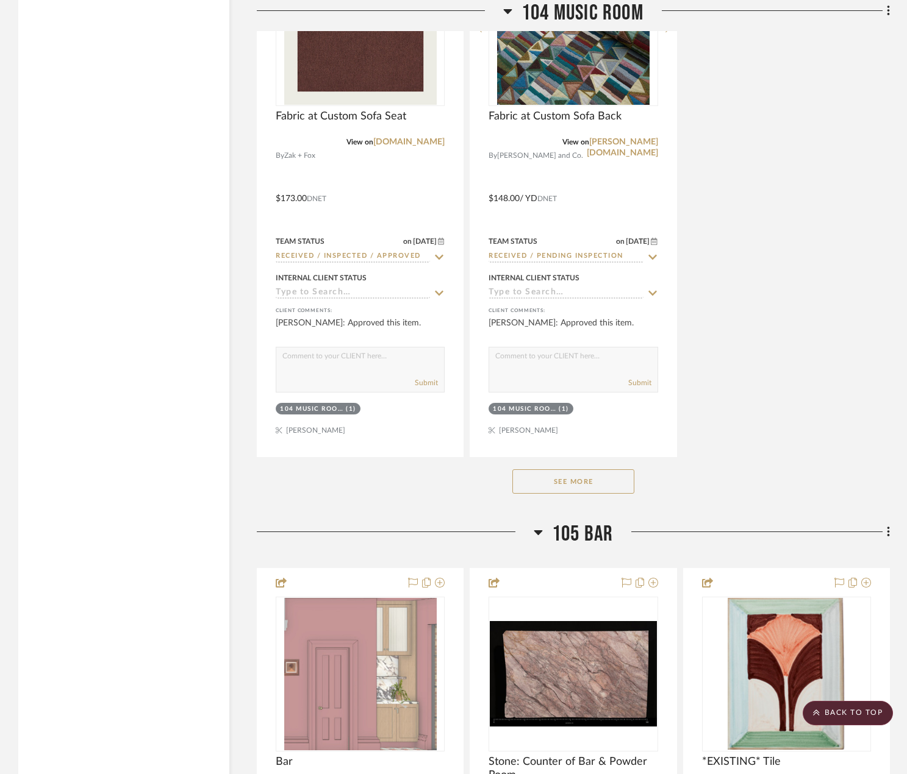
click at [595, 474] on button "See More" at bounding box center [573, 482] width 122 height 24
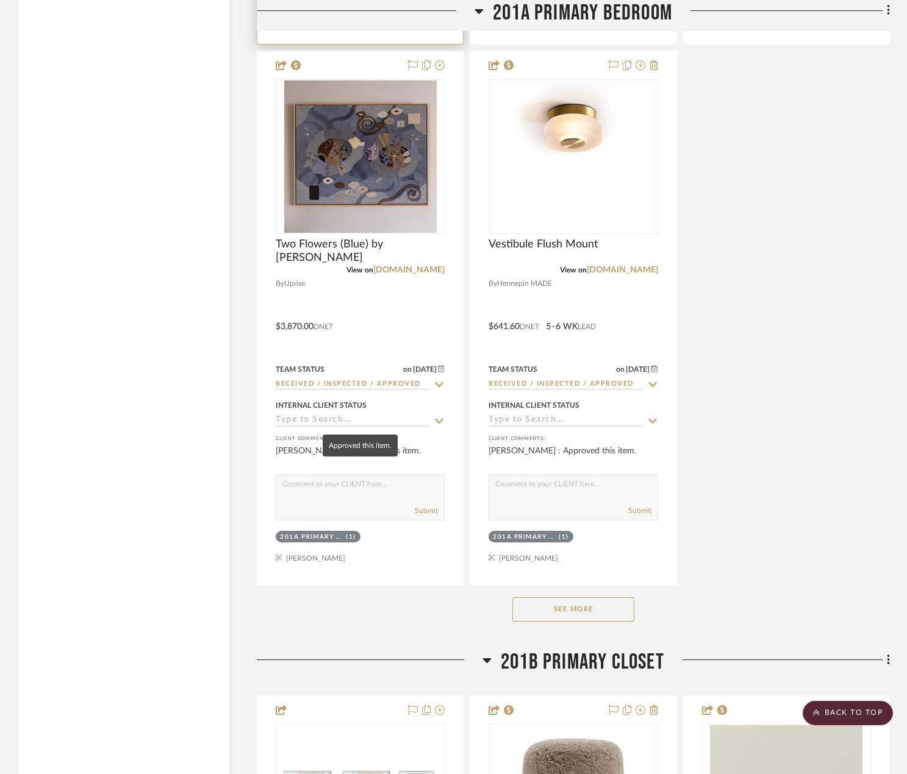
scroll to position [35491, 0]
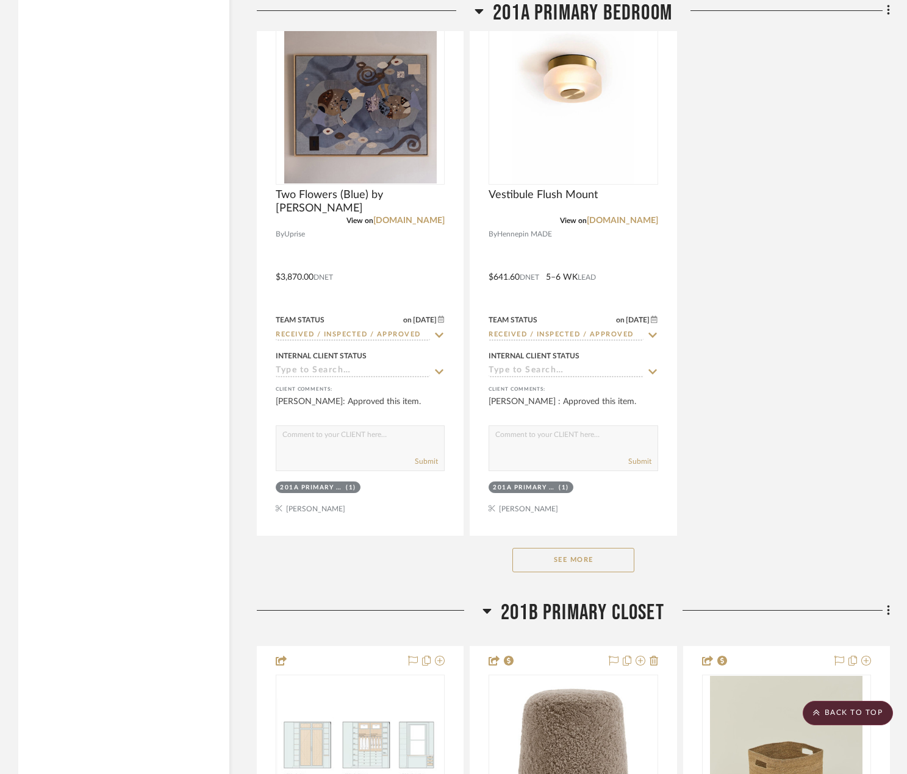
click at [580, 558] on button "See More" at bounding box center [573, 560] width 122 height 24
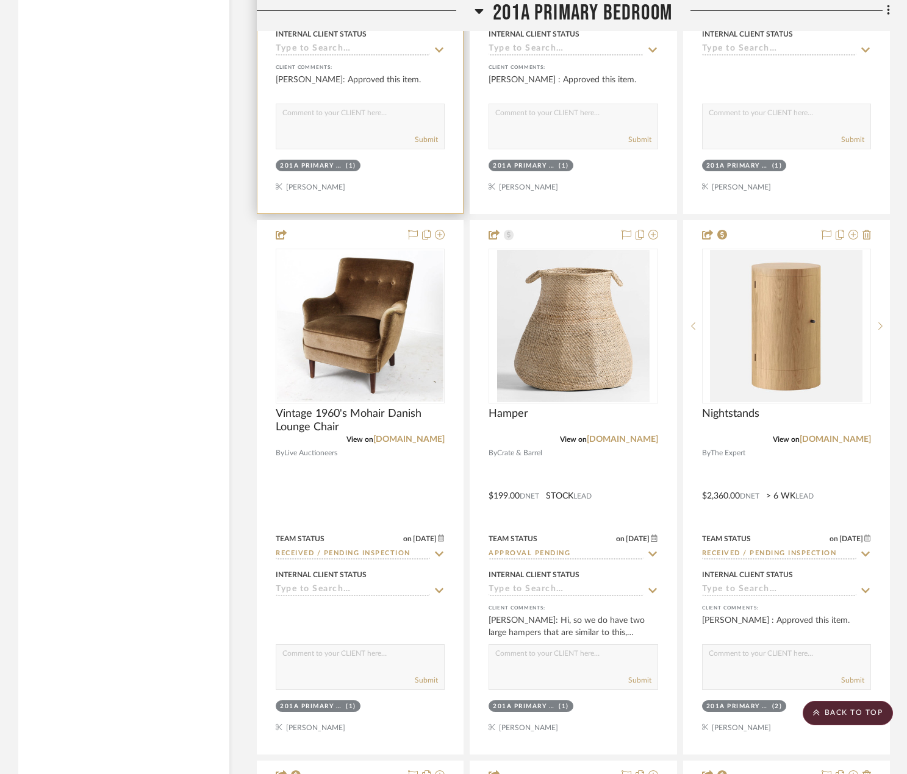
scroll to position [35856, 0]
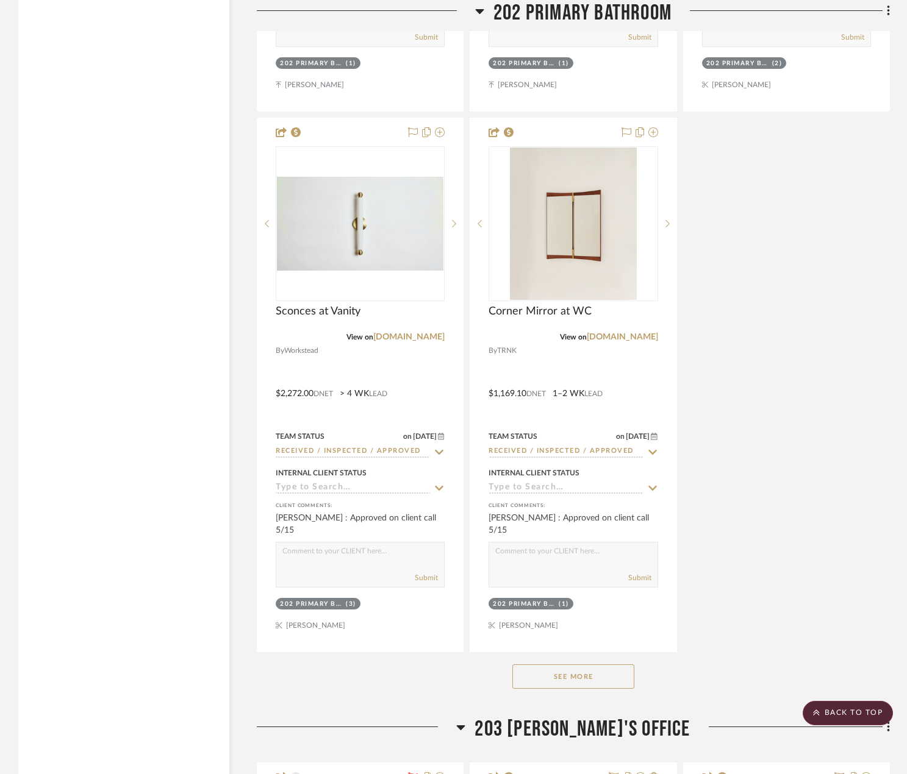
scroll to position [40430, 0]
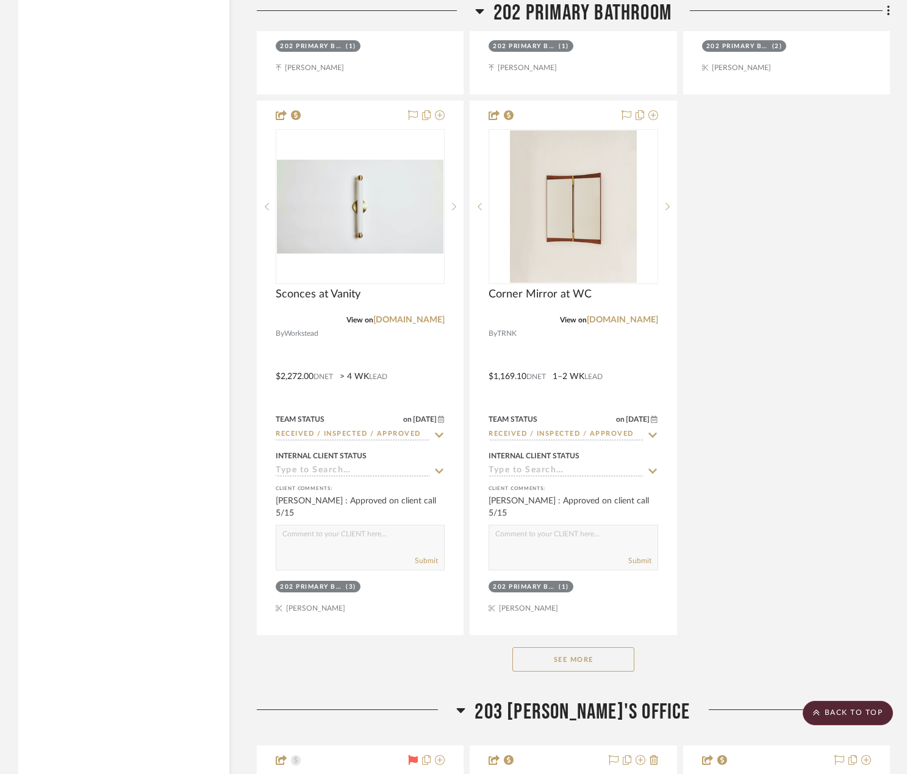
click at [605, 659] on button "See More" at bounding box center [573, 660] width 122 height 24
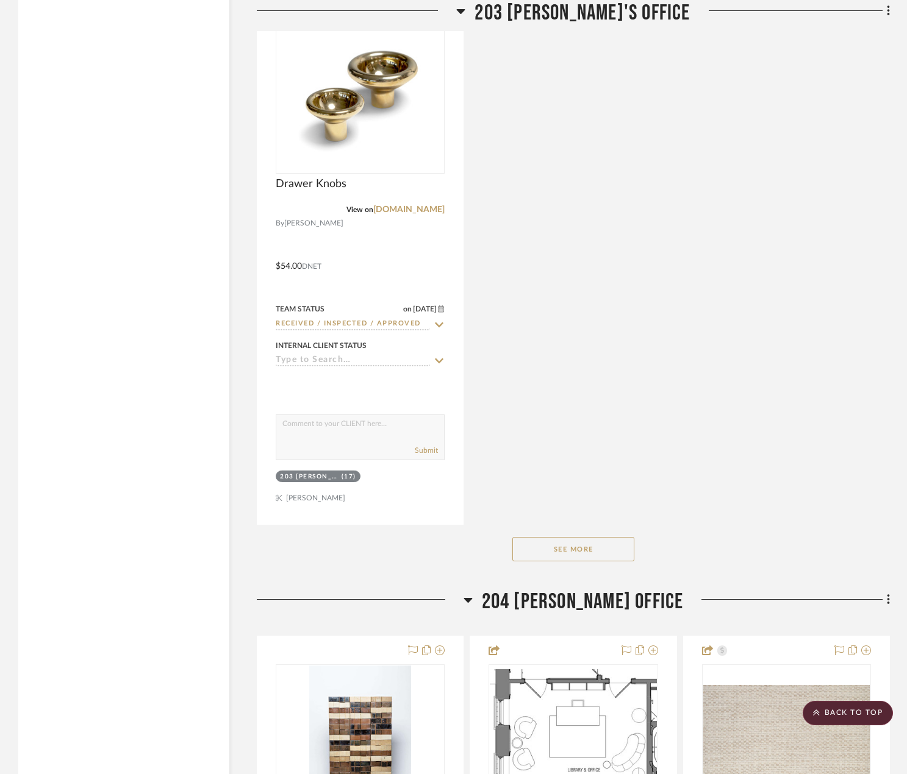
scroll to position [43052, 0]
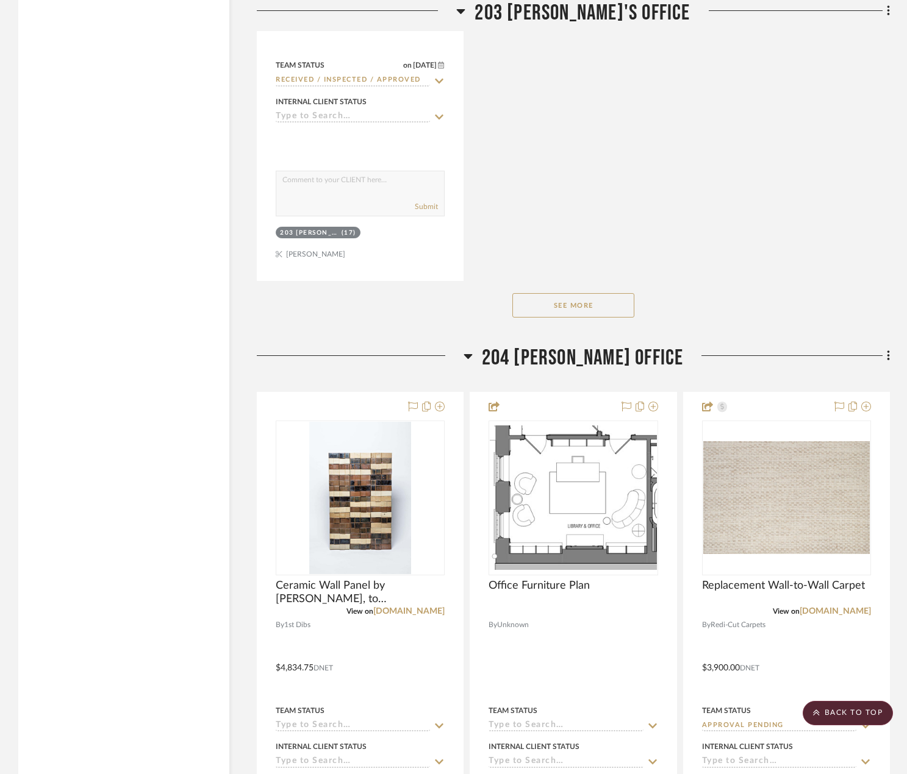
click at [583, 307] on button "See More" at bounding box center [573, 305] width 122 height 24
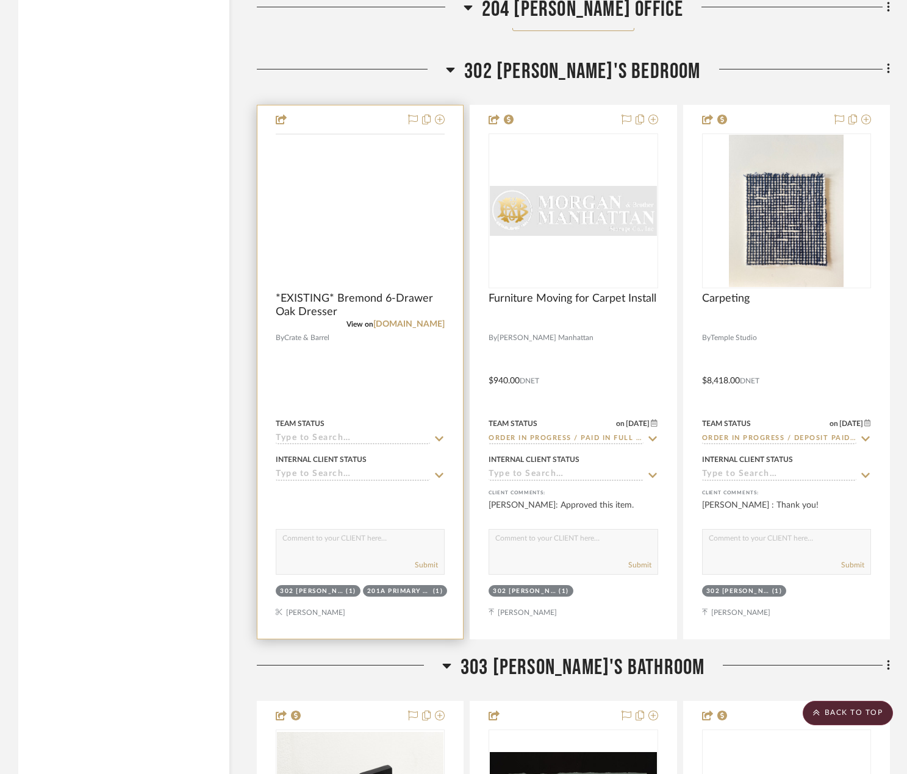
scroll to position [44907, 0]
